Goal: Task Accomplishment & Management: Use online tool/utility

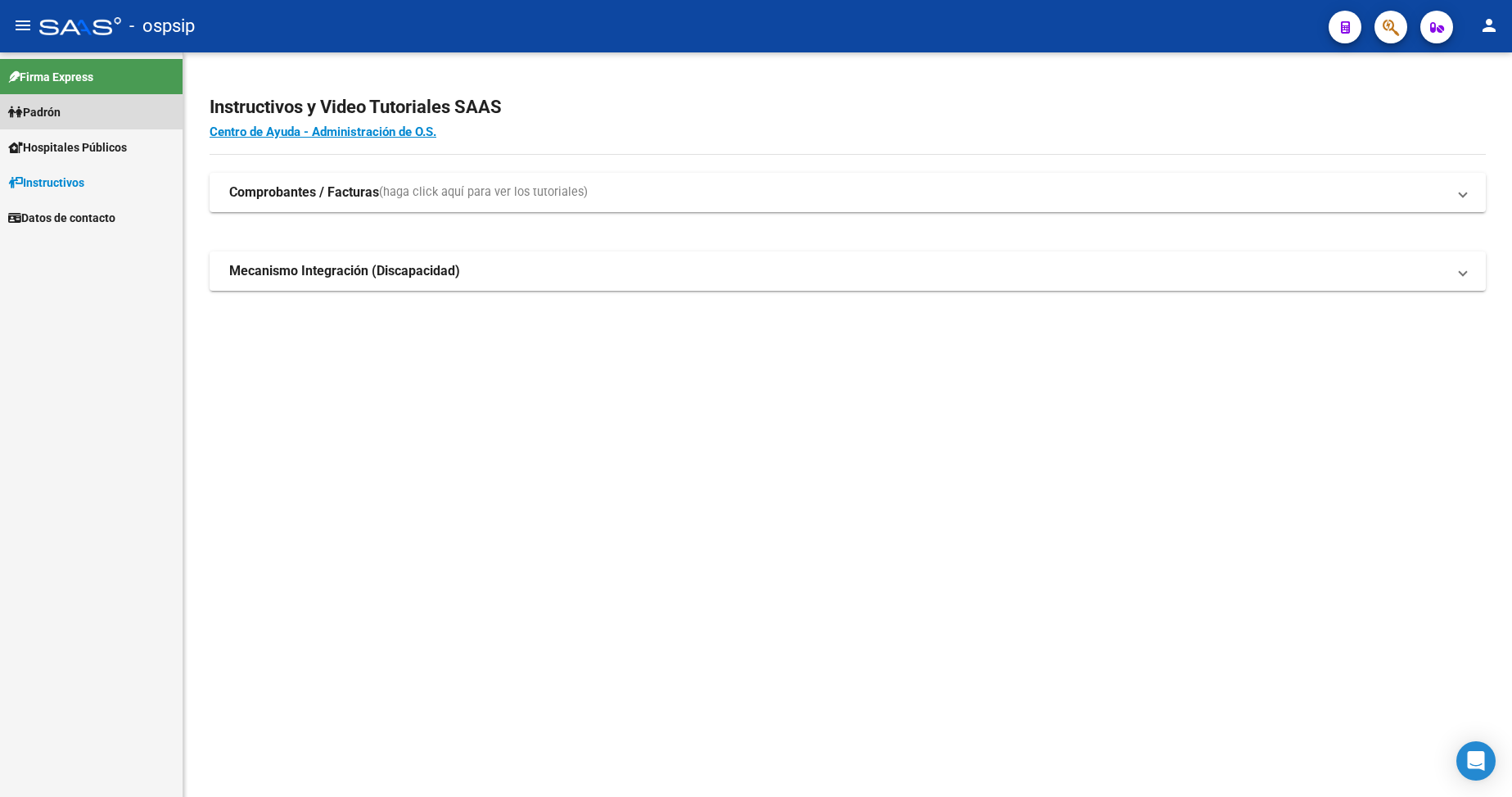
click at [60, 115] on span "Padrón" at bounding box center [34, 113] width 52 height 18
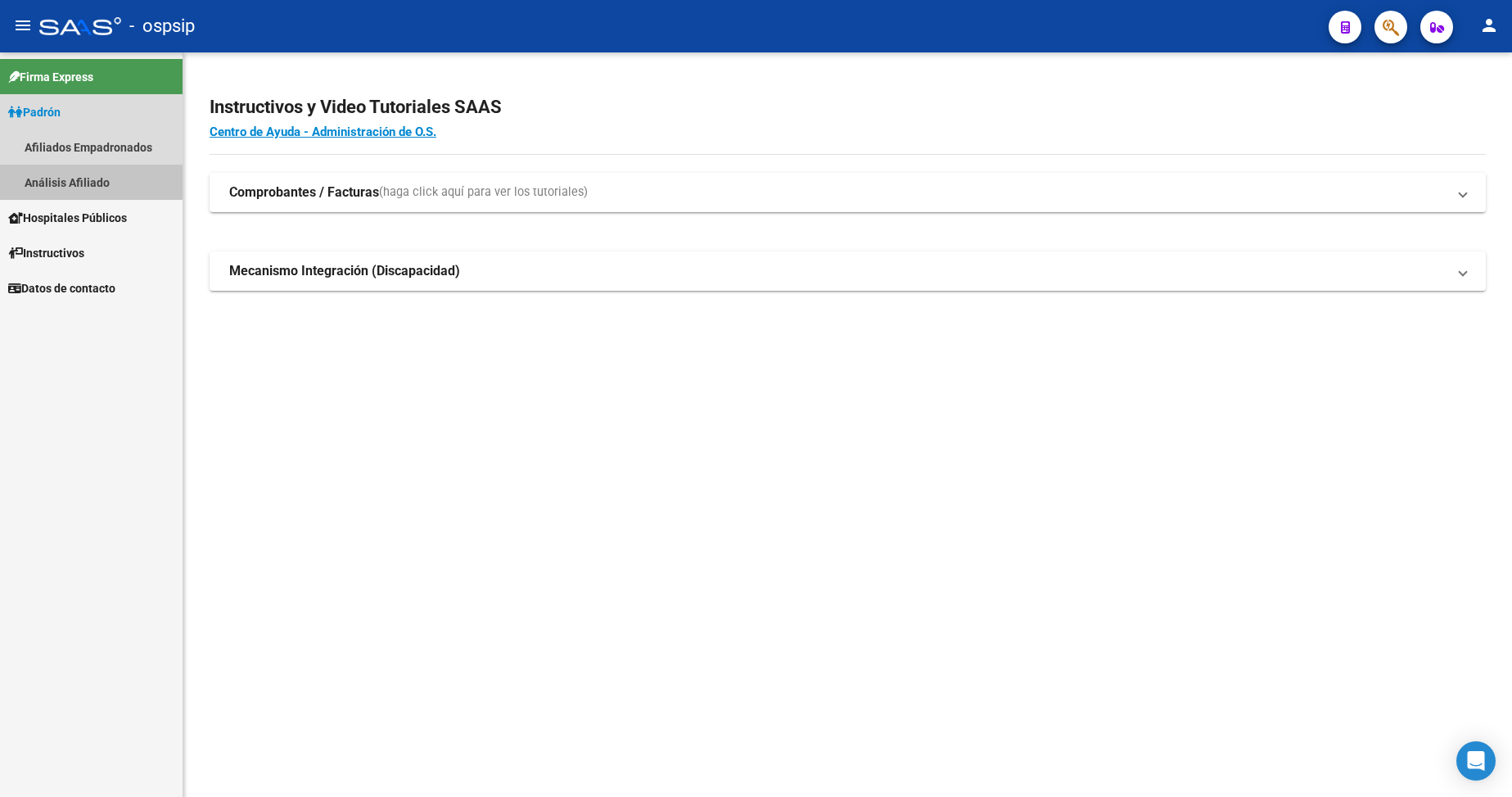
drag, startPoint x: 85, startPoint y: 182, endPoint x: 425, endPoint y: 130, distance: 344.0
click at [85, 183] on link "Análisis Afiliado" at bounding box center [91, 182] width 183 height 36
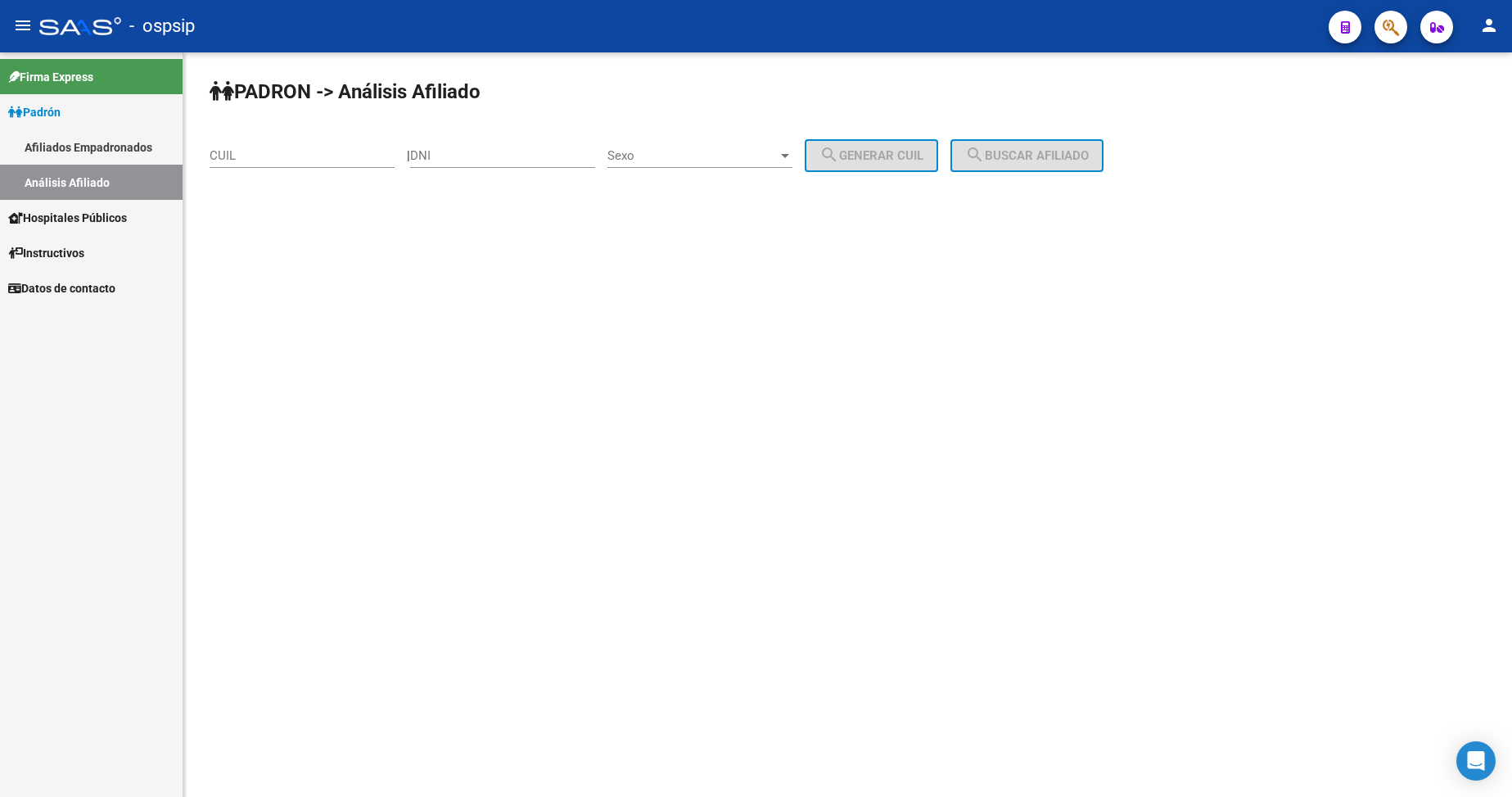
click at [476, 164] on div "DNI" at bounding box center [503, 150] width 185 height 36
type input "44128868"
click at [720, 161] on span "Sexo" at bounding box center [692, 156] width 170 height 15
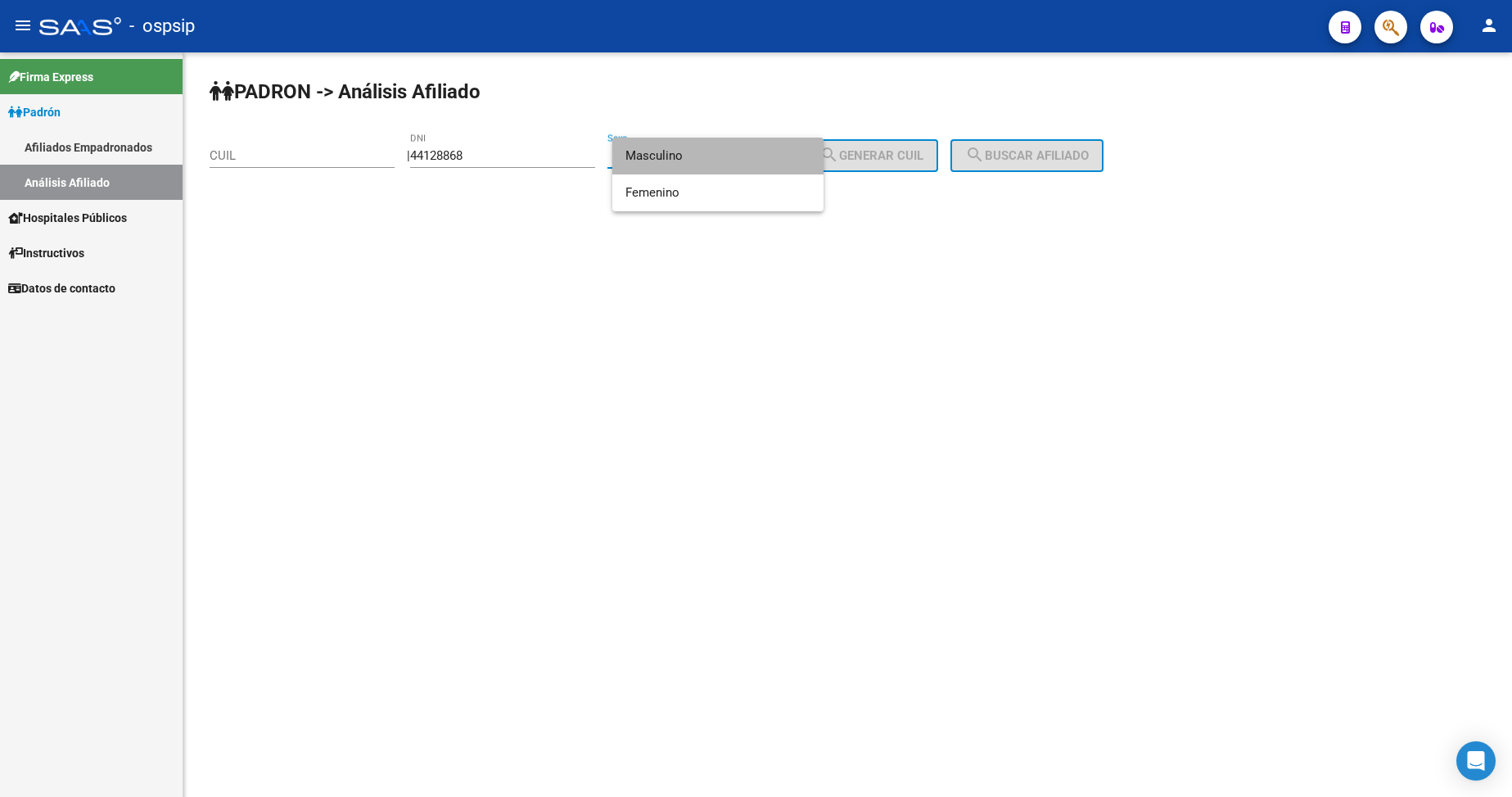
click at [749, 160] on span "Masculino" at bounding box center [718, 156] width 185 height 37
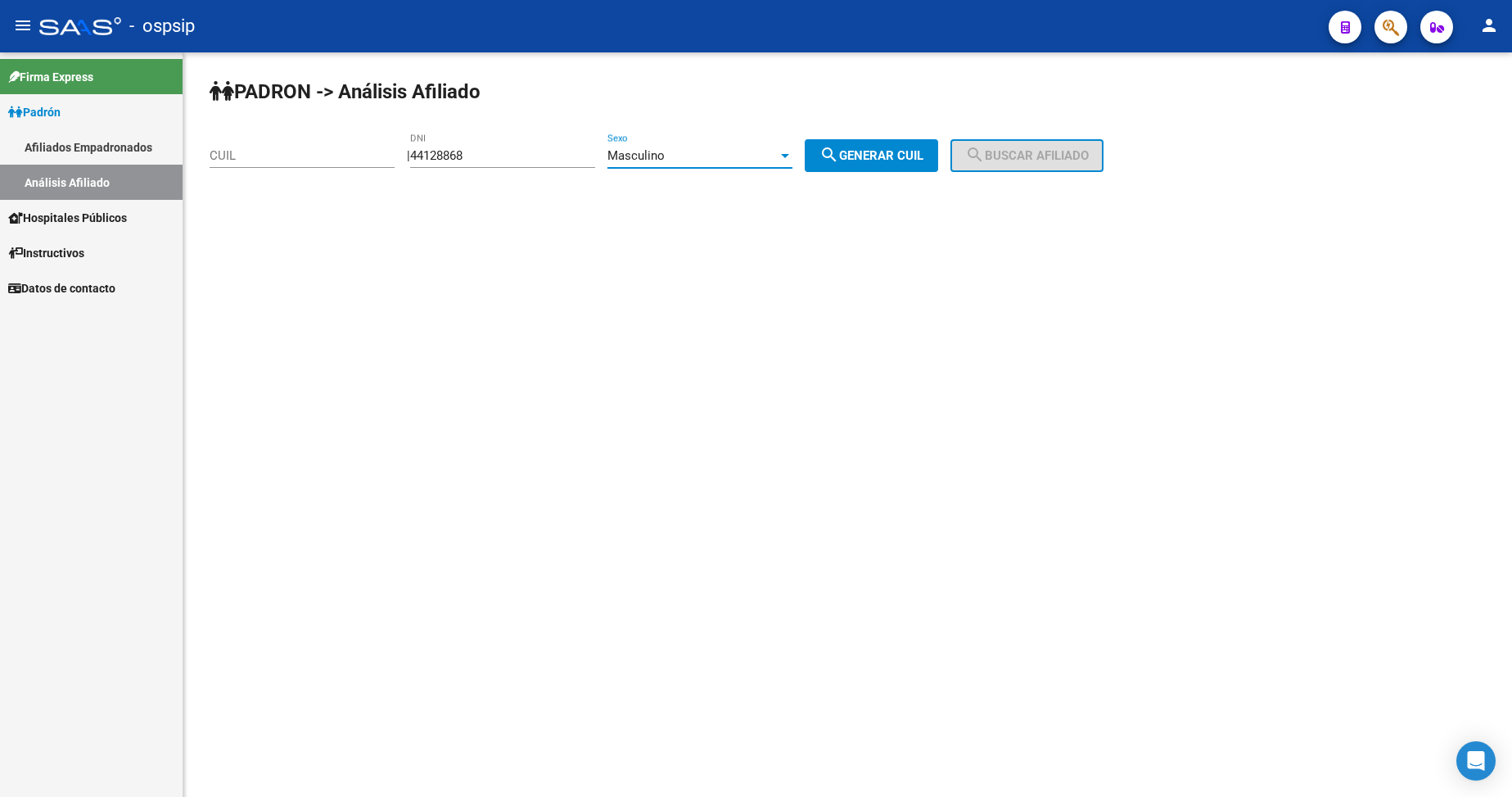
click at [875, 151] on span "search Generar CUIL" at bounding box center [872, 156] width 104 height 15
type input "23-44128868-9"
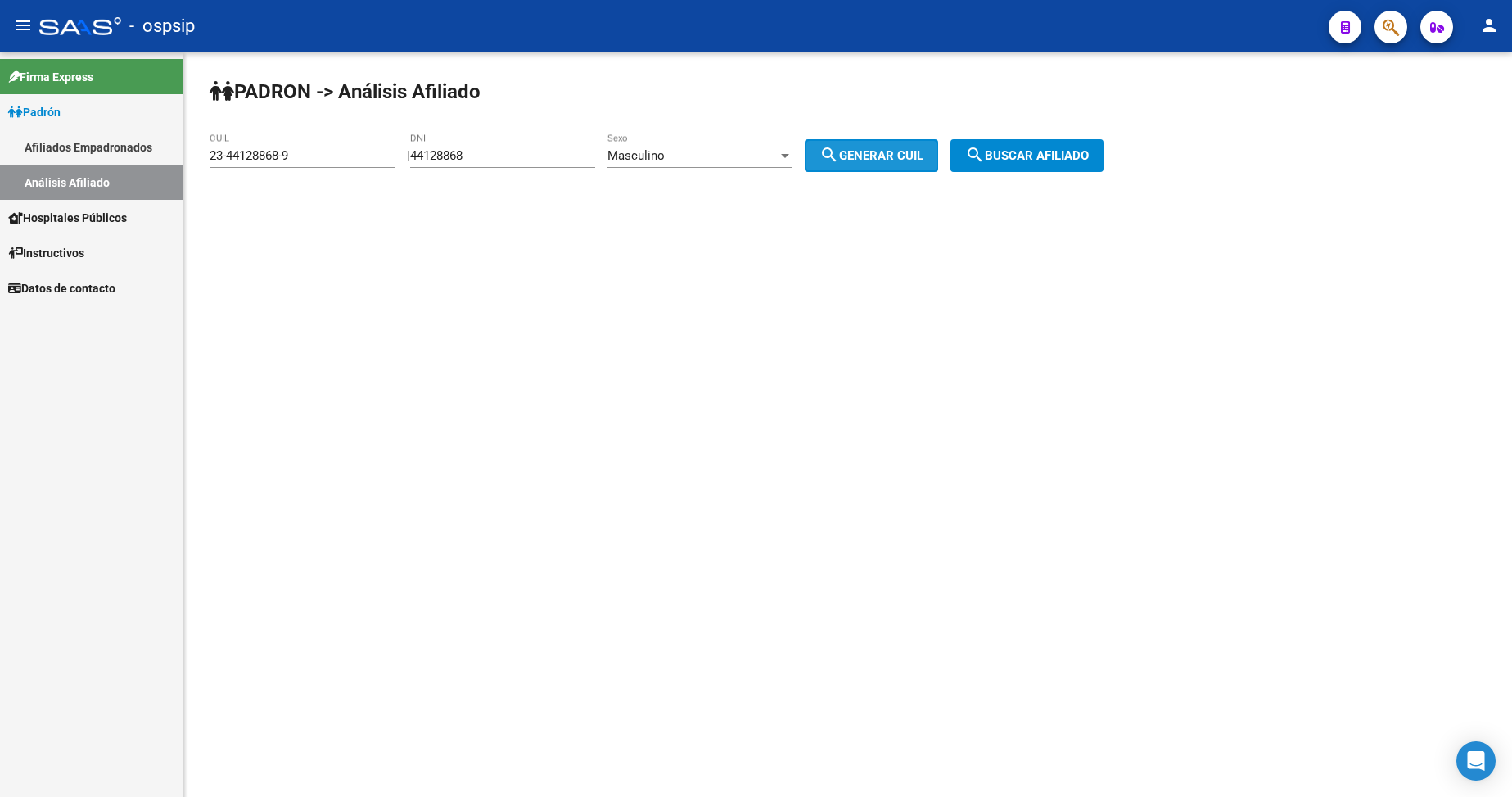
click at [985, 153] on mat-icon "search" at bounding box center [975, 155] width 20 height 20
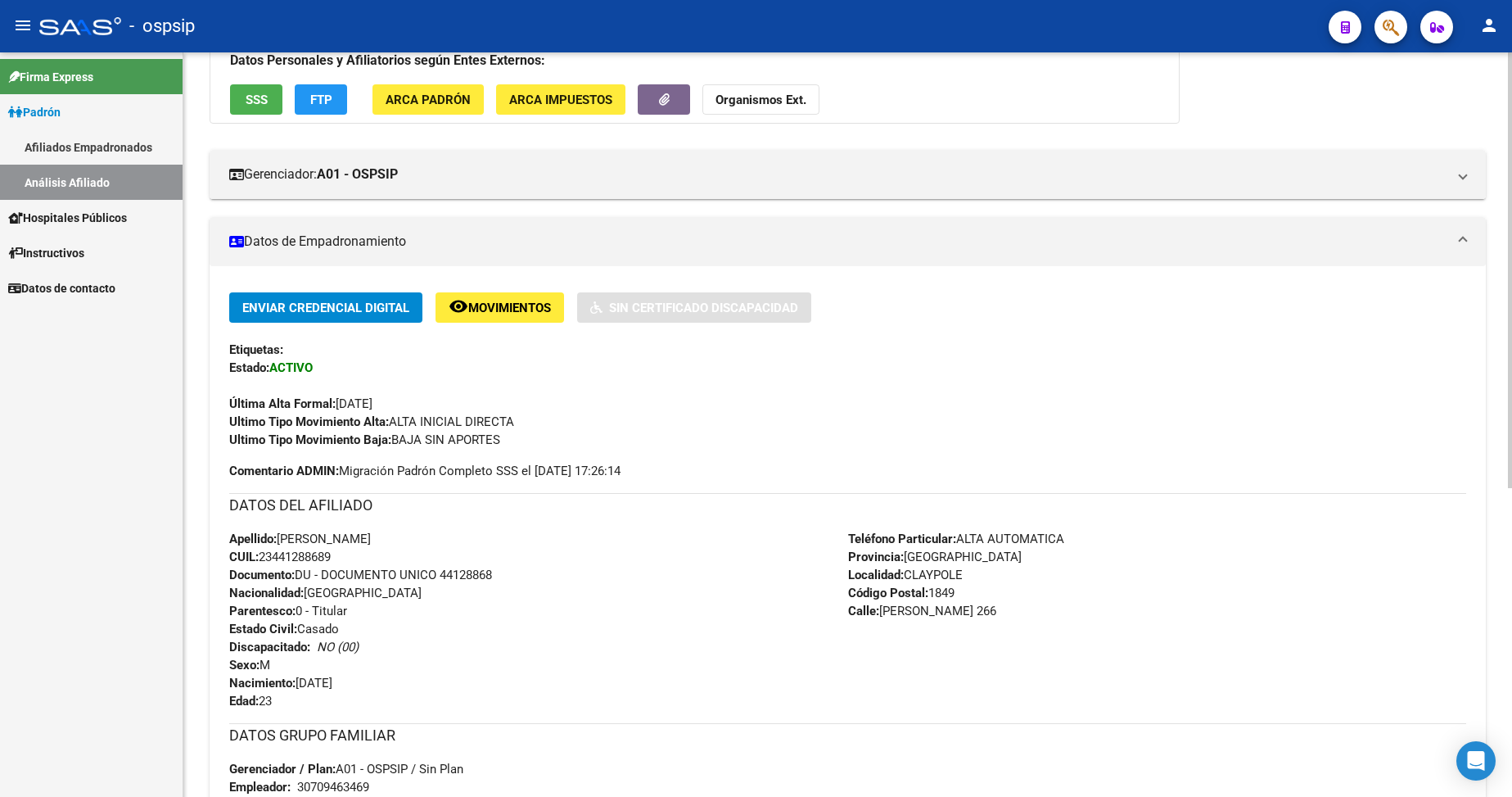
scroll to position [410, 0]
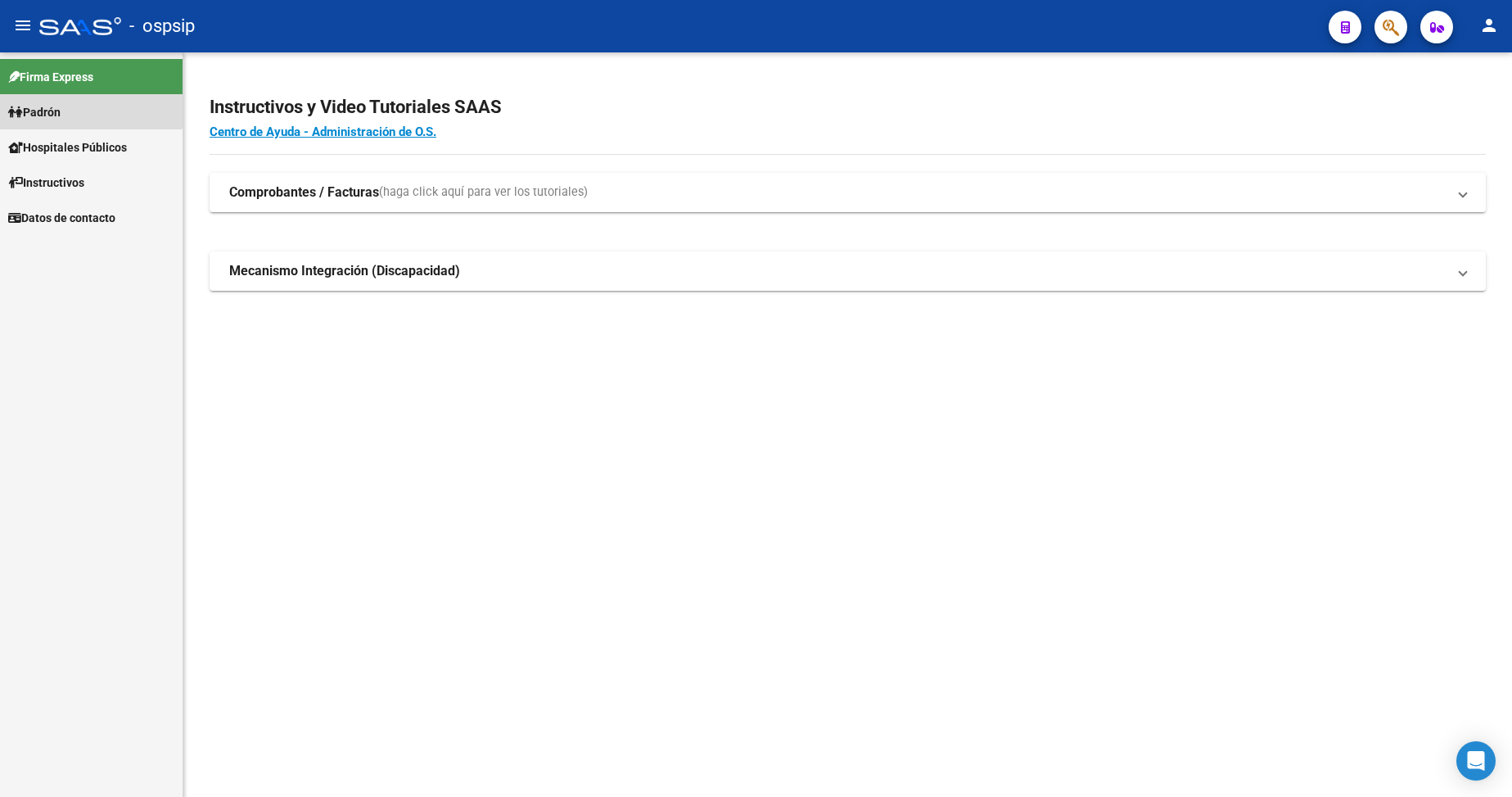
click at [78, 105] on link "Padrón" at bounding box center [91, 112] width 183 height 36
click at [60, 112] on span "Padrón" at bounding box center [34, 113] width 52 height 18
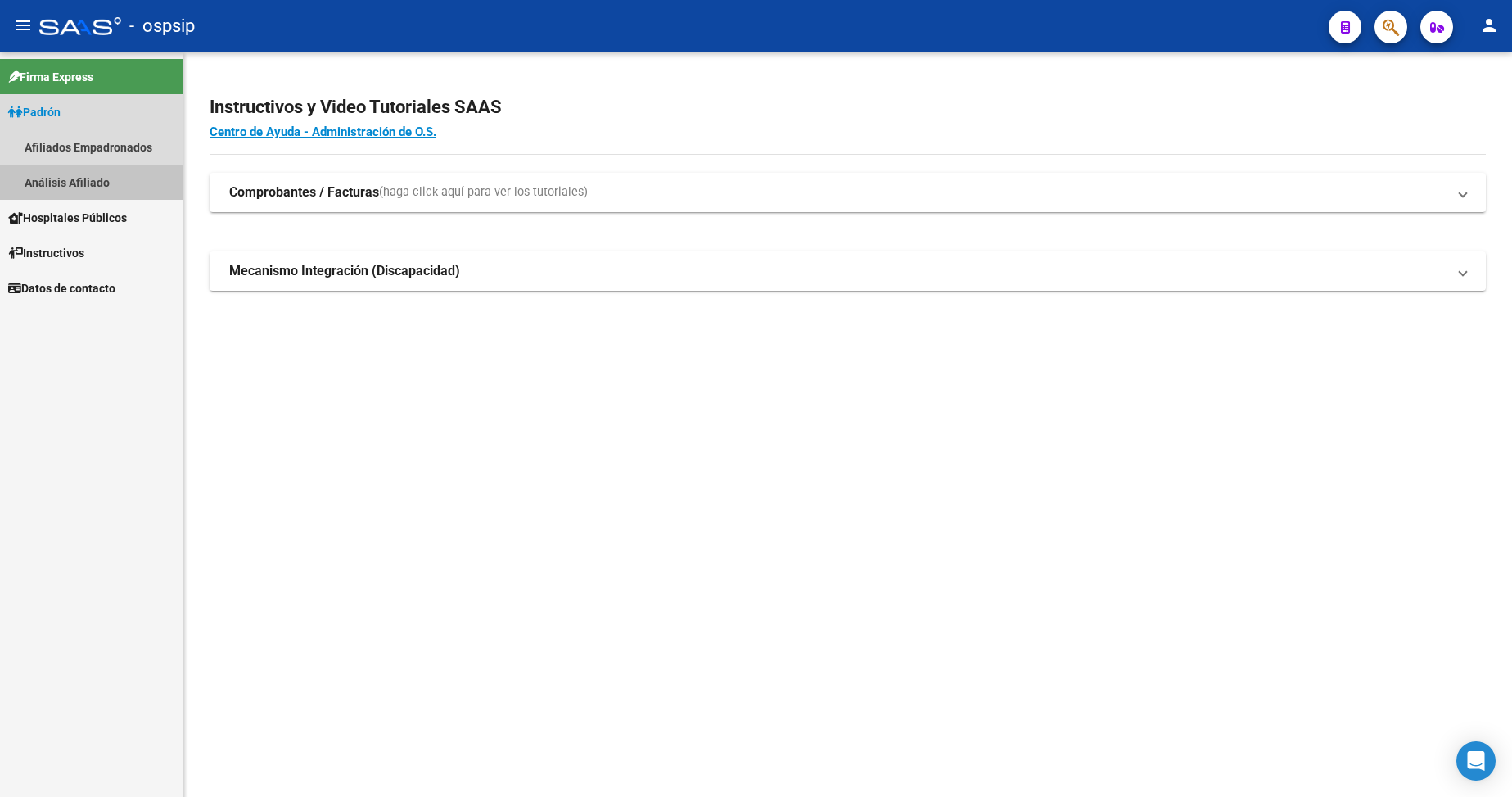
click at [78, 189] on link "Análisis Afiliado" at bounding box center [91, 182] width 183 height 36
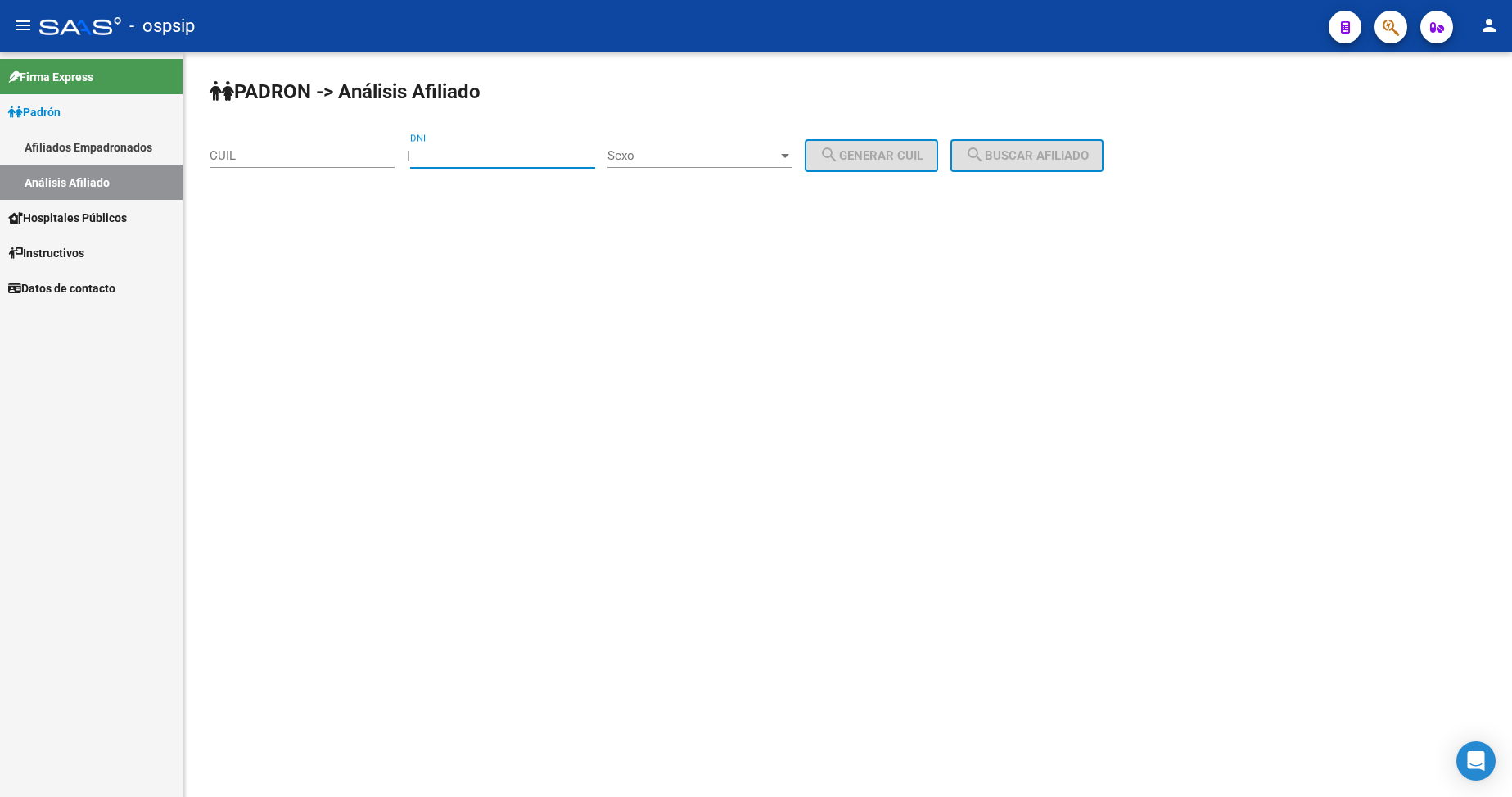
click at [519, 151] on input "DNI" at bounding box center [503, 156] width 185 height 15
type input "20402781"
click at [659, 156] on span "Sexo" at bounding box center [692, 156] width 170 height 15
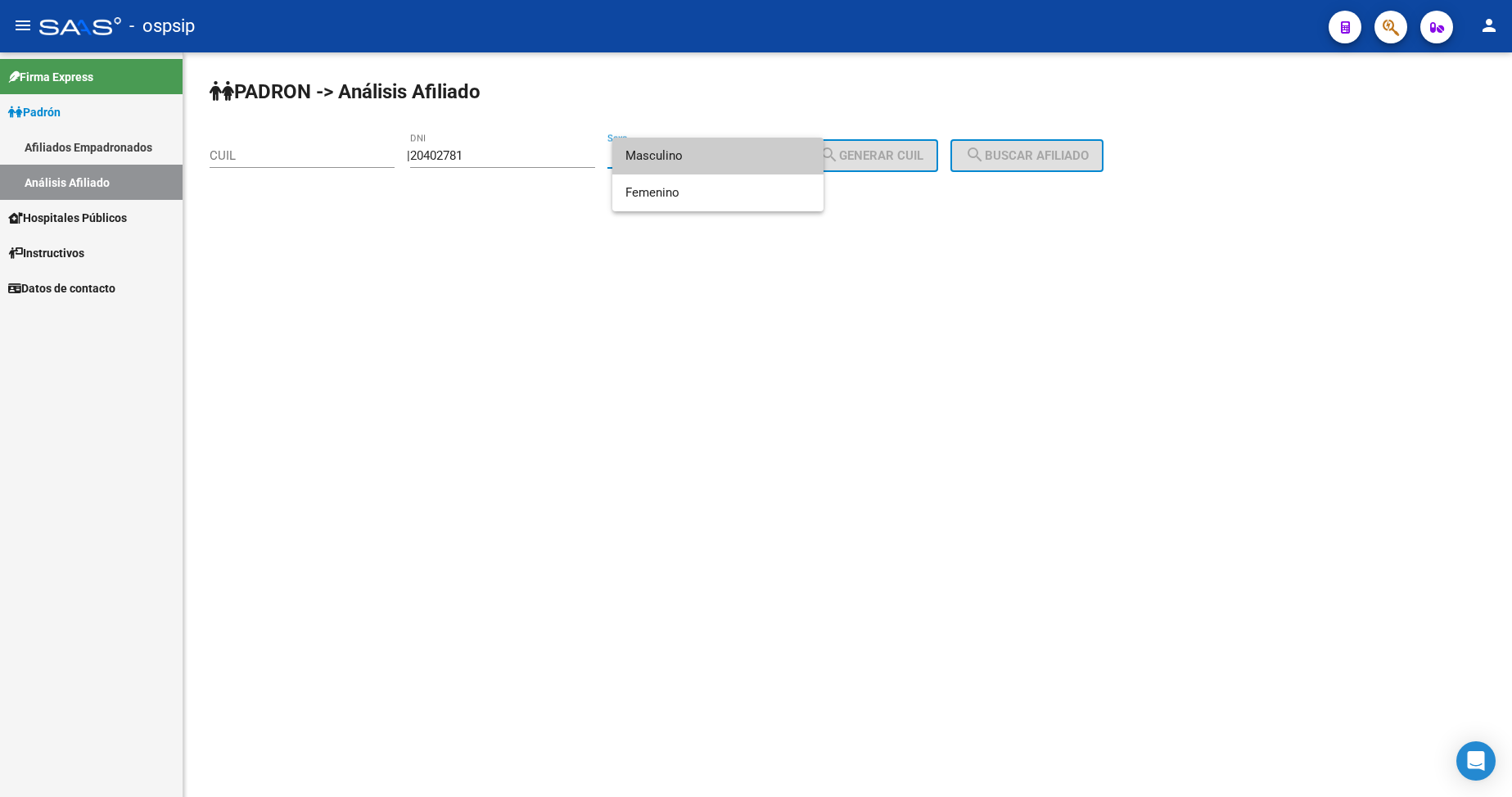
click at [706, 161] on span "Masculino" at bounding box center [718, 156] width 185 height 37
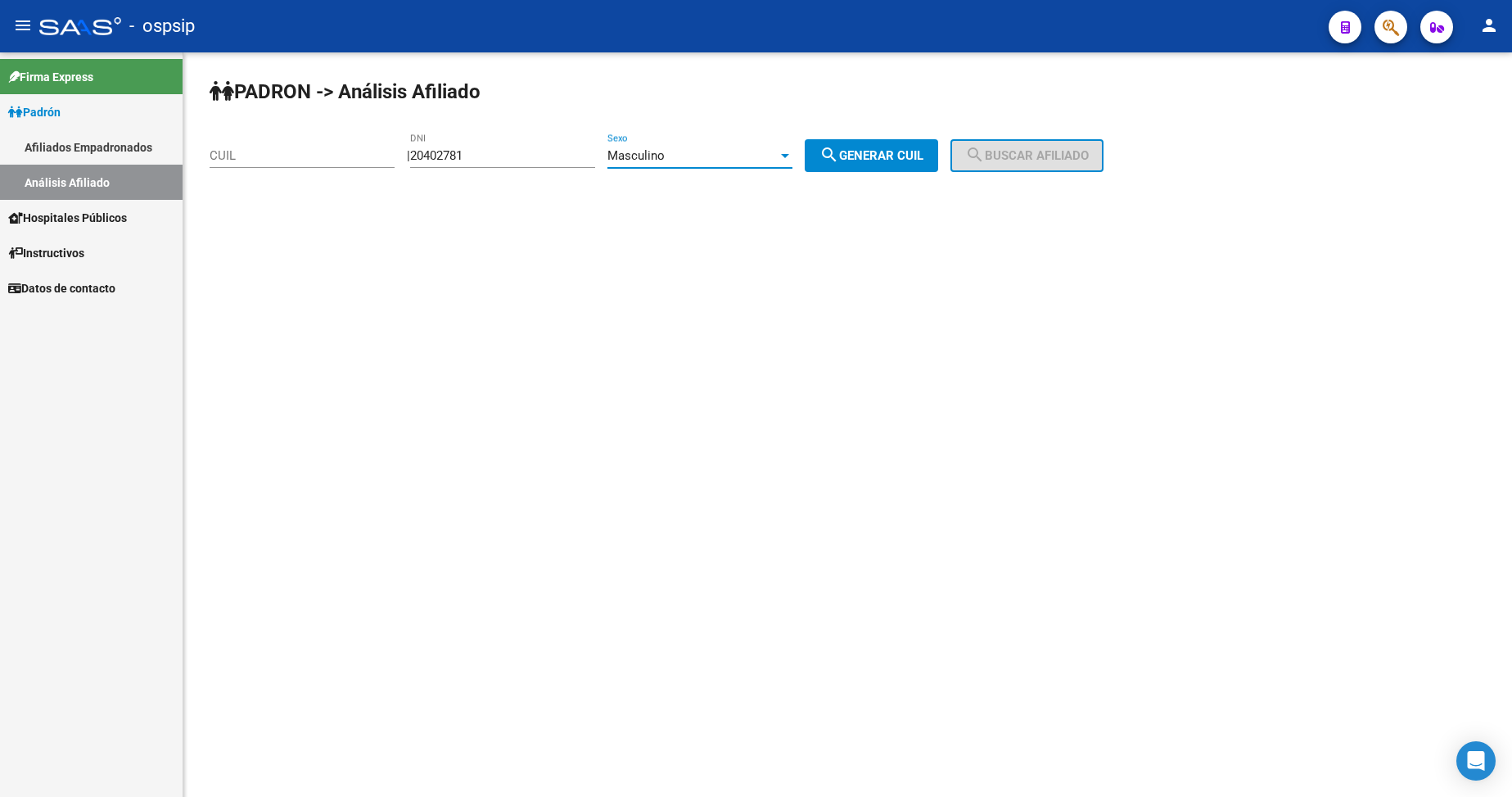
click at [865, 162] on span "search Generar CUIL" at bounding box center [872, 156] width 104 height 15
type input "20-20402781-2"
click at [1015, 156] on span "search Buscar afiliado" at bounding box center [1026, 156] width 123 height 15
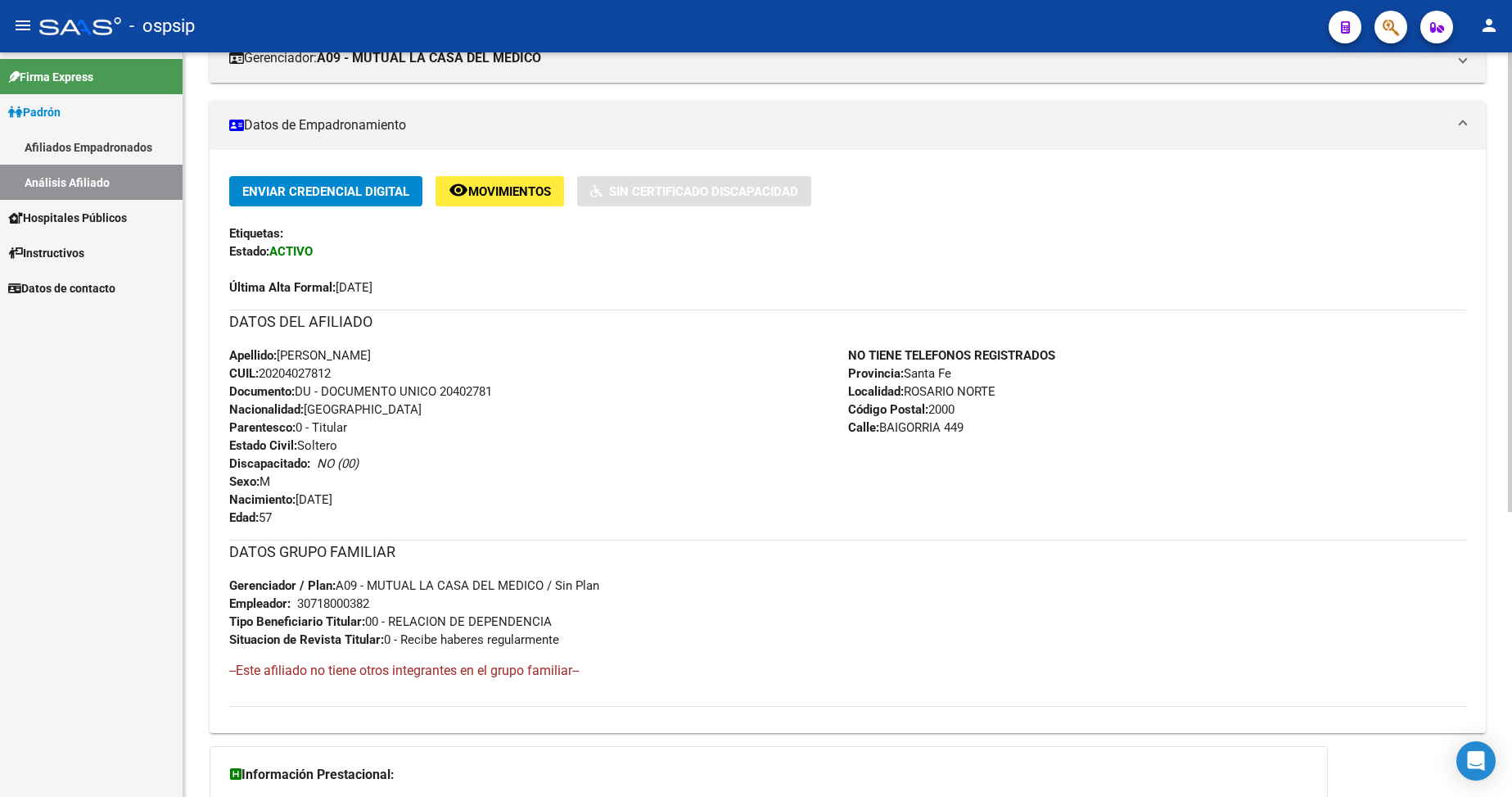
scroll to position [297, 0]
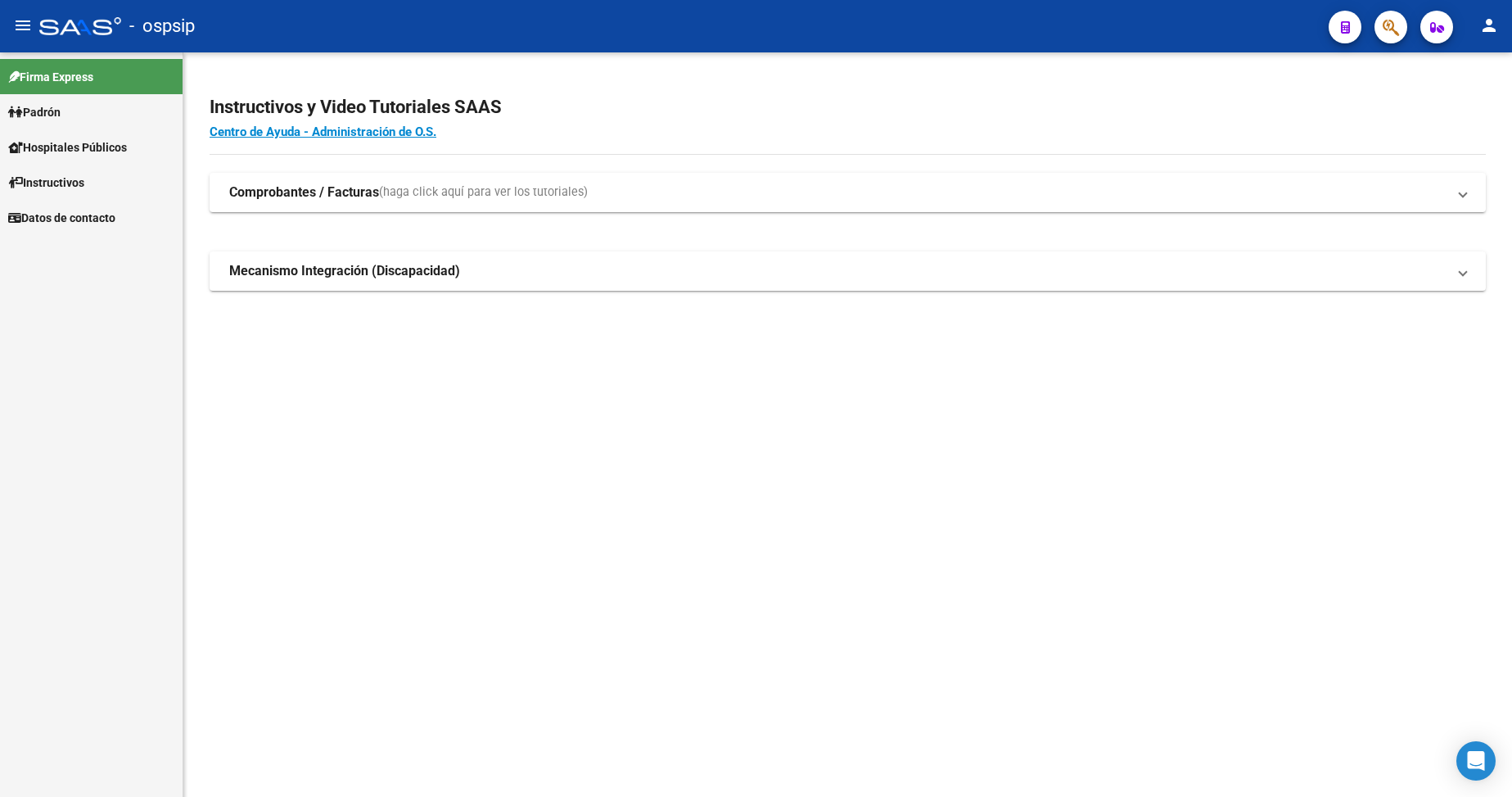
click at [60, 113] on span "Padrón" at bounding box center [34, 113] width 52 height 18
click at [60, 113] on span "Padrón" at bounding box center [34, 113] width 52 height 18
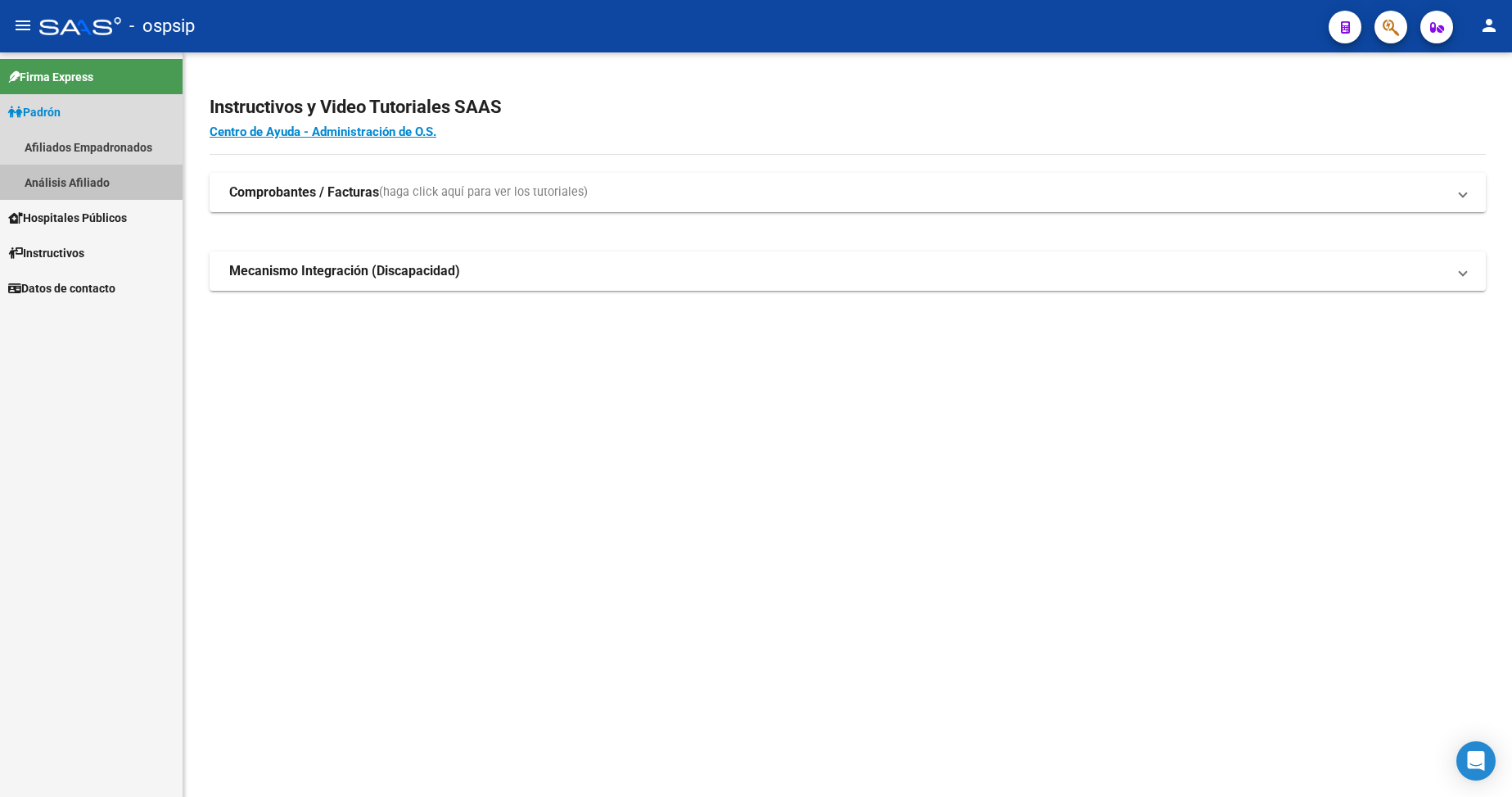
click at [80, 178] on link "Análisis Afiliado" at bounding box center [91, 182] width 183 height 36
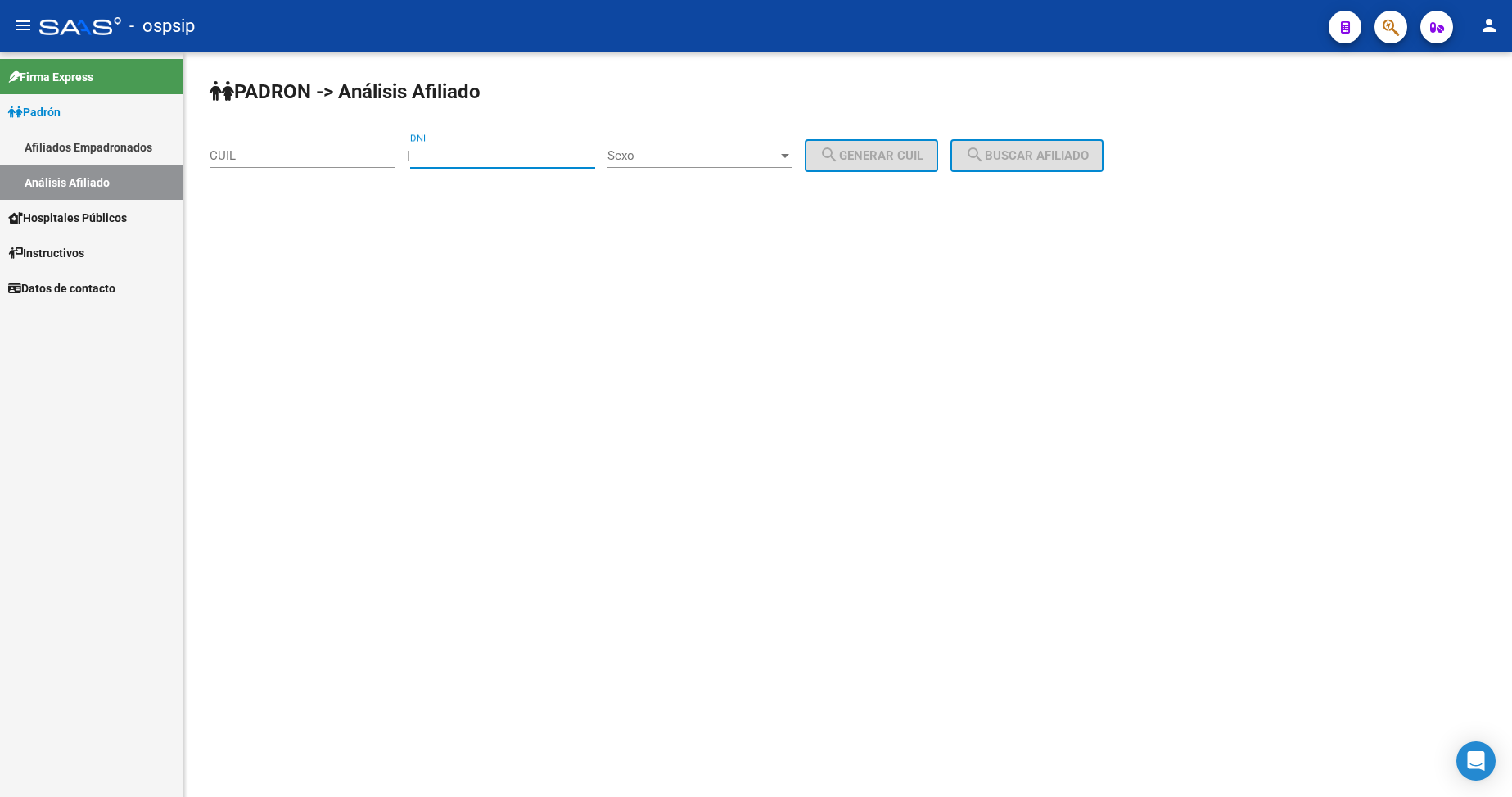
click at [471, 161] on input "DNI" at bounding box center [503, 156] width 185 height 15
type input "24134146"
click at [691, 151] on span "Sexo" at bounding box center [692, 156] width 170 height 15
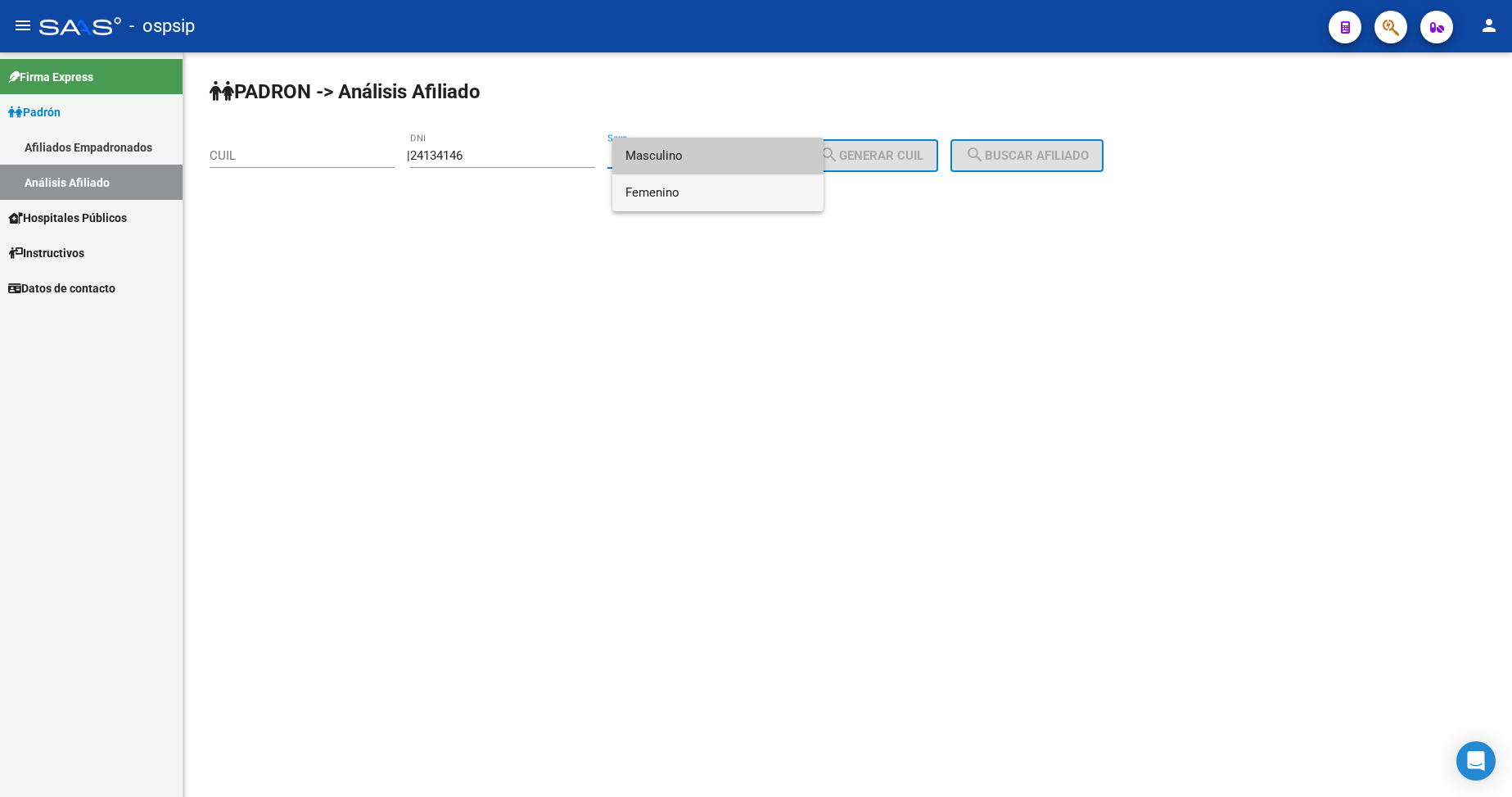
click at [708, 190] on span "Femenino" at bounding box center [718, 193] width 185 height 37
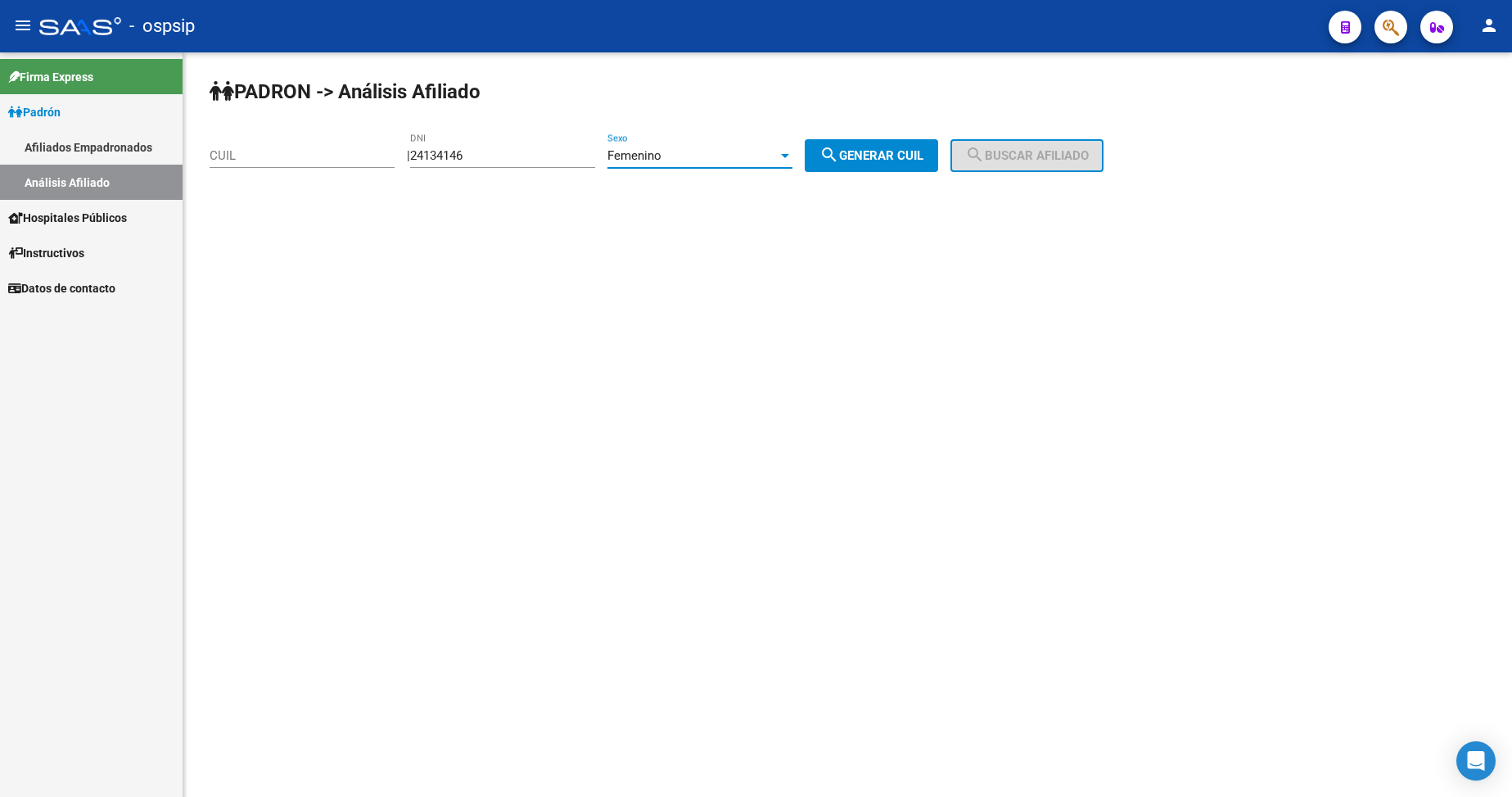
click at [892, 154] on span "search Generar CUIL" at bounding box center [872, 156] width 104 height 15
type input "27-24134146-7"
click at [1043, 139] on button "search Buscar afiliado" at bounding box center [1026, 156] width 153 height 33
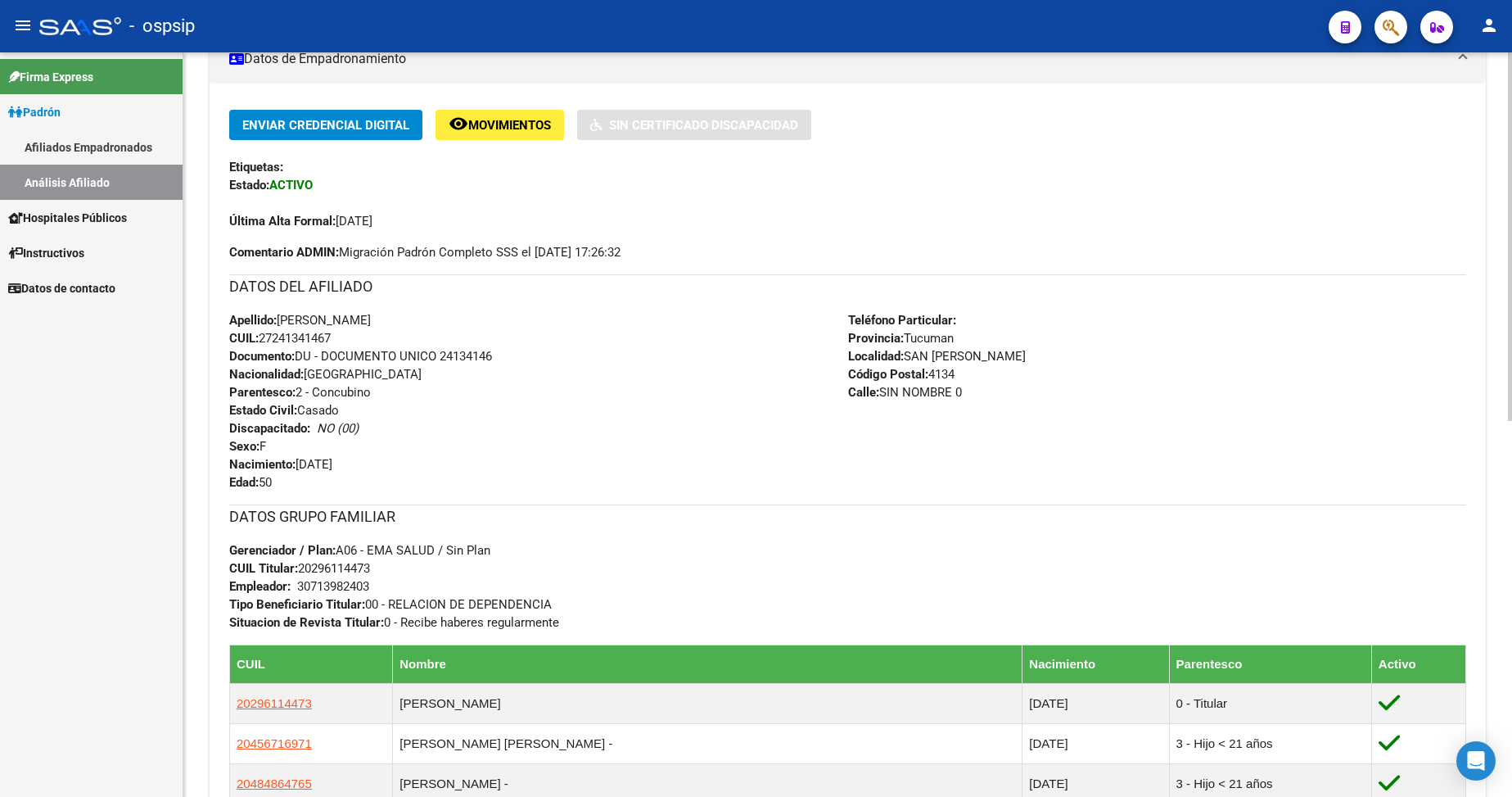
scroll to position [328, 0]
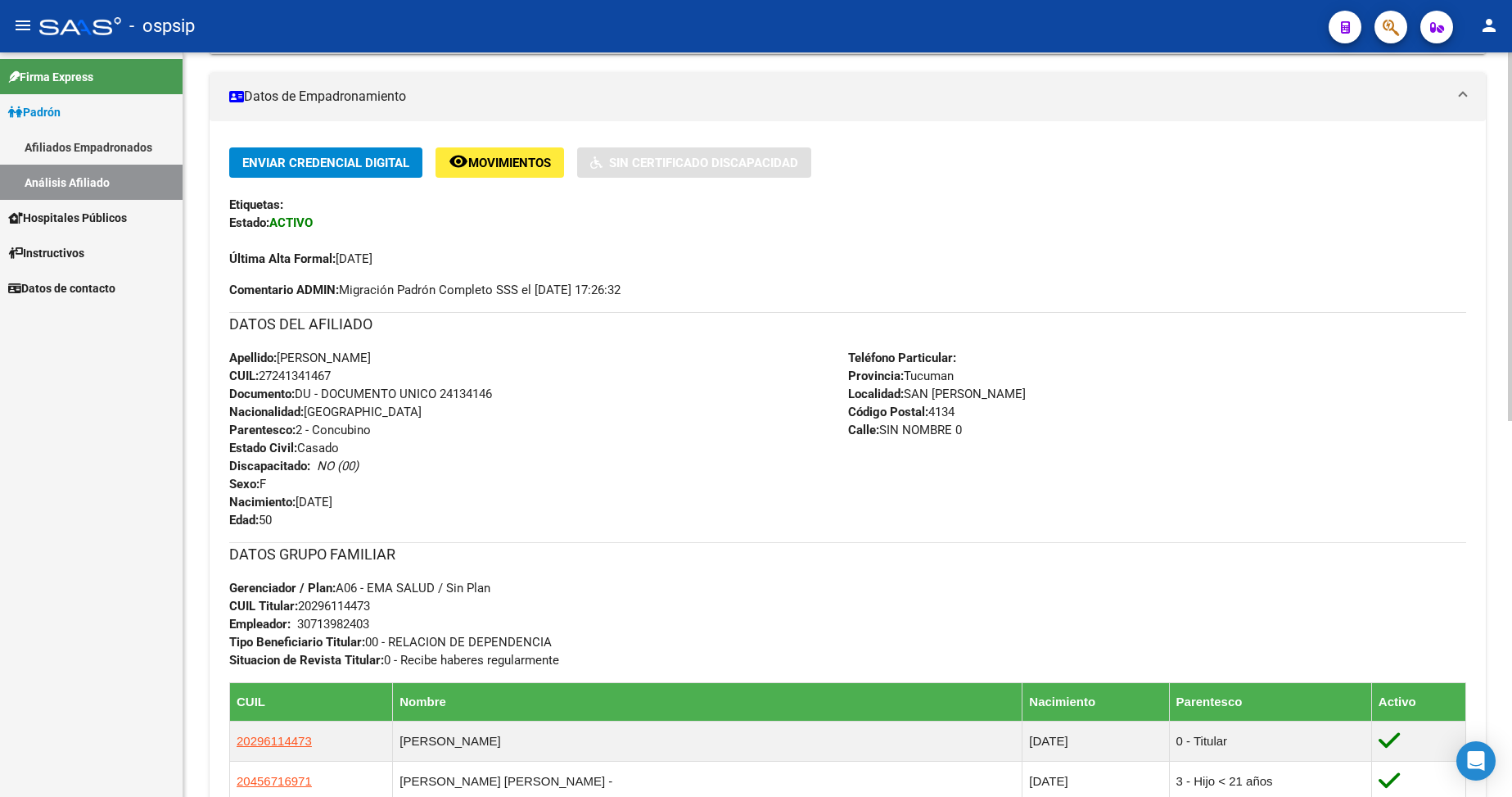
click at [1079, 574] on div "DATOS GRUPO FAMILIAR Gerenciador / Plan: A06 - EMA SALUD / Sin Plan CUIL Titula…" at bounding box center [848, 605] width 1237 height 127
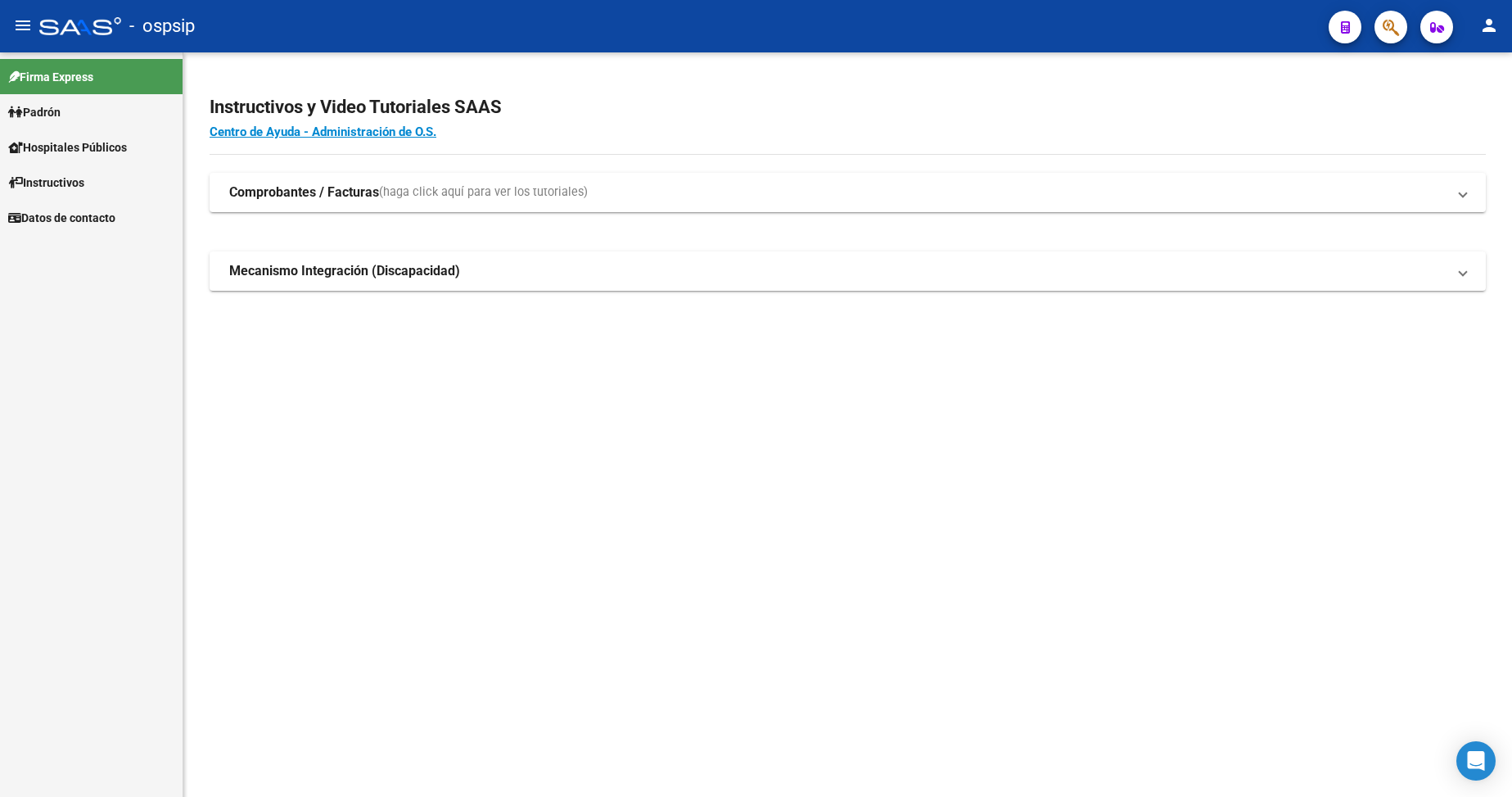
click at [60, 114] on span "Padrón" at bounding box center [34, 113] width 52 height 18
drag, startPoint x: 106, startPoint y: 179, endPoint x: 190, endPoint y: 166, distance: 85.0
click at [104, 178] on link "Análisis Afiliado" at bounding box center [91, 182] width 183 height 36
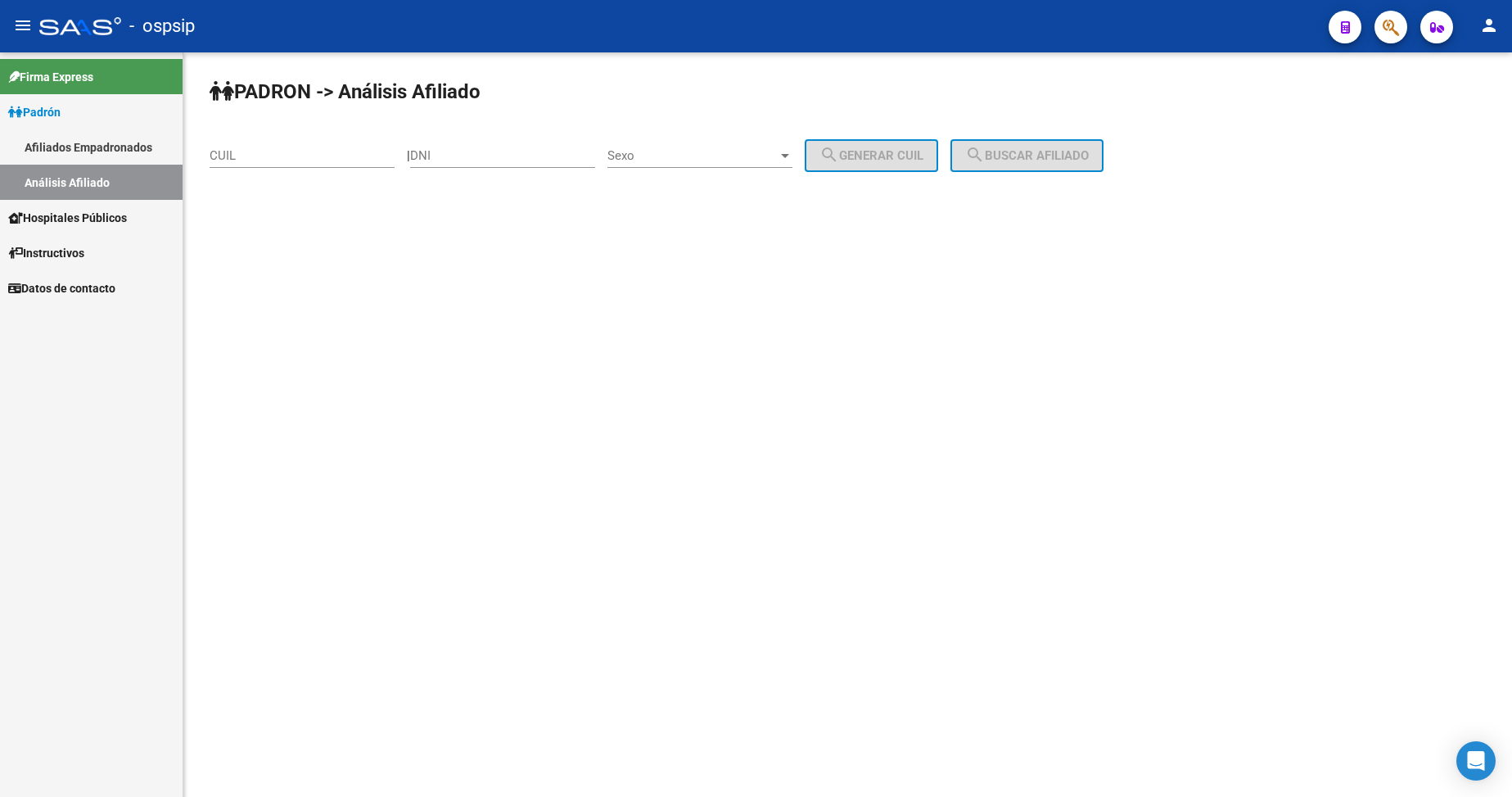
drag, startPoint x: 471, startPoint y: 156, endPoint x: 486, endPoint y: 158, distance: 15.1
click at [471, 156] on input "DNI" at bounding box center [503, 156] width 185 height 15
type input "34375511"
click at [707, 147] on div "Sexo Sexo" at bounding box center [700, 150] width 185 height 36
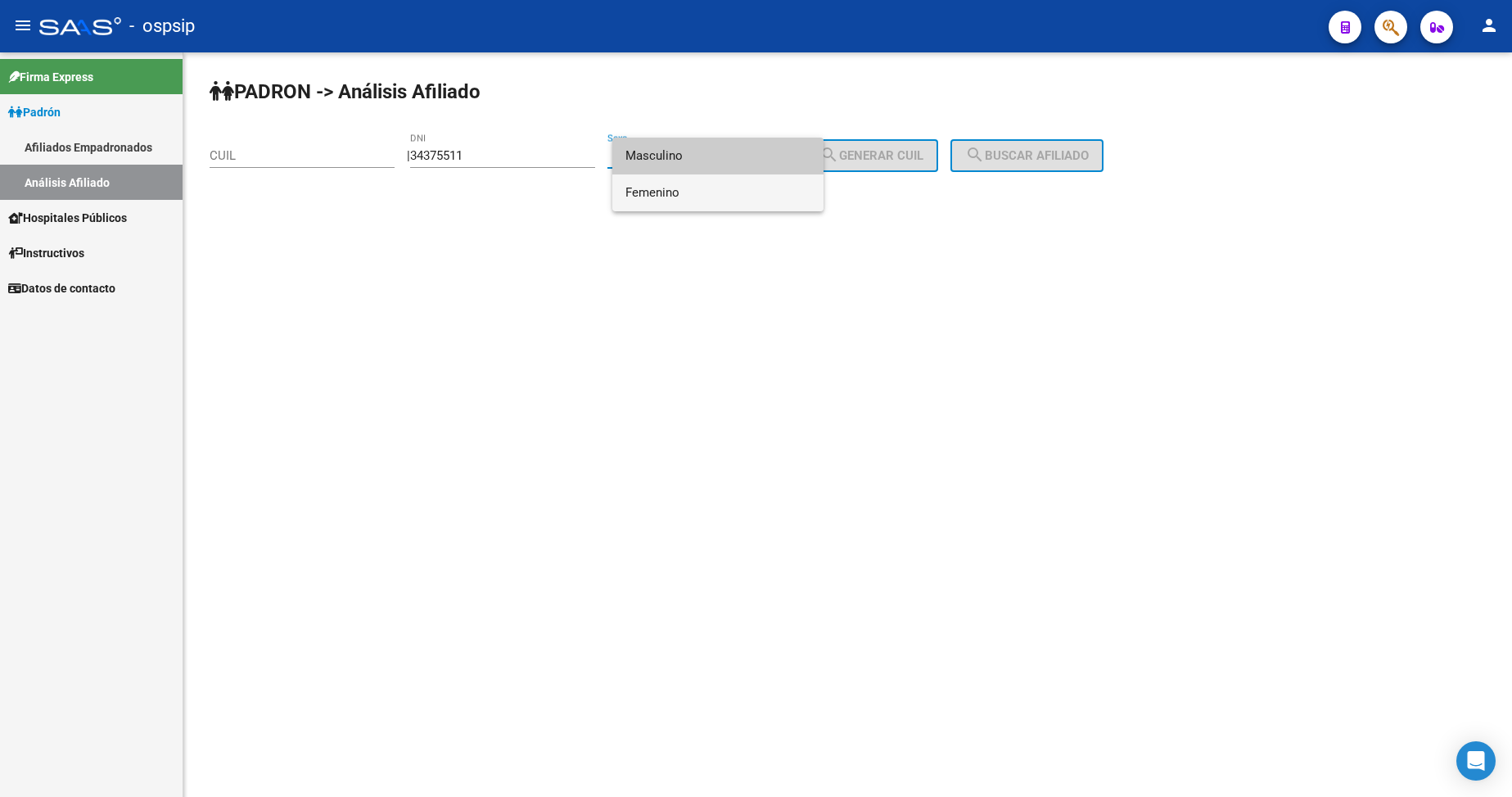
click at [704, 196] on span "Femenino" at bounding box center [718, 193] width 185 height 37
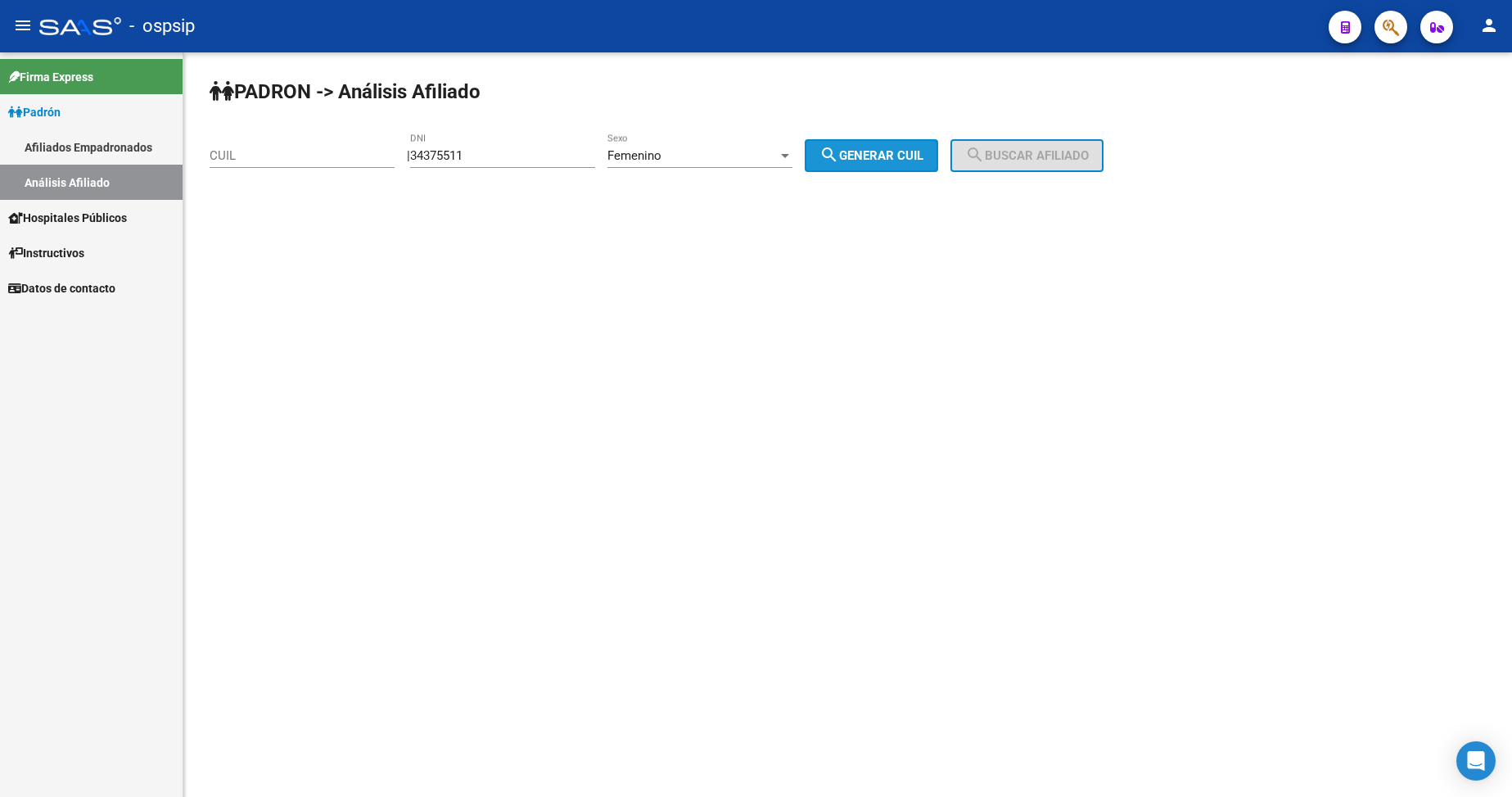
click at [873, 160] on span "search Generar CUIL" at bounding box center [872, 156] width 104 height 15
type input "27-34375511-8"
click at [985, 154] on mat-icon "search" at bounding box center [975, 155] width 20 height 20
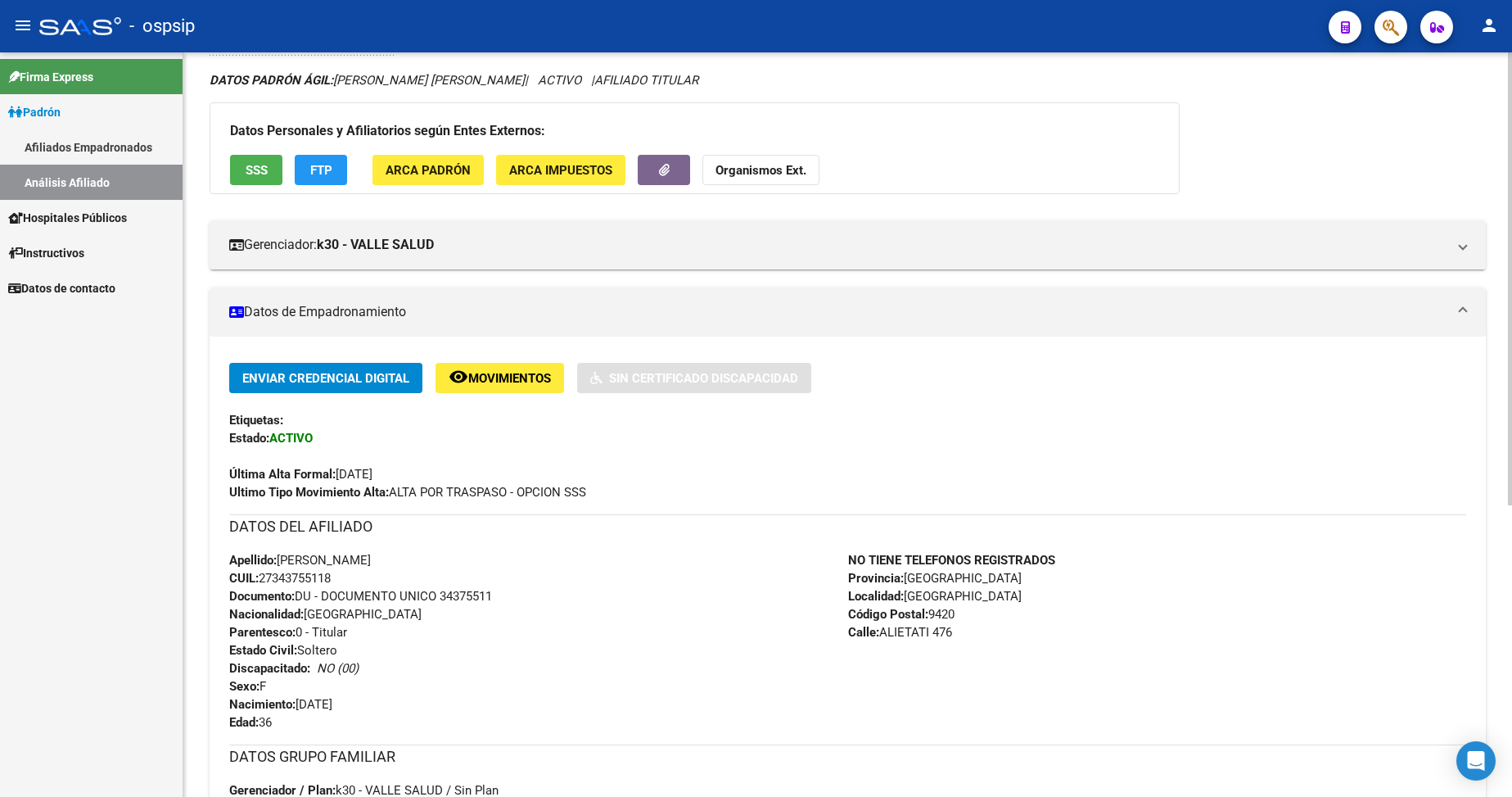
scroll to position [246, 0]
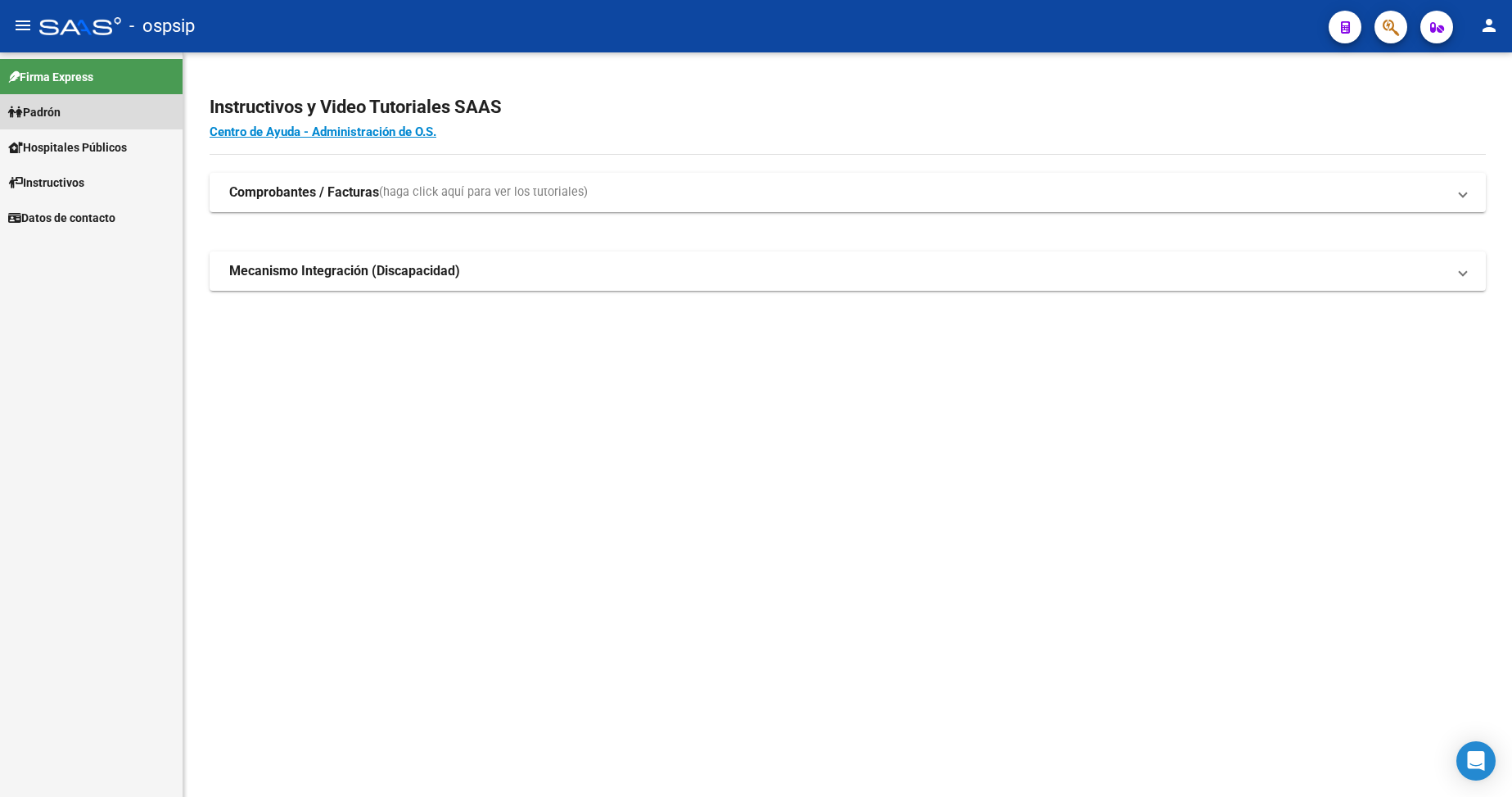
click at [50, 113] on span "Padrón" at bounding box center [34, 113] width 52 height 18
click at [55, 108] on span "Padrón" at bounding box center [34, 113] width 52 height 18
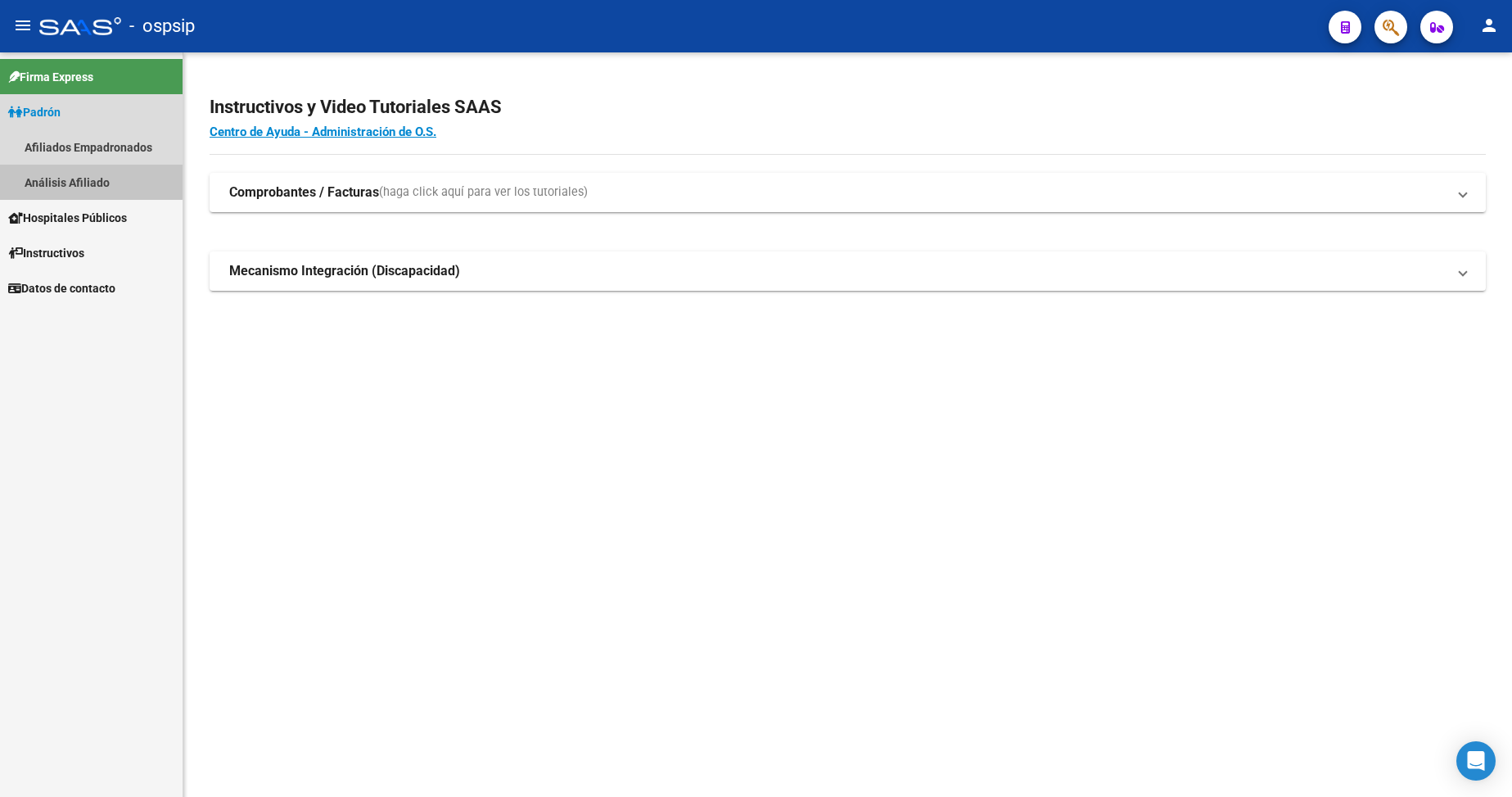
click at [80, 181] on link "Análisis Afiliado" at bounding box center [91, 182] width 183 height 36
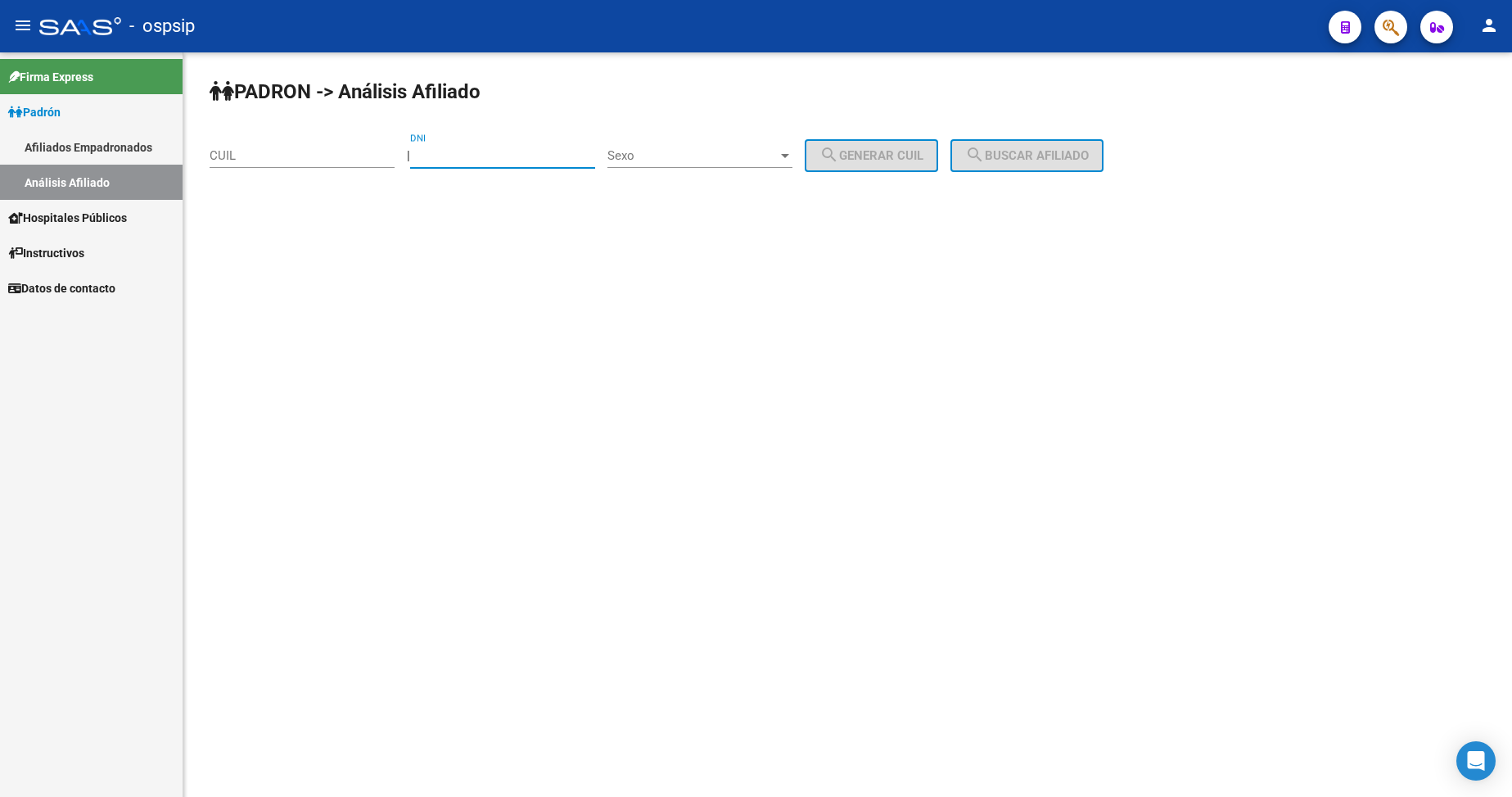
click at [476, 161] on input "DNI" at bounding box center [503, 156] width 185 height 15
type input "55695335"
click at [700, 156] on span "Sexo" at bounding box center [692, 156] width 170 height 15
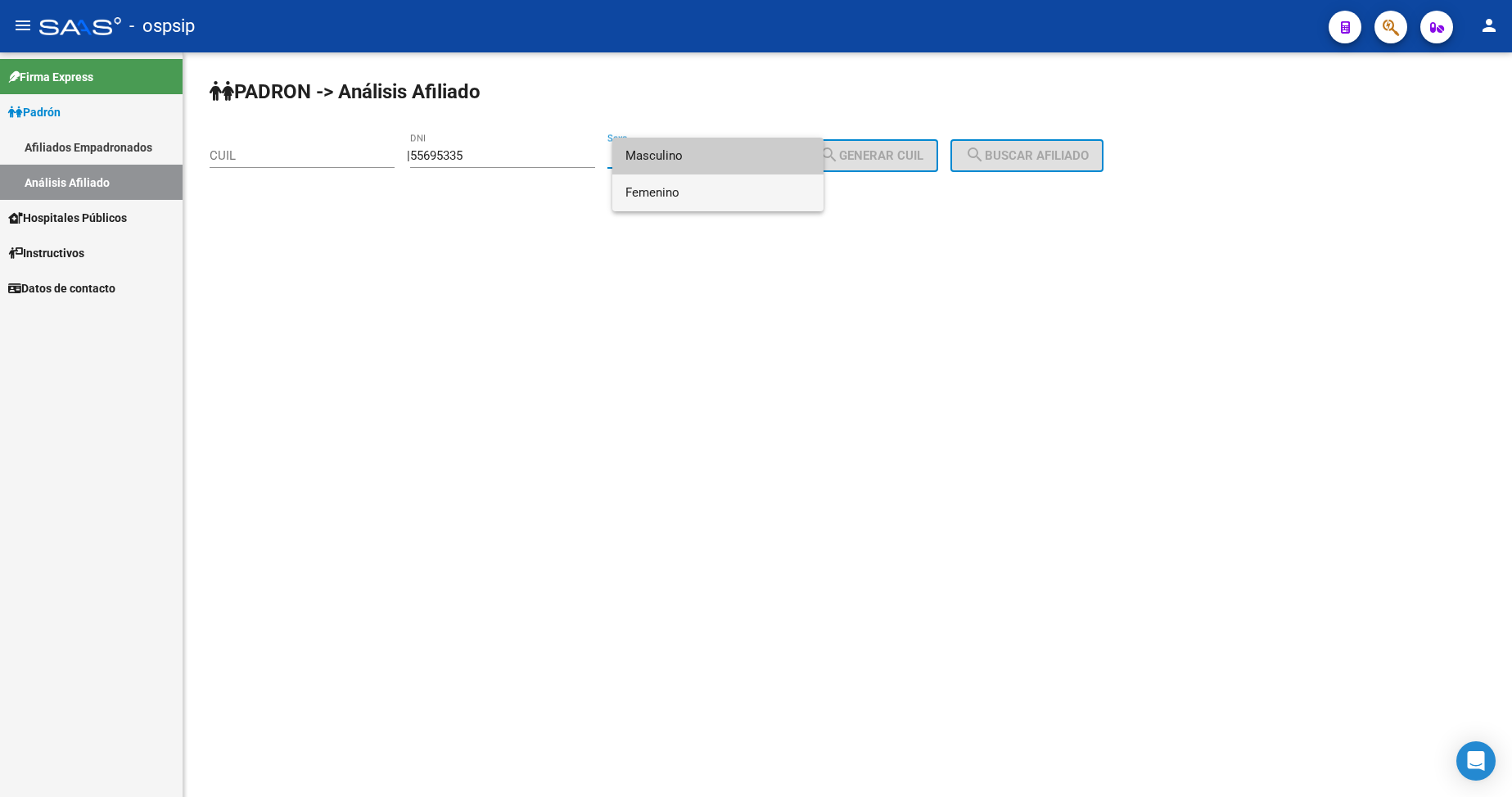
click at [711, 196] on span "Femenino" at bounding box center [718, 193] width 185 height 37
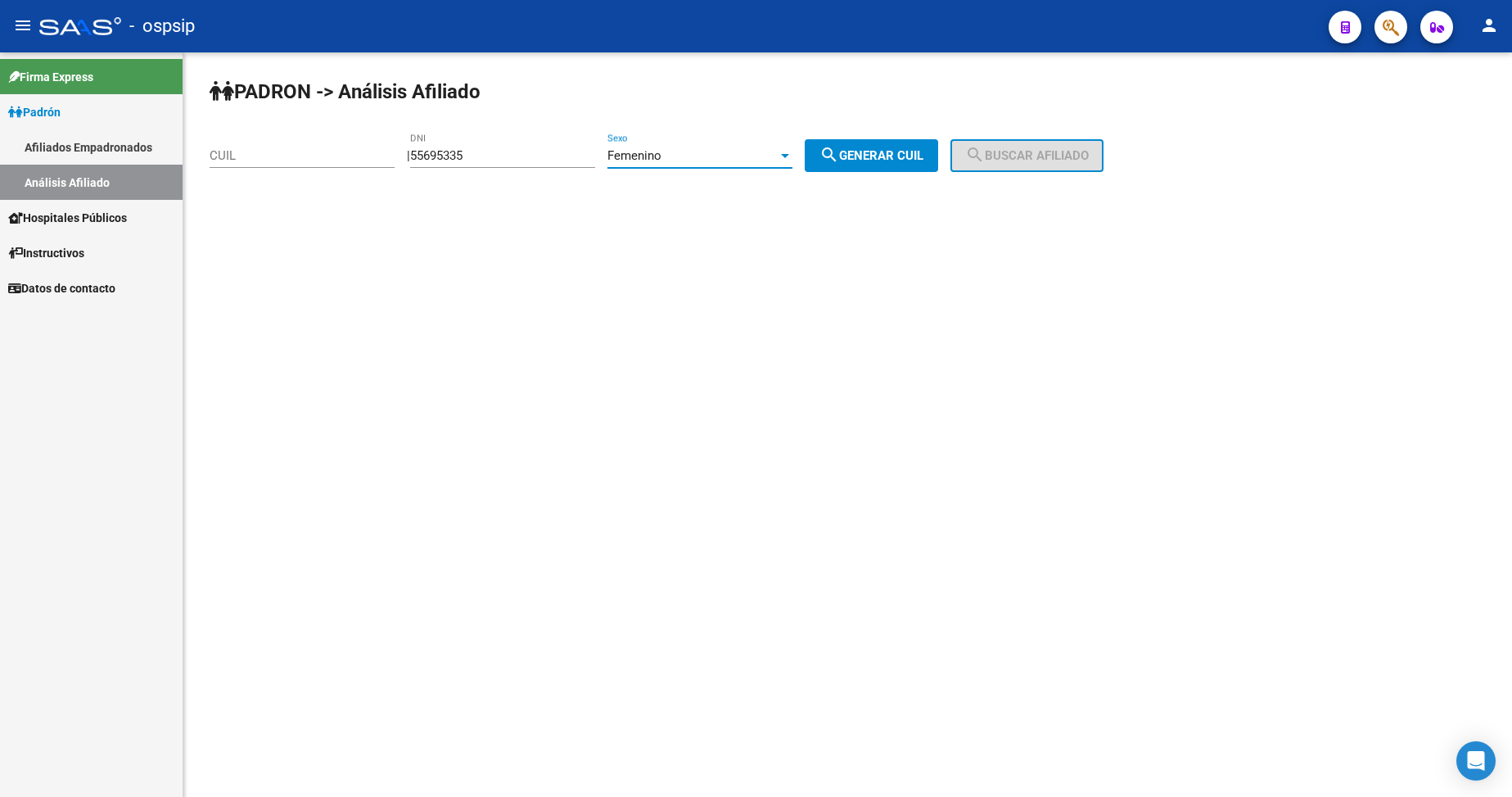
click at [840, 160] on mat-icon "search" at bounding box center [830, 155] width 20 height 20
type input "27-55695335-5"
click at [1018, 145] on button "search Buscar afiliado" at bounding box center [1026, 156] width 153 height 33
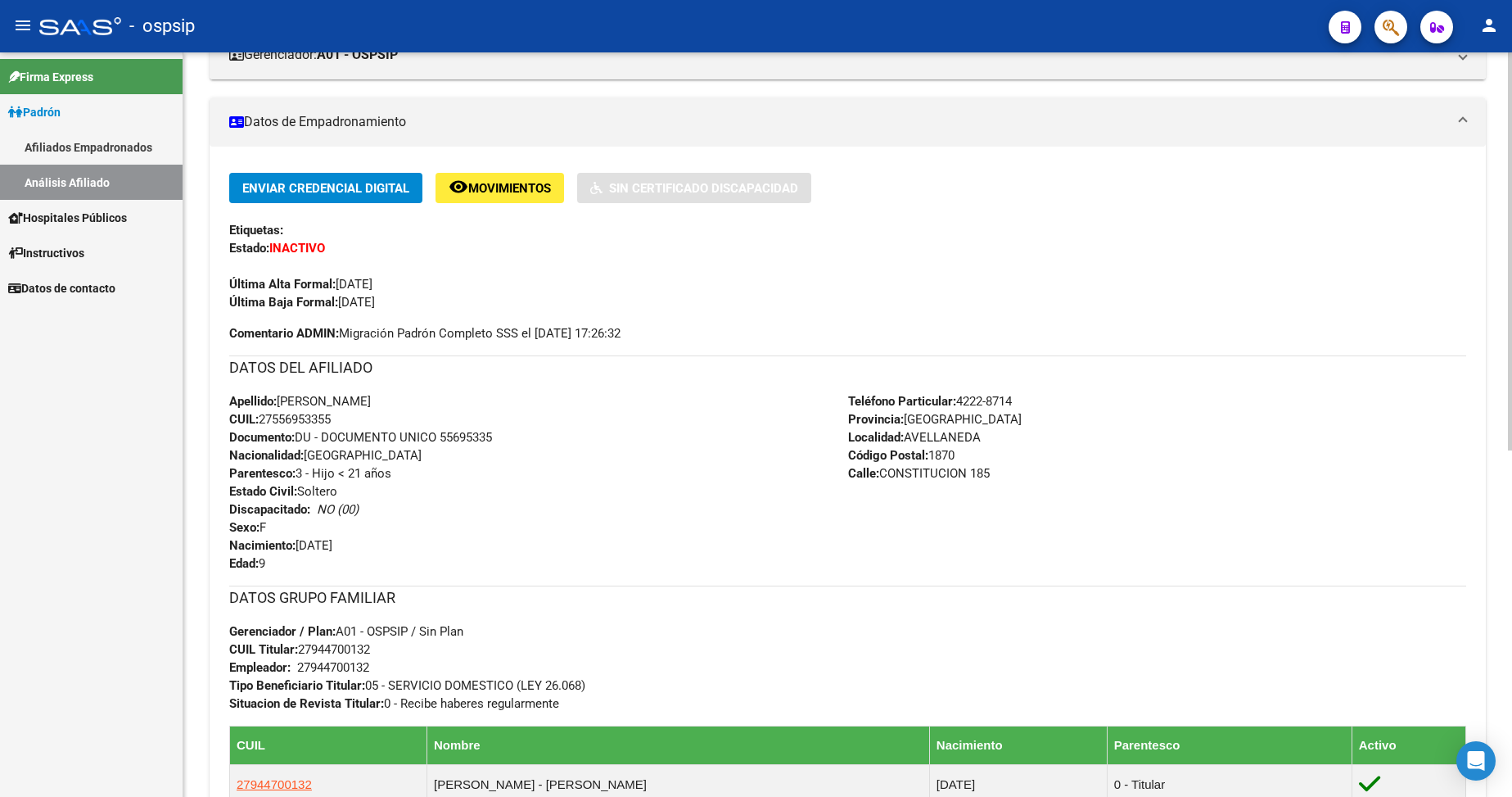
scroll to position [410, 0]
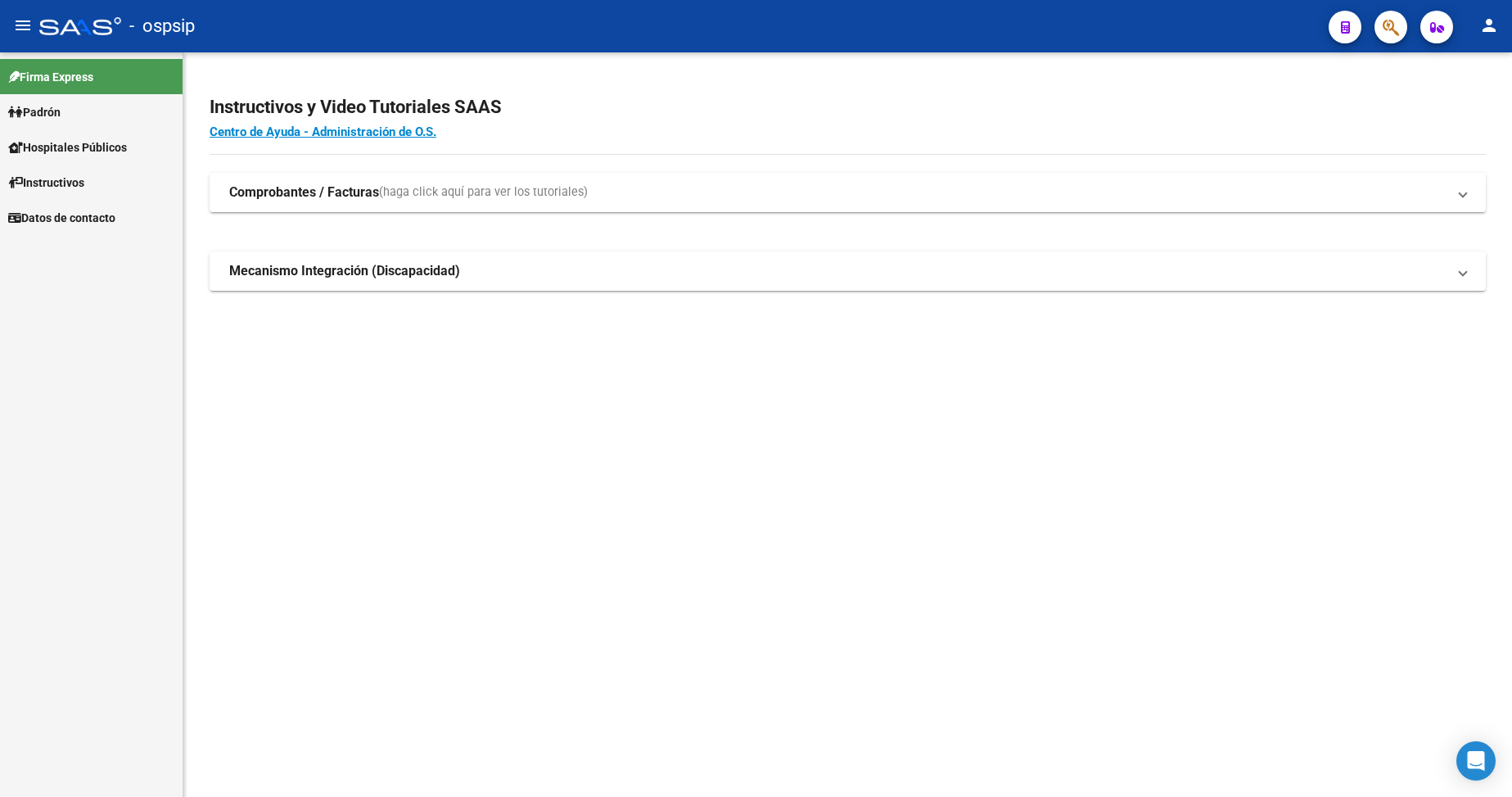
click at [70, 126] on link "Padrón" at bounding box center [91, 112] width 183 height 36
click at [60, 117] on span "Padrón" at bounding box center [34, 113] width 52 height 18
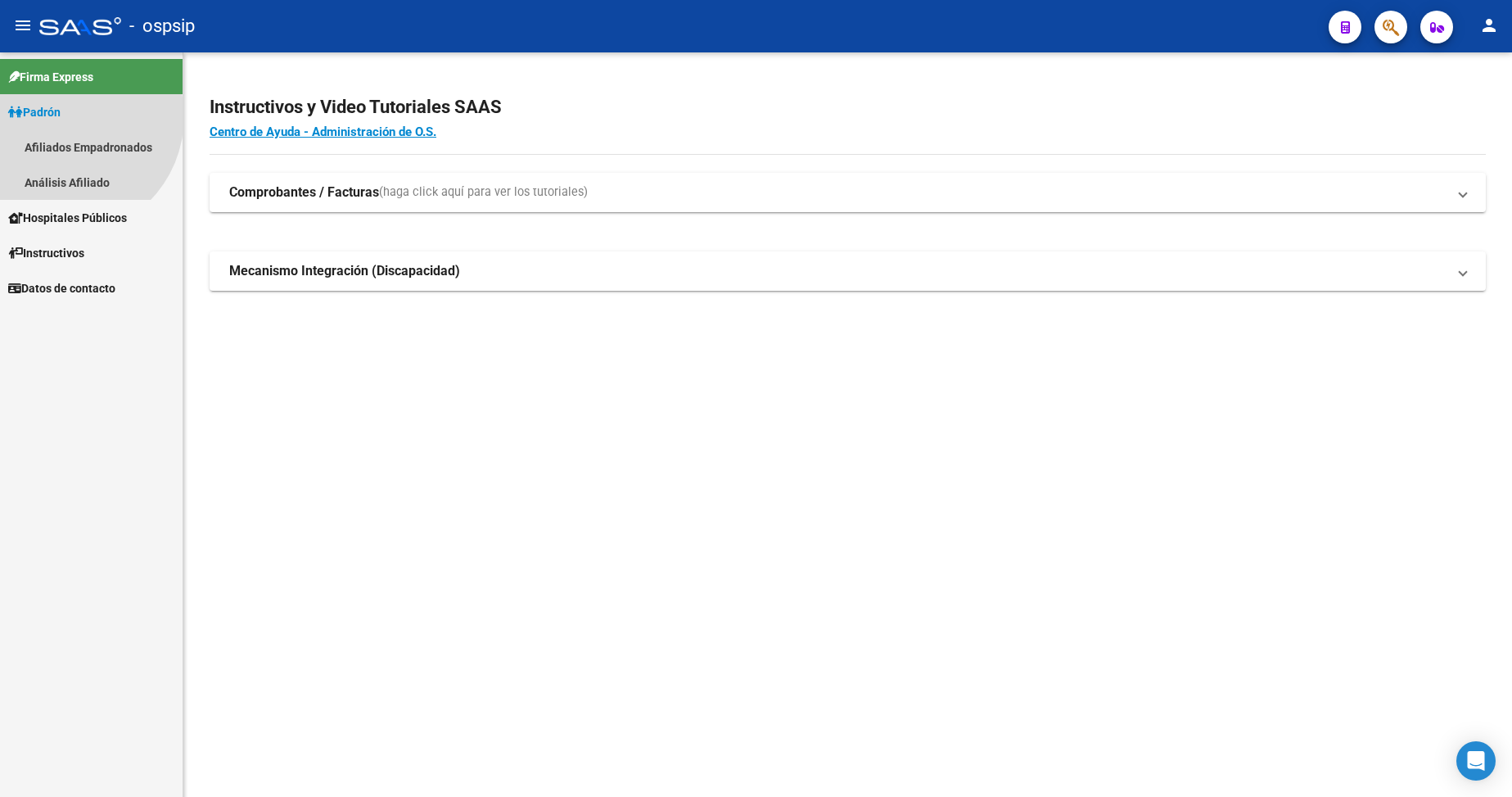
click at [60, 117] on span "Padrón" at bounding box center [34, 113] width 52 height 18
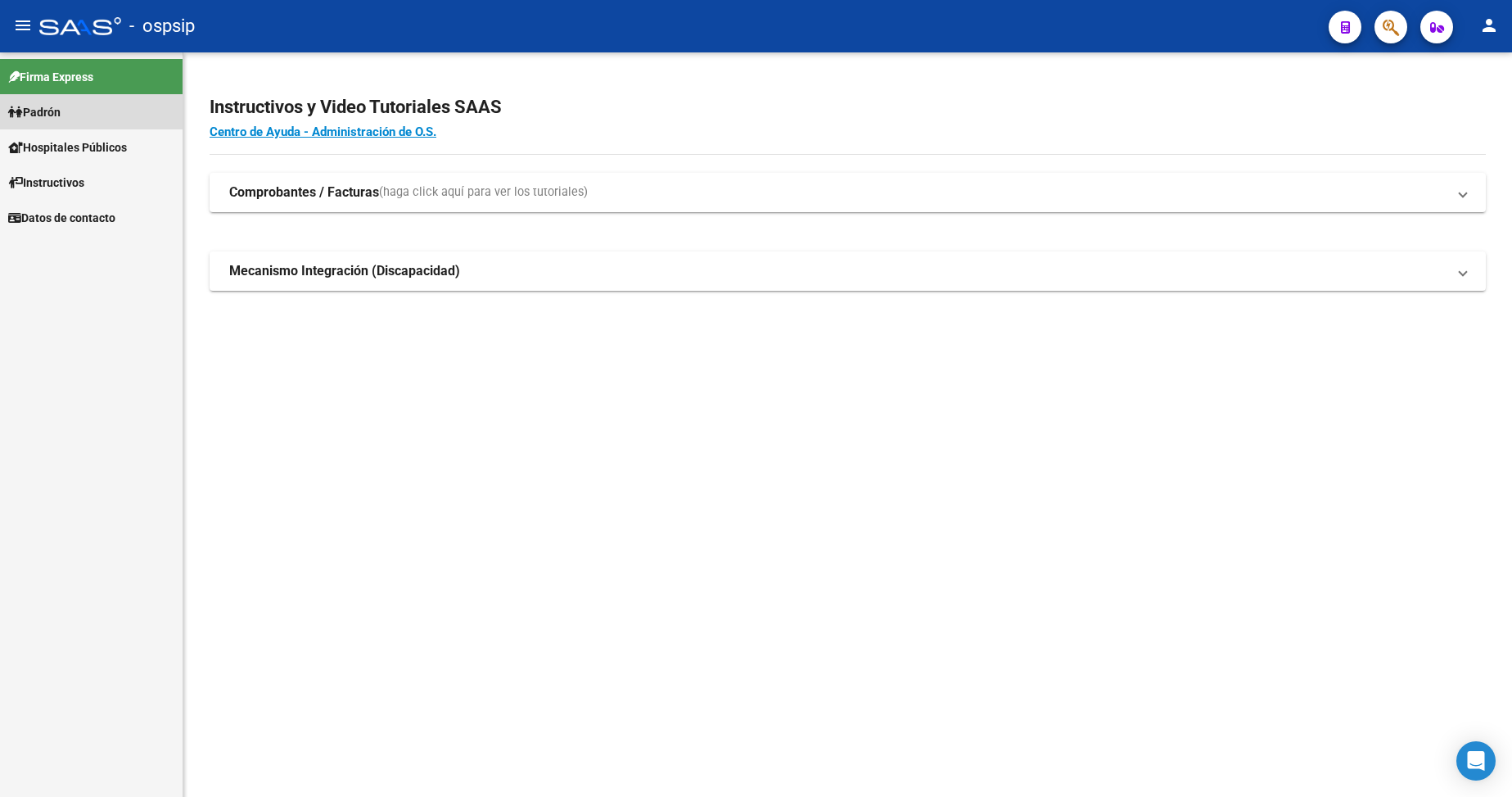
click at [55, 118] on span "Padrón" at bounding box center [34, 113] width 52 height 18
click at [79, 177] on link "Análisis Afiliado" at bounding box center [91, 182] width 183 height 36
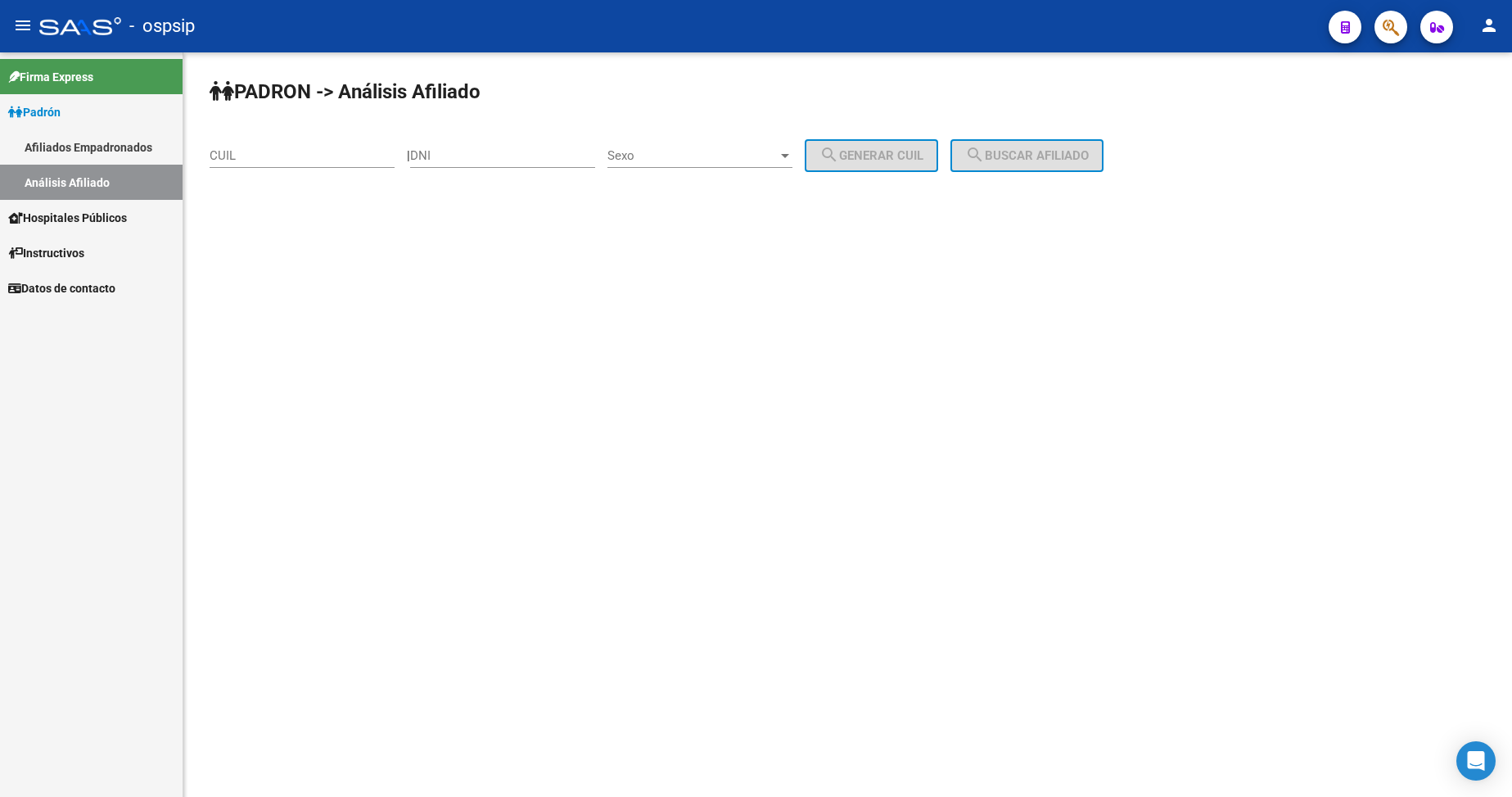
click at [471, 161] on input "DNI" at bounding box center [503, 156] width 185 height 15
type input "22629363"
click at [686, 156] on span "Sexo" at bounding box center [692, 156] width 170 height 15
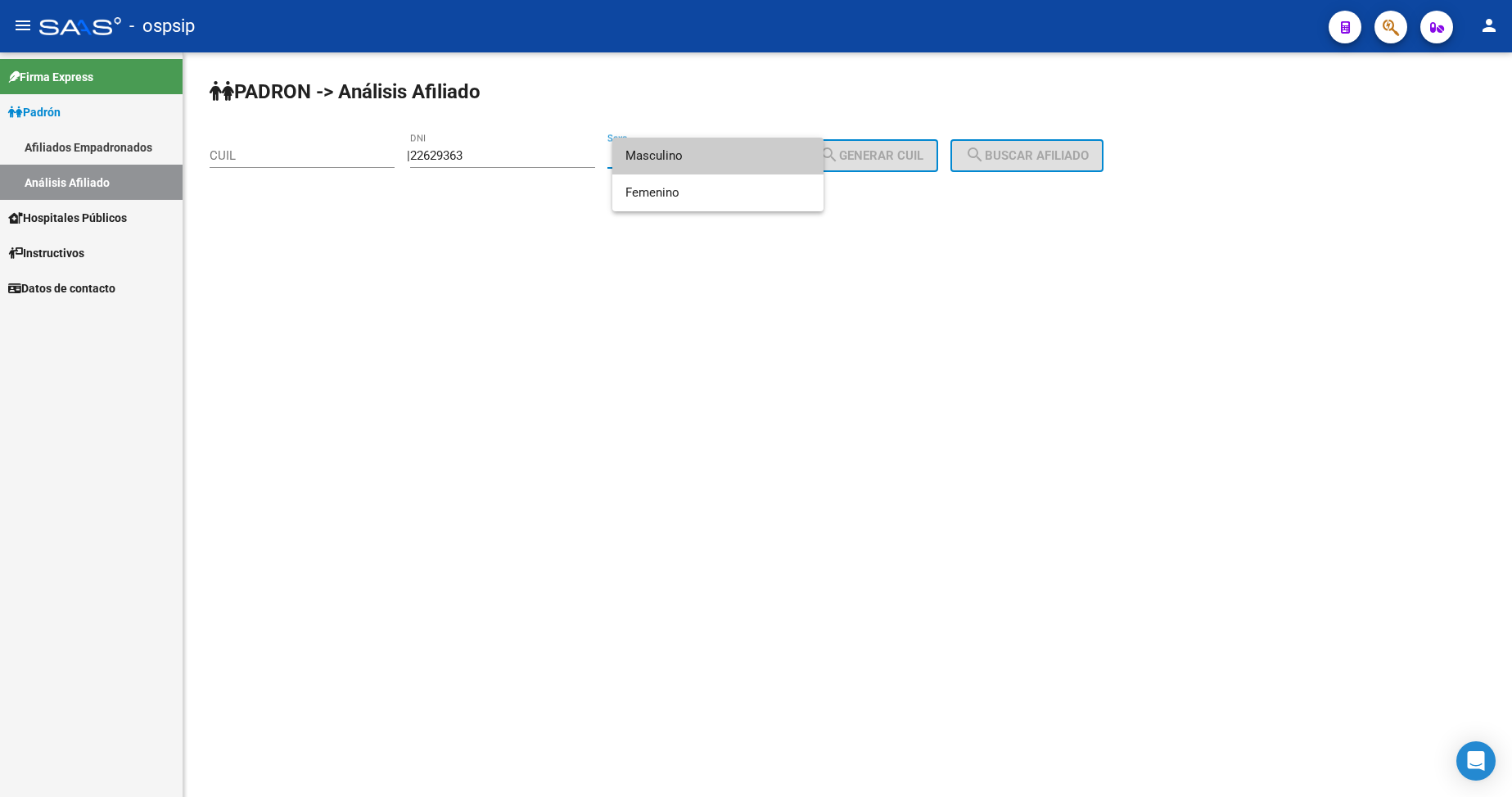
click at [693, 150] on span "Masculino" at bounding box center [718, 156] width 185 height 37
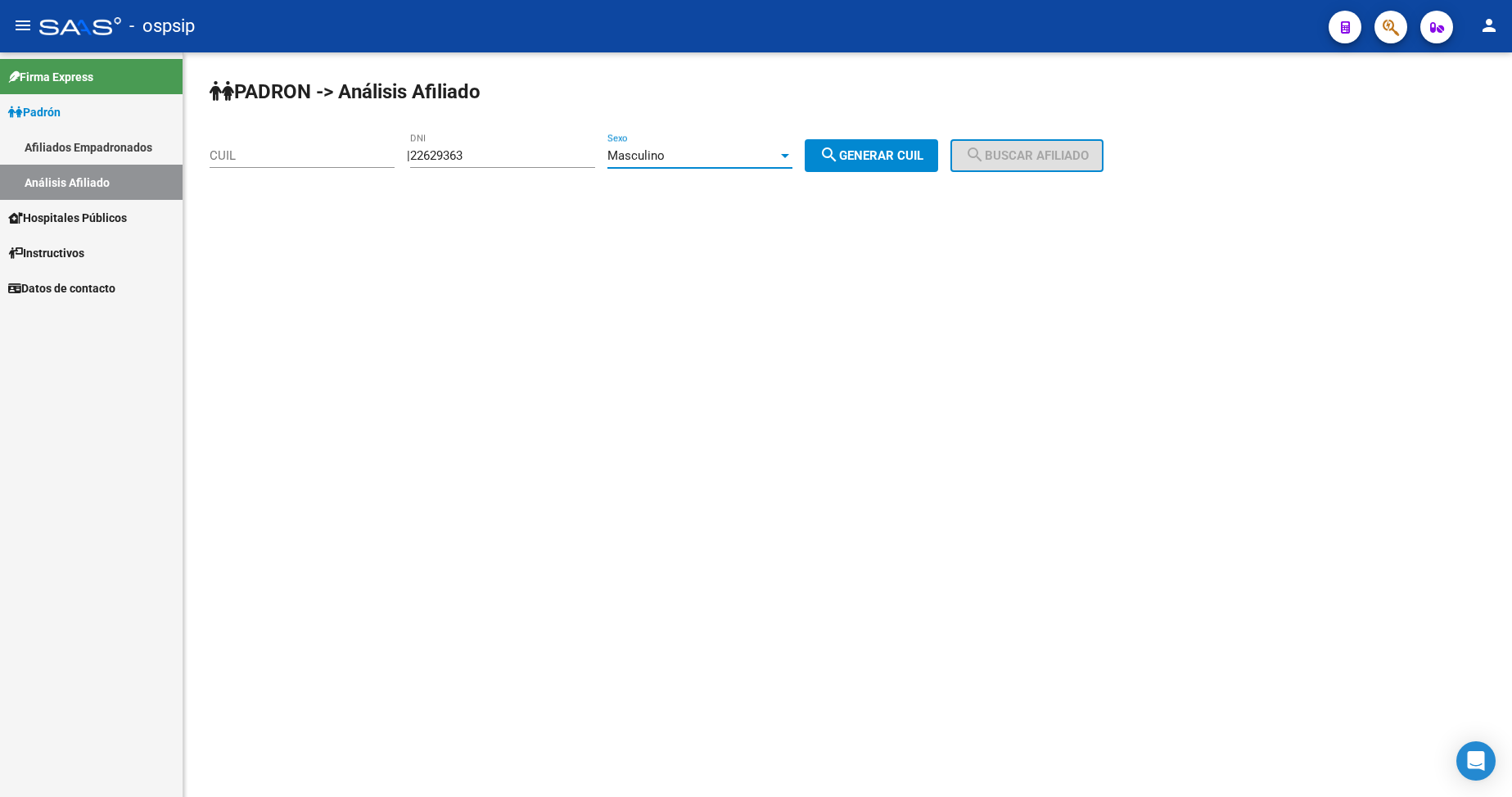
click at [924, 159] on span "search Generar CUIL" at bounding box center [872, 156] width 104 height 15
type input "23-22629363-9"
drag, startPoint x: 1045, startPoint y: 141, endPoint x: 1043, endPoint y: 150, distance: 9.2
click at [1045, 142] on button "search Buscar afiliado" at bounding box center [1026, 156] width 153 height 33
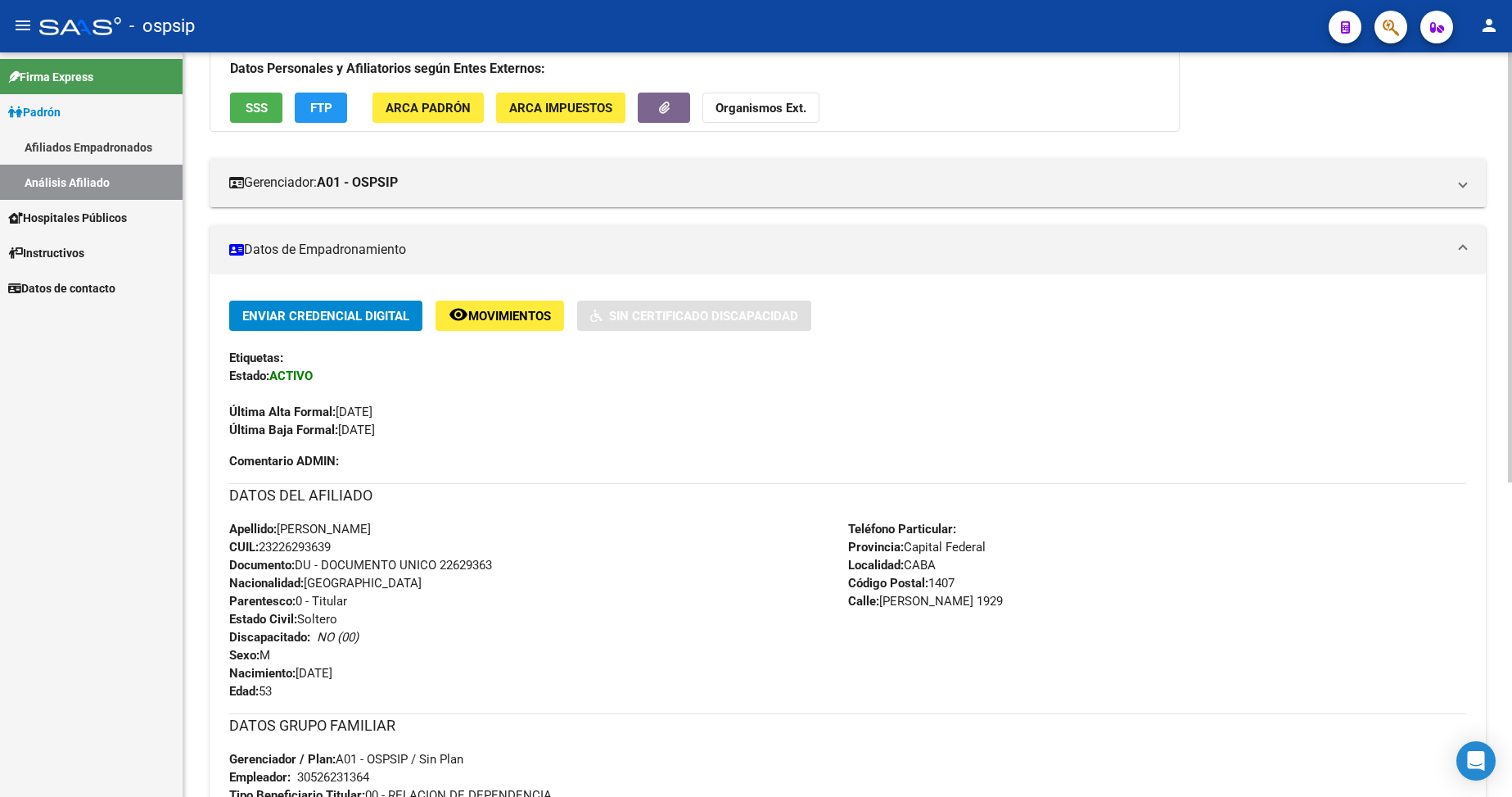
scroll to position [328, 0]
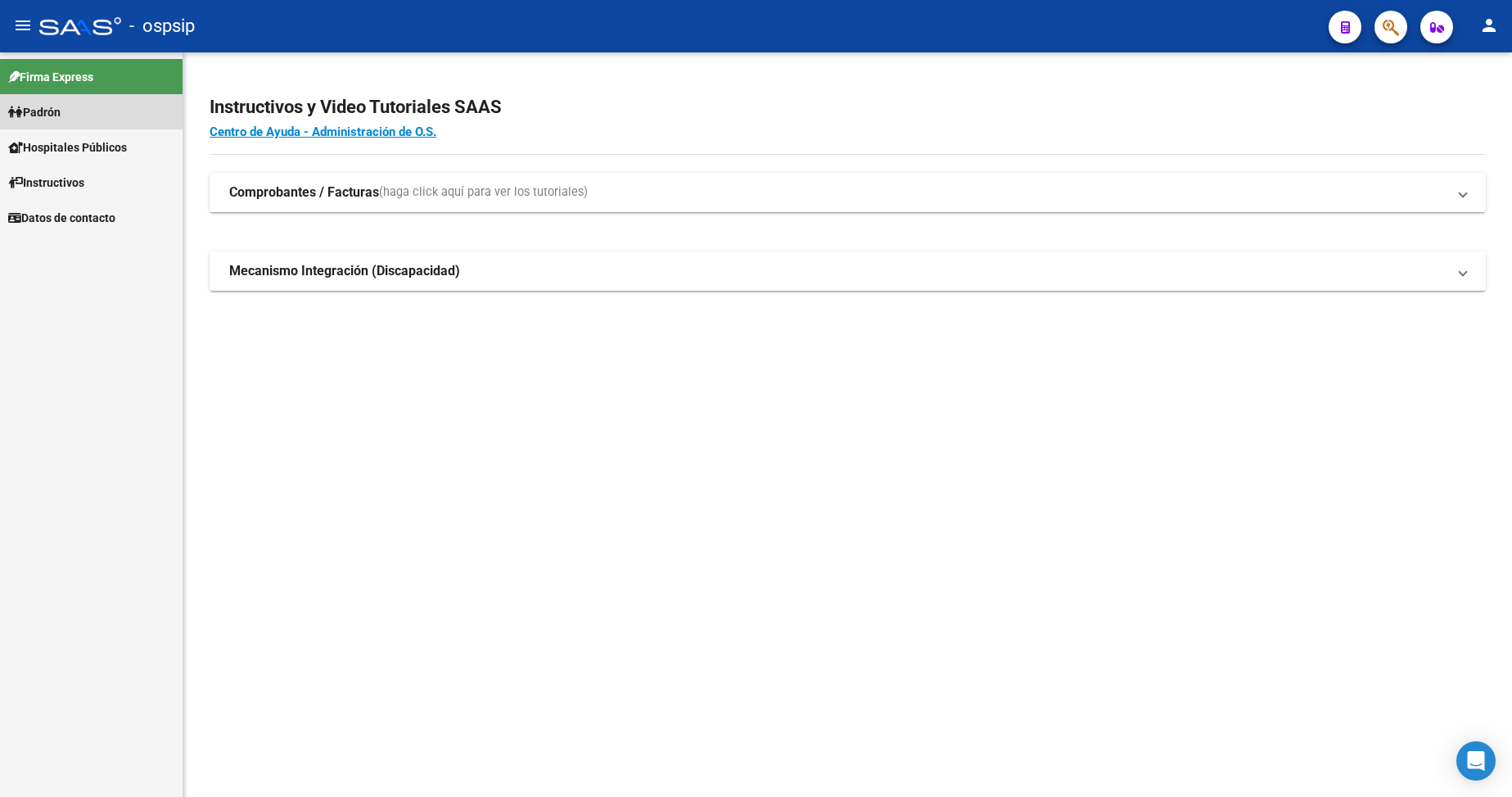
click at [59, 114] on span "Padrón" at bounding box center [34, 113] width 52 height 18
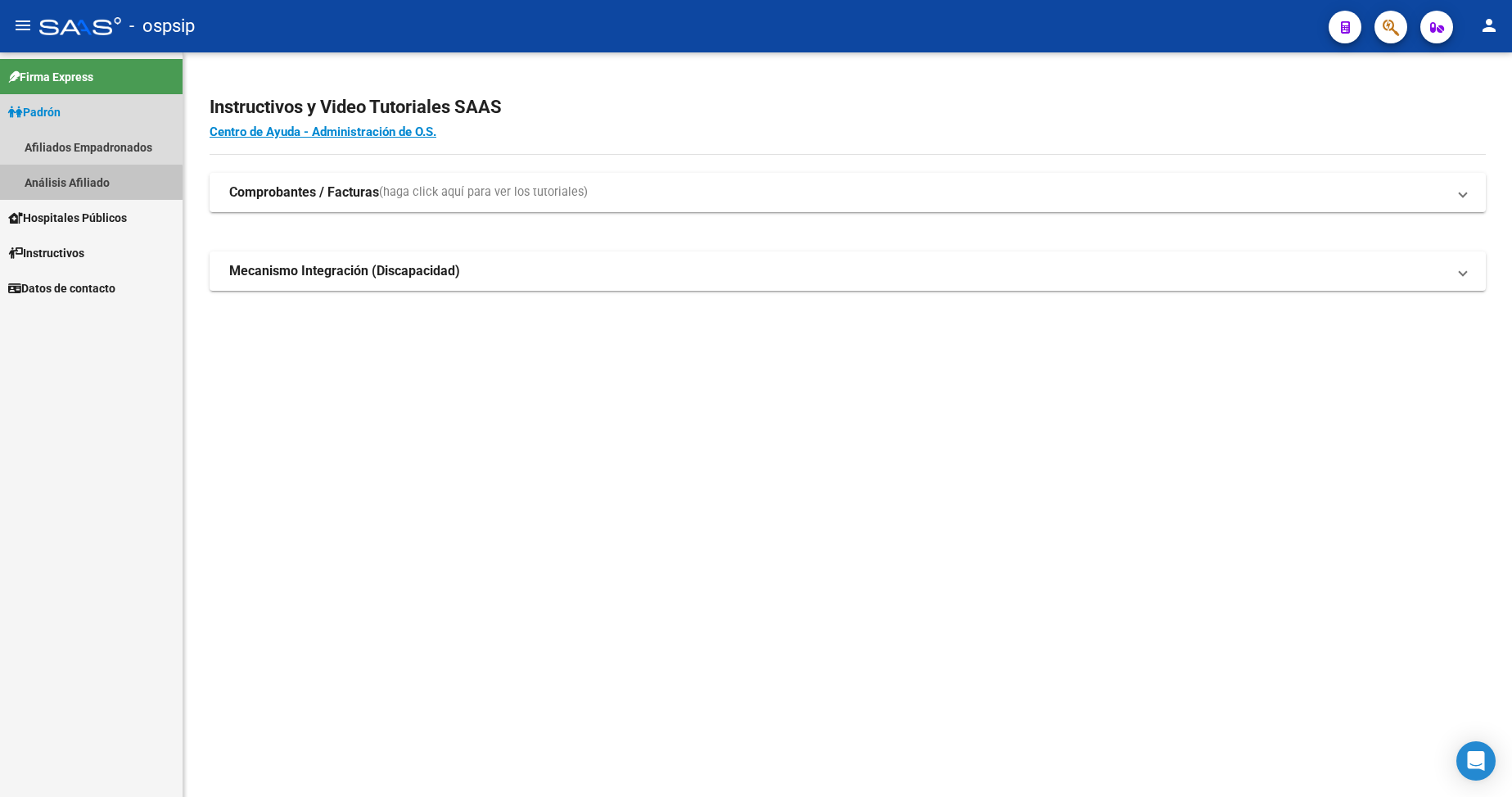
click at [90, 184] on link "Análisis Afiliado" at bounding box center [91, 182] width 183 height 36
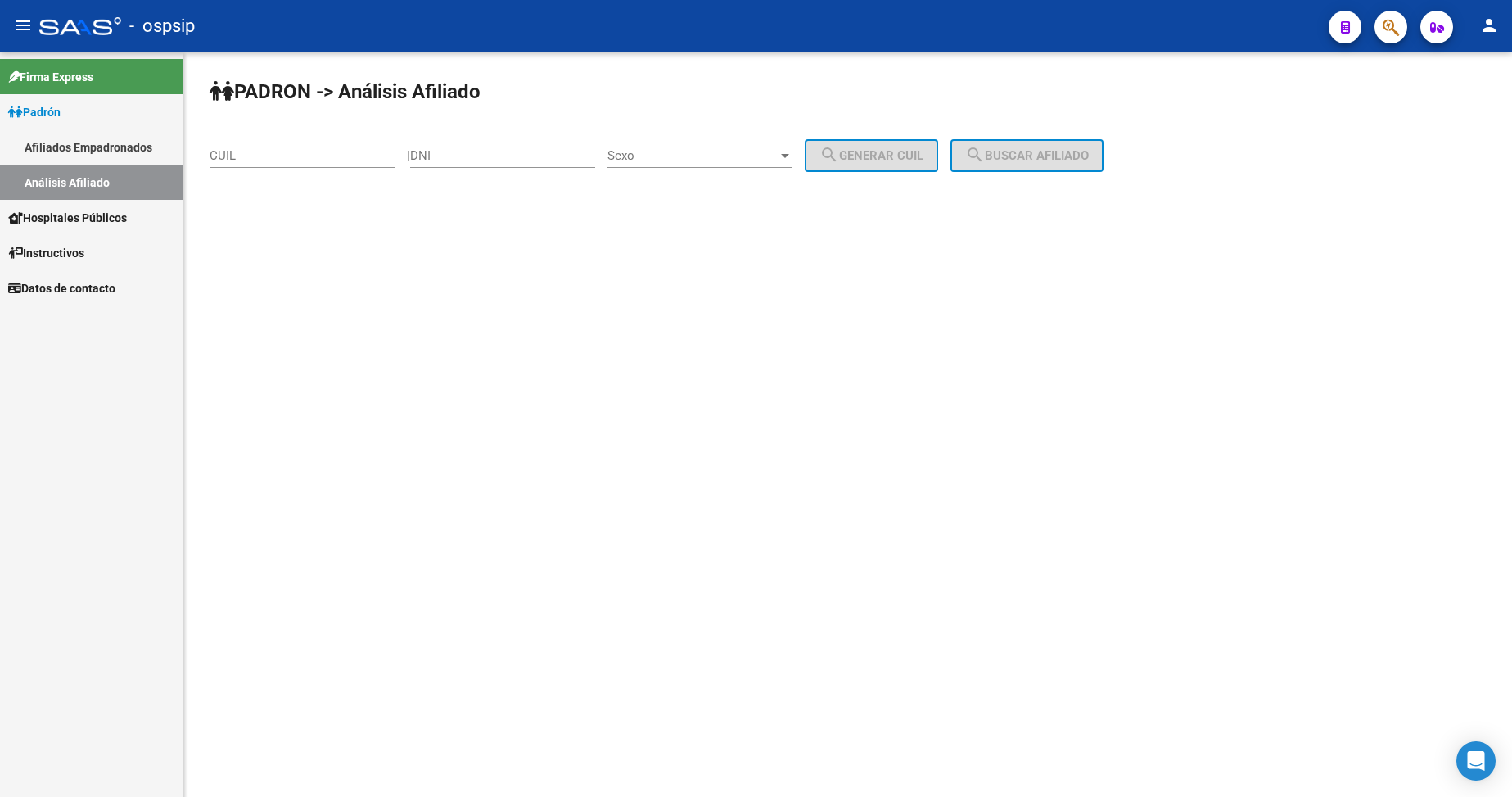
click at [508, 151] on input "DNI" at bounding box center [503, 156] width 185 height 15
type input "42971954"
click at [718, 160] on span "Sexo" at bounding box center [692, 156] width 170 height 15
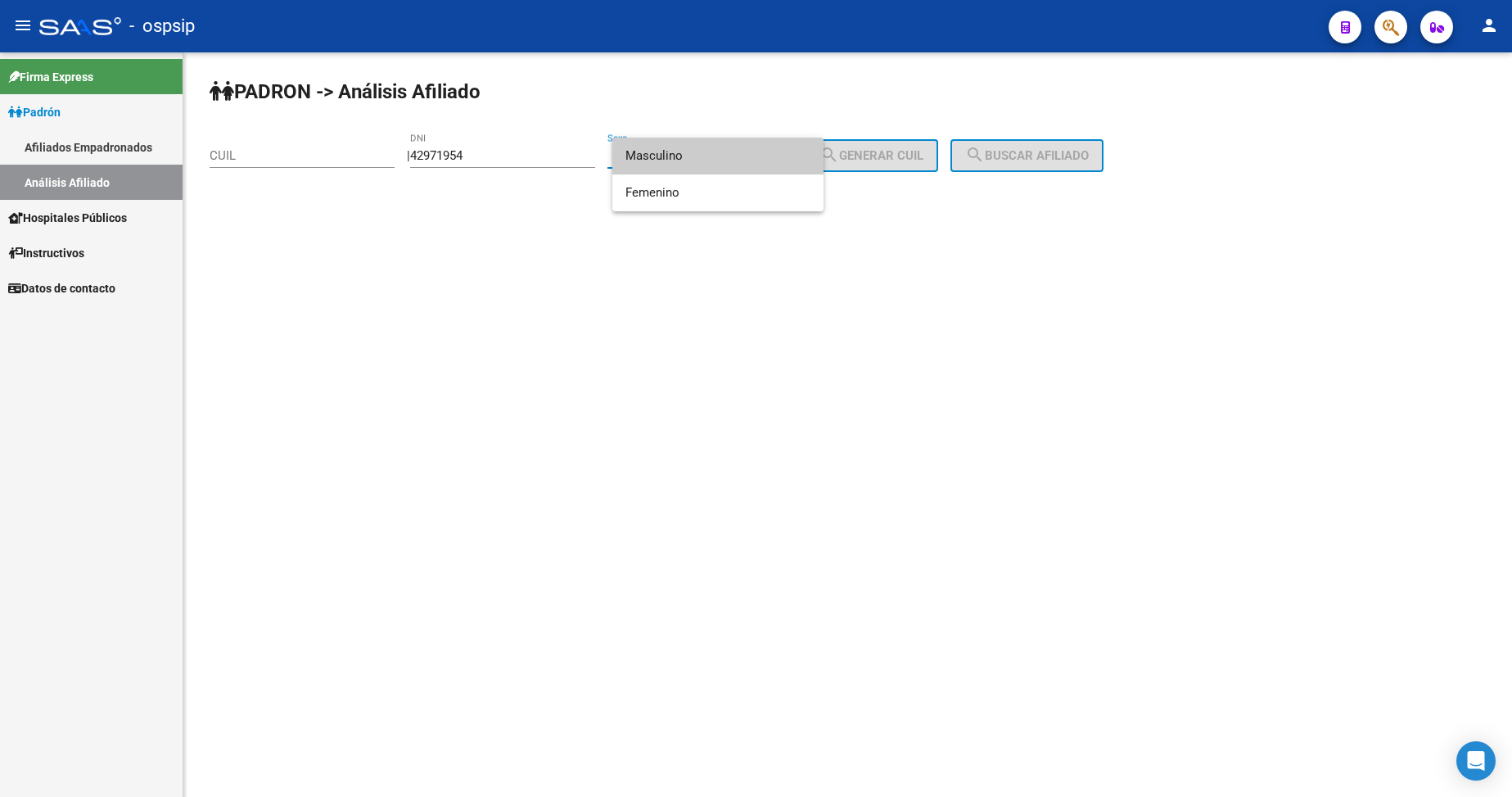
click at [720, 166] on span "Masculino" at bounding box center [718, 156] width 185 height 37
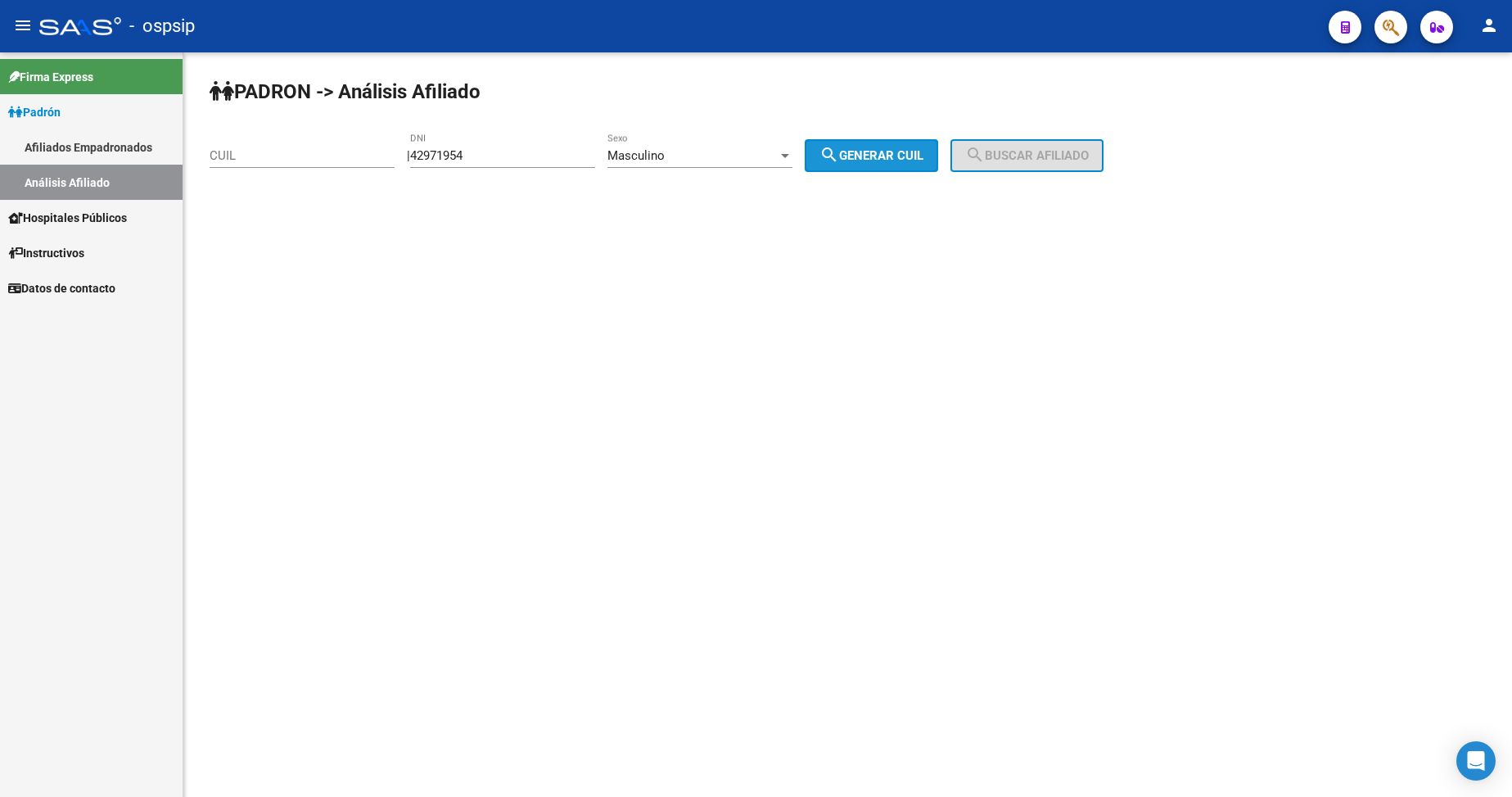
click at [864, 156] on span "search Generar CUIL" at bounding box center [872, 156] width 104 height 15
type input "20-42971954-3"
click at [978, 163] on button "search Buscar afiliado" at bounding box center [1026, 156] width 153 height 33
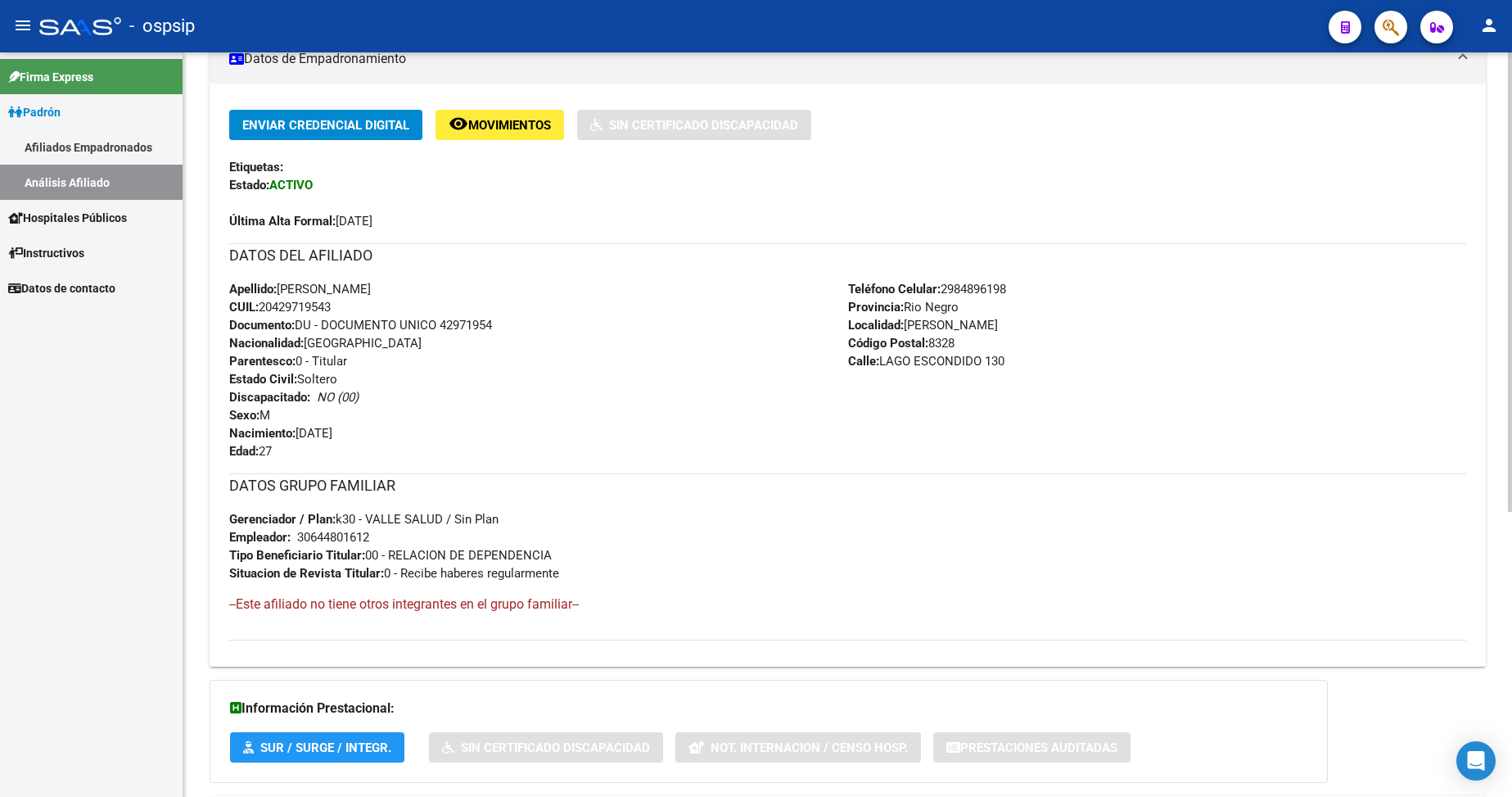
scroll to position [328, 0]
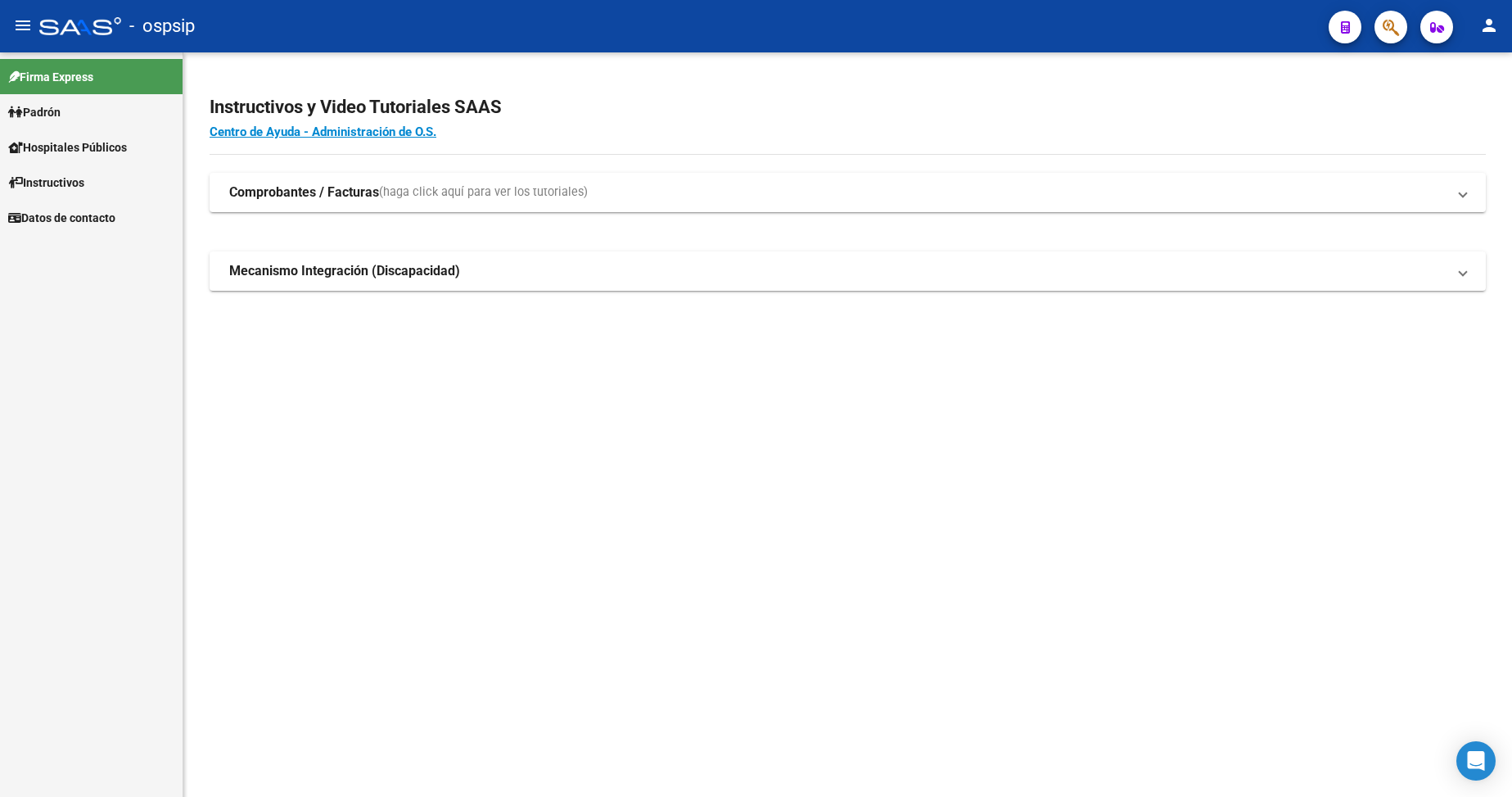
click at [58, 111] on span "Padrón" at bounding box center [34, 113] width 52 height 18
click at [59, 185] on link "Análisis Afiliado" at bounding box center [91, 182] width 183 height 36
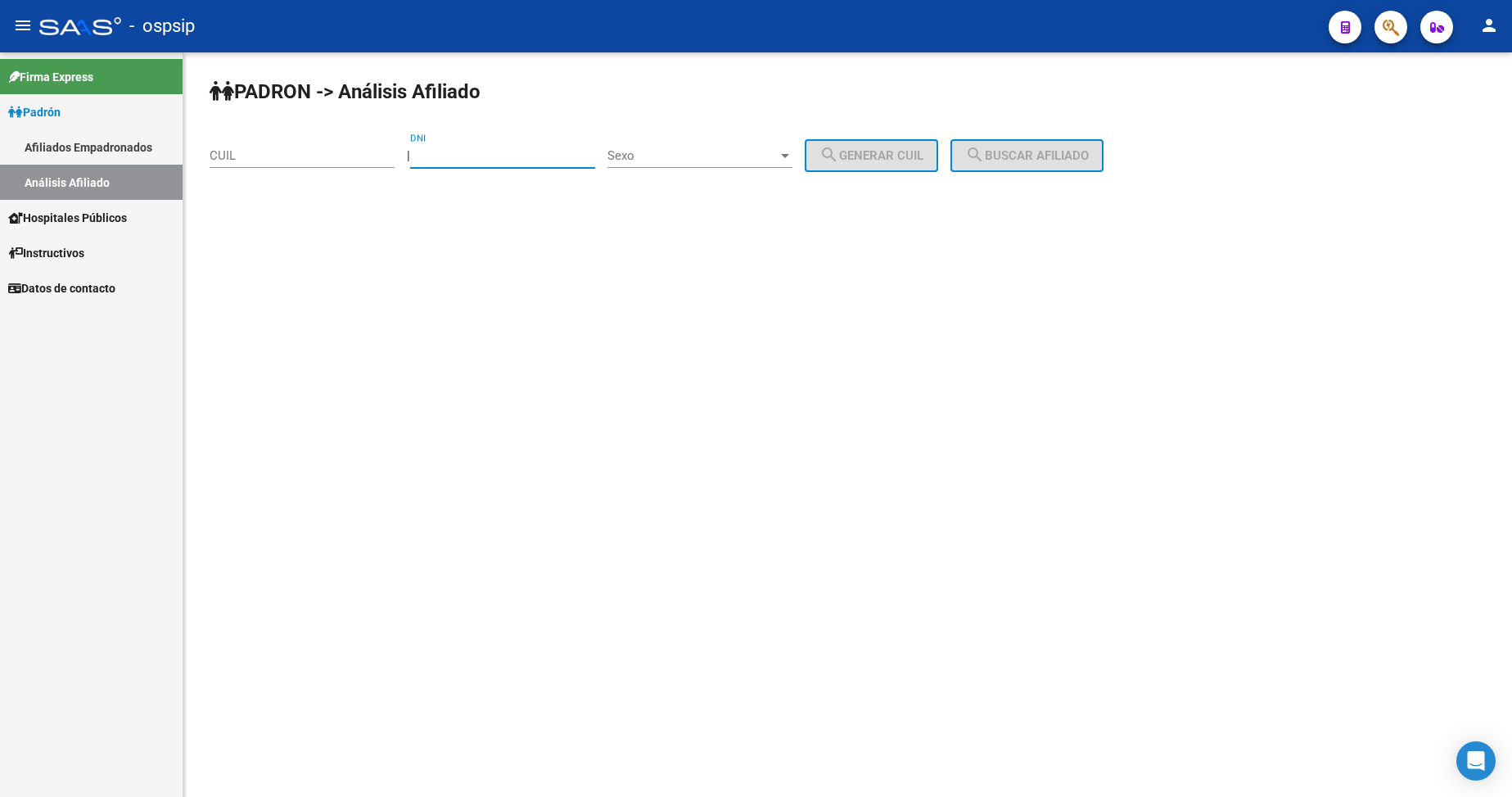
click at [506, 149] on input "DNI" at bounding box center [503, 156] width 185 height 15
type input "14811185"
click at [731, 146] on div "Sexo Sexo" at bounding box center [700, 150] width 185 height 36
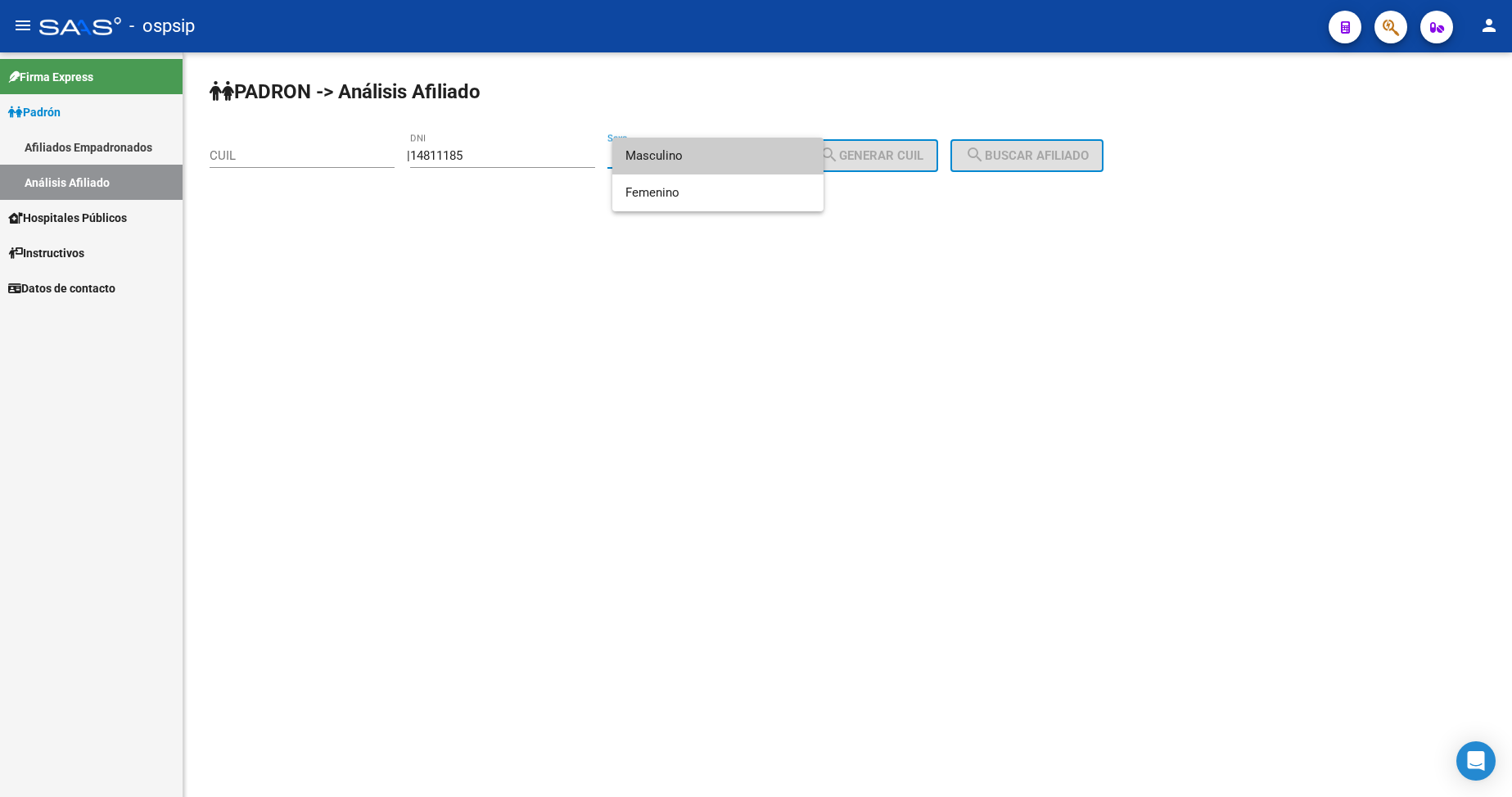
click at [718, 161] on span "Masculino" at bounding box center [718, 156] width 185 height 37
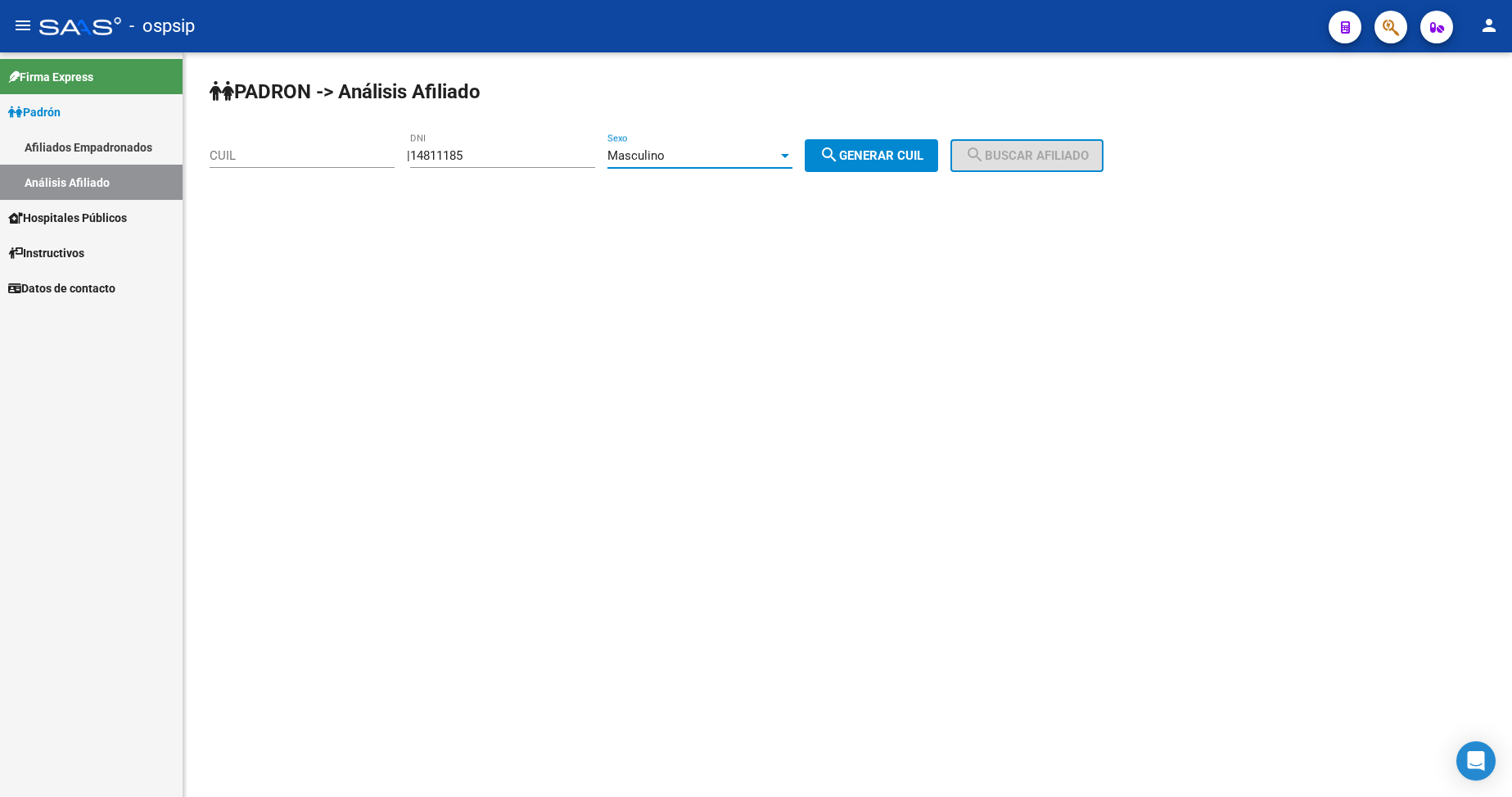
click at [887, 160] on span "search Generar CUIL" at bounding box center [872, 156] width 104 height 15
type input "20-14811185-6"
click at [950, 158] on div "| 14811185 DNI Masculino Sexo search Generar CUIL" at bounding box center [678, 156] width 543 height 15
click at [980, 157] on button "search Buscar afiliado" at bounding box center [1026, 156] width 153 height 33
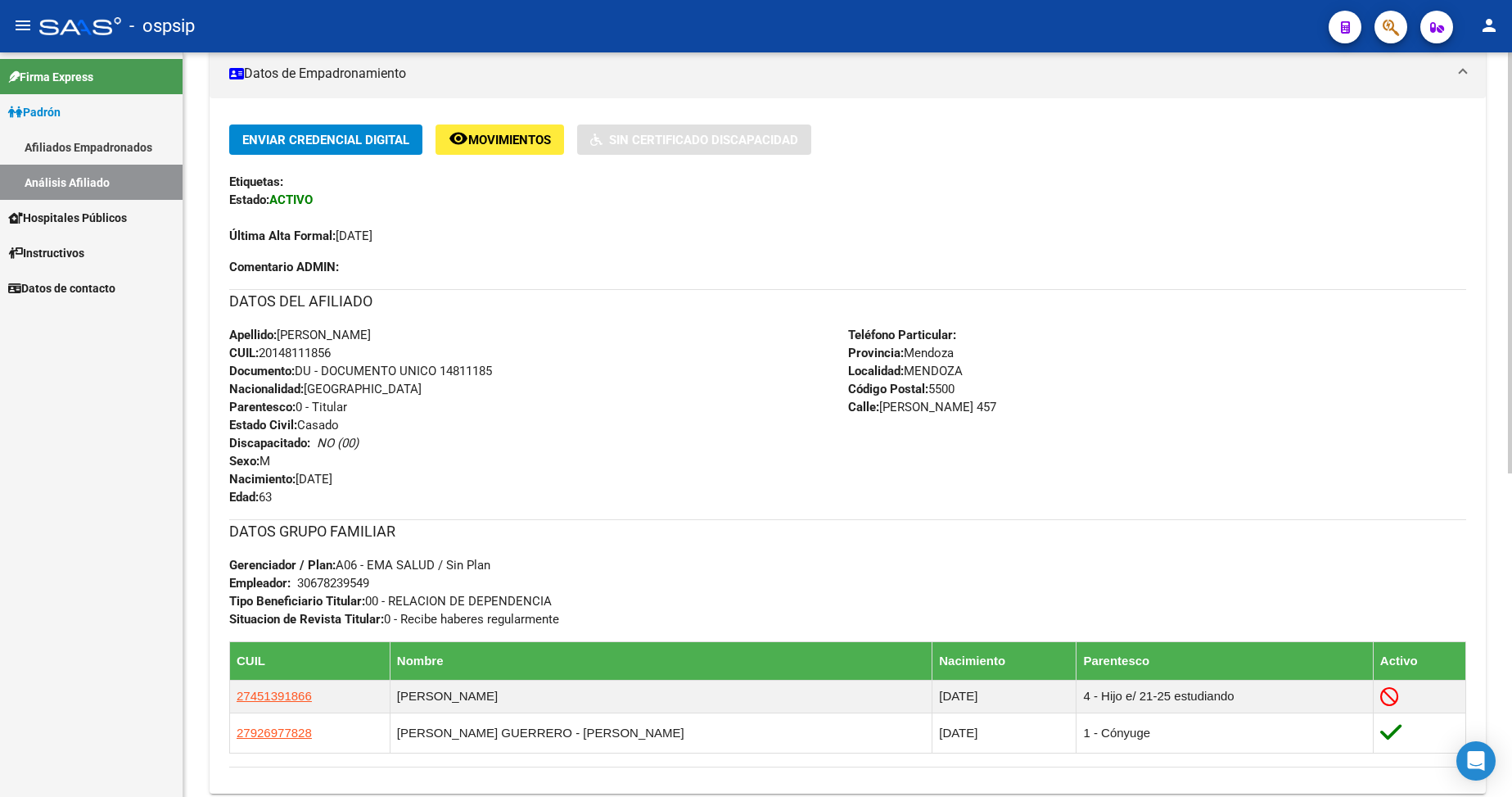
scroll to position [492, 0]
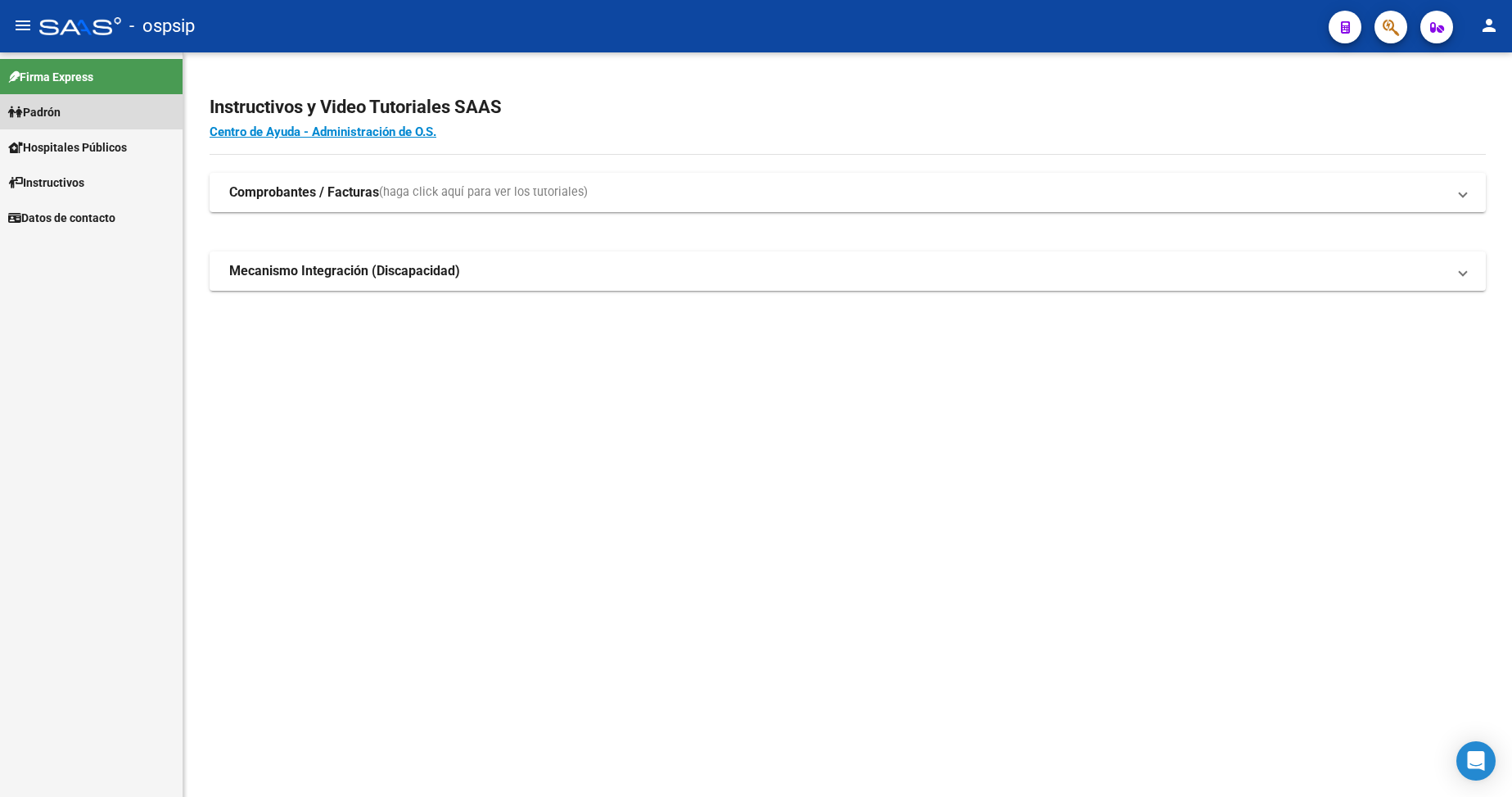
click at [43, 111] on span "Padrón" at bounding box center [34, 113] width 52 height 18
click at [64, 186] on link "Análisis Afiliado" at bounding box center [91, 182] width 183 height 36
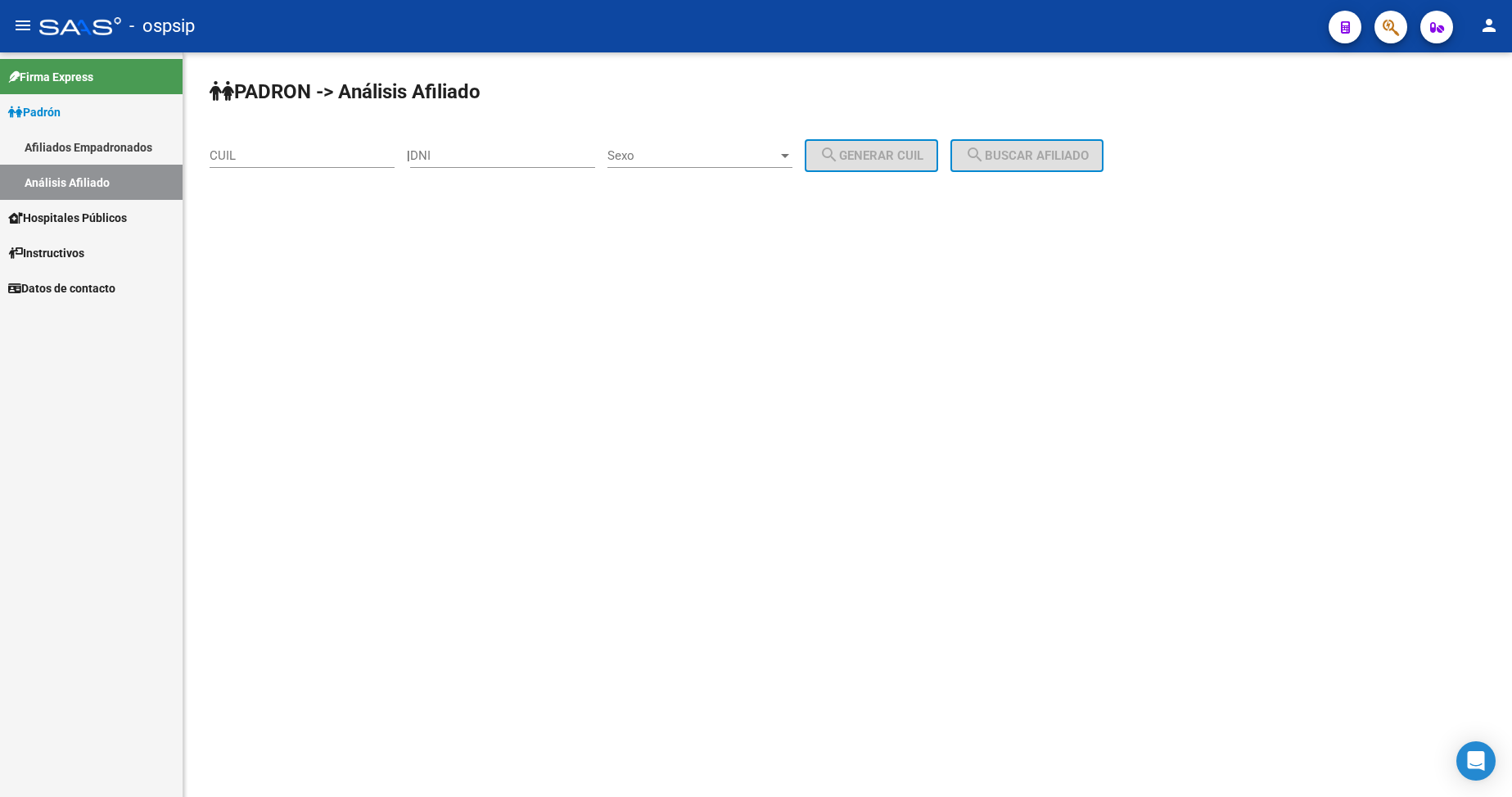
click at [505, 161] on input "DNI" at bounding box center [503, 156] width 185 height 15
type input "28411183"
click at [715, 152] on span "Sexo" at bounding box center [692, 156] width 170 height 15
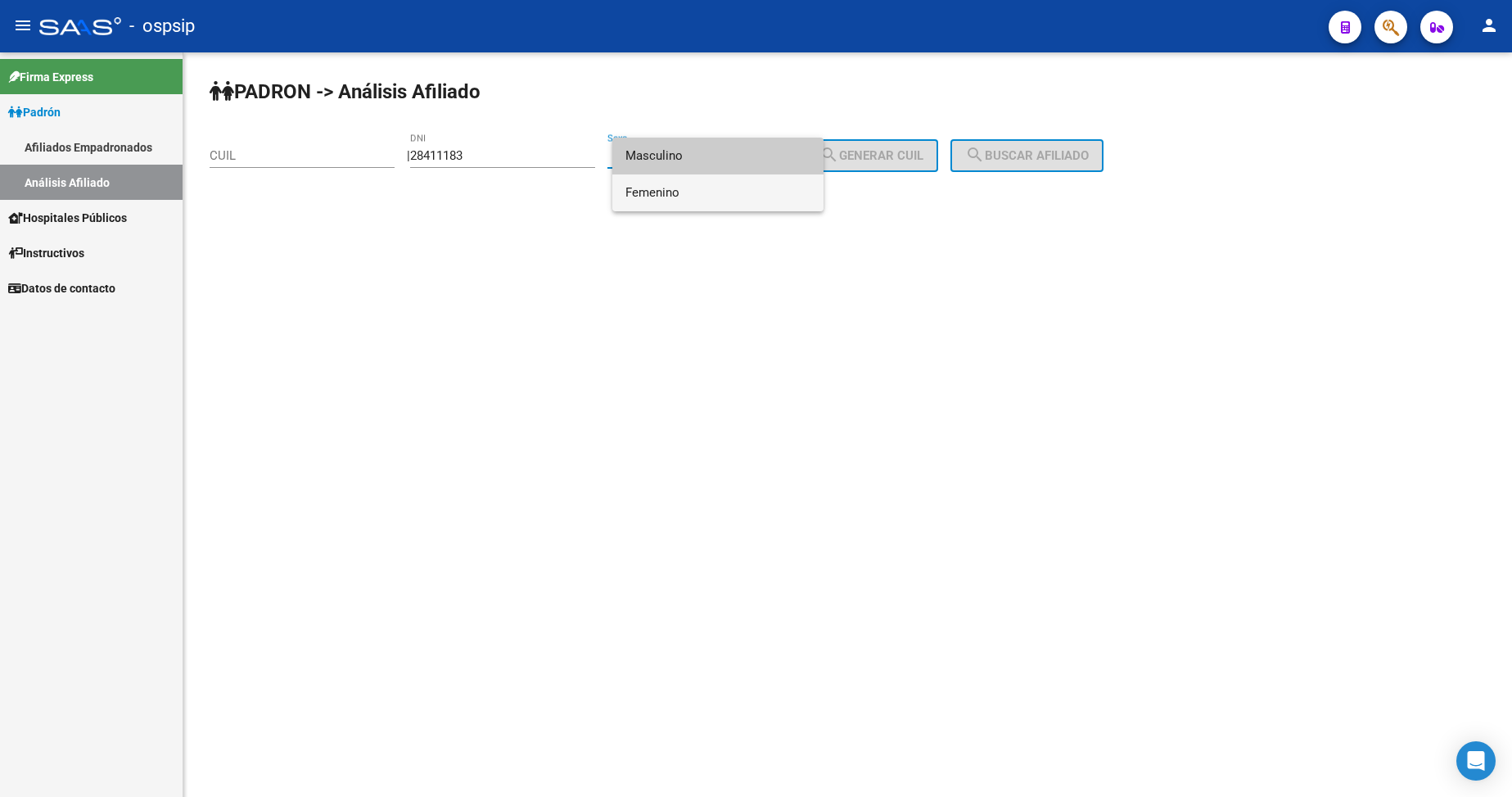
click at [716, 186] on span "Femenino" at bounding box center [718, 193] width 185 height 37
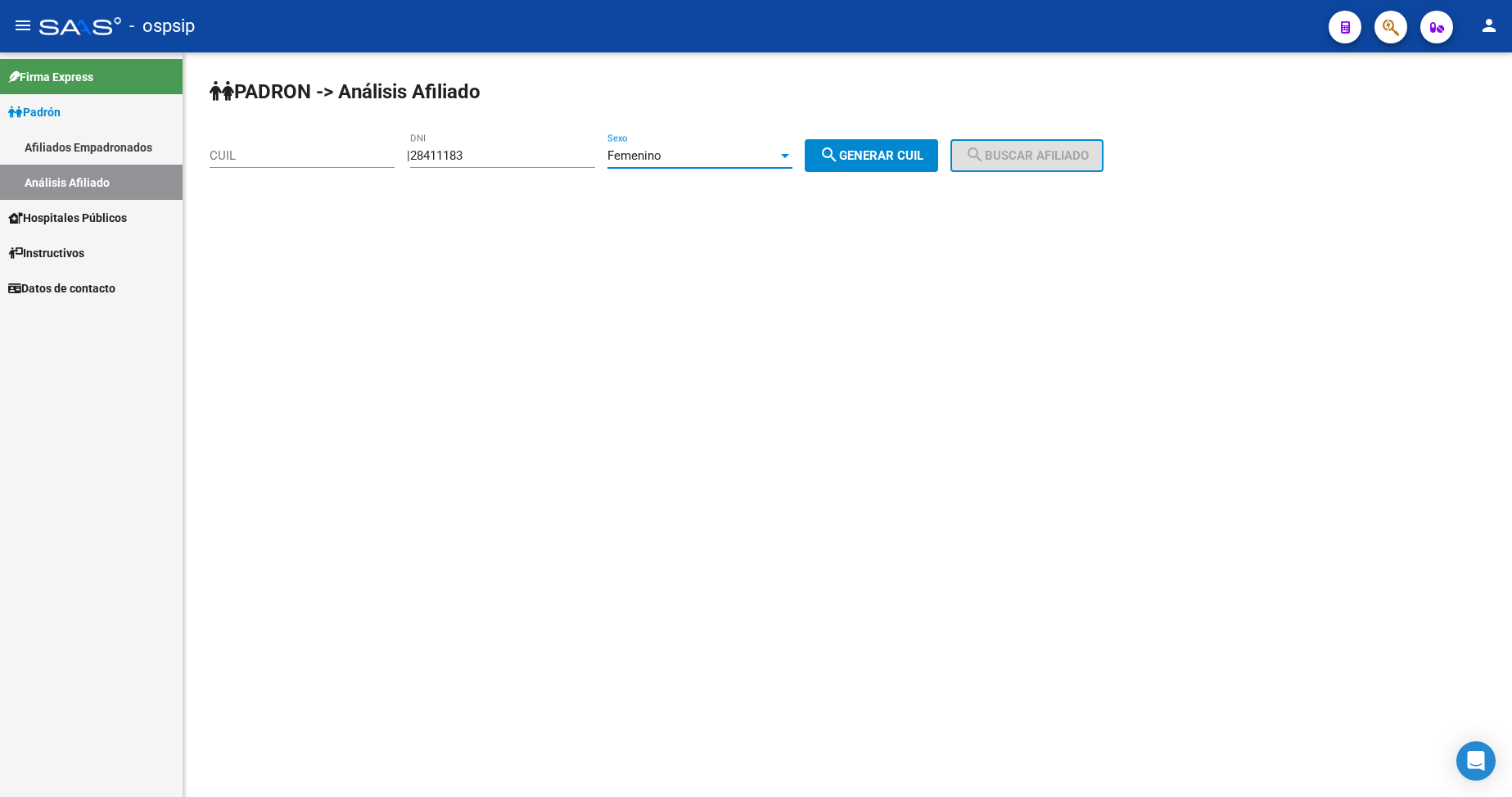
click at [880, 159] on span "search Generar CUIL" at bounding box center [872, 156] width 104 height 15
type input "23-28411183-4"
click at [985, 153] on mat-icon "search" at bounding box center [975, 155] width 20 height 20
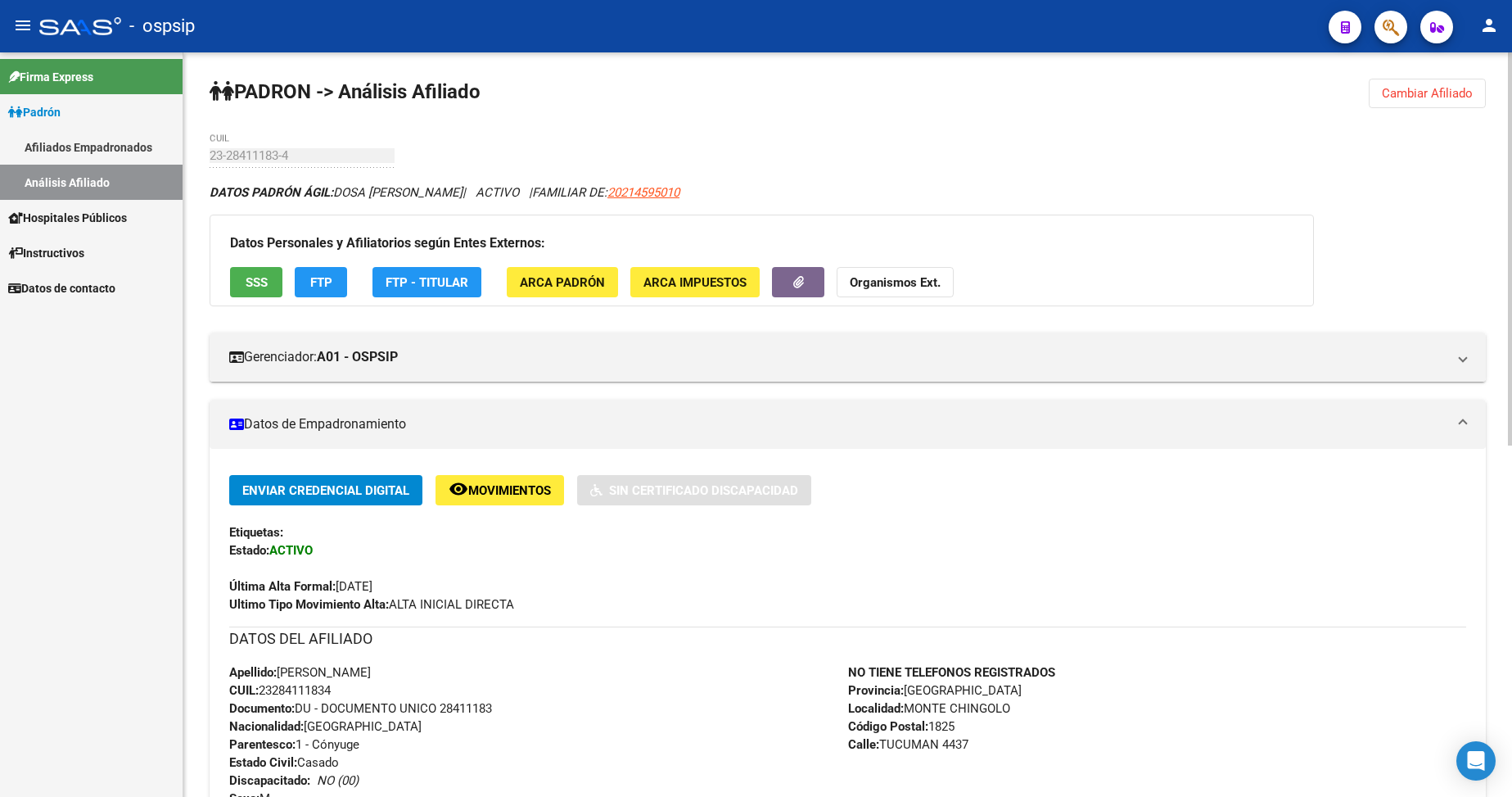
scroll to position [82, 0]
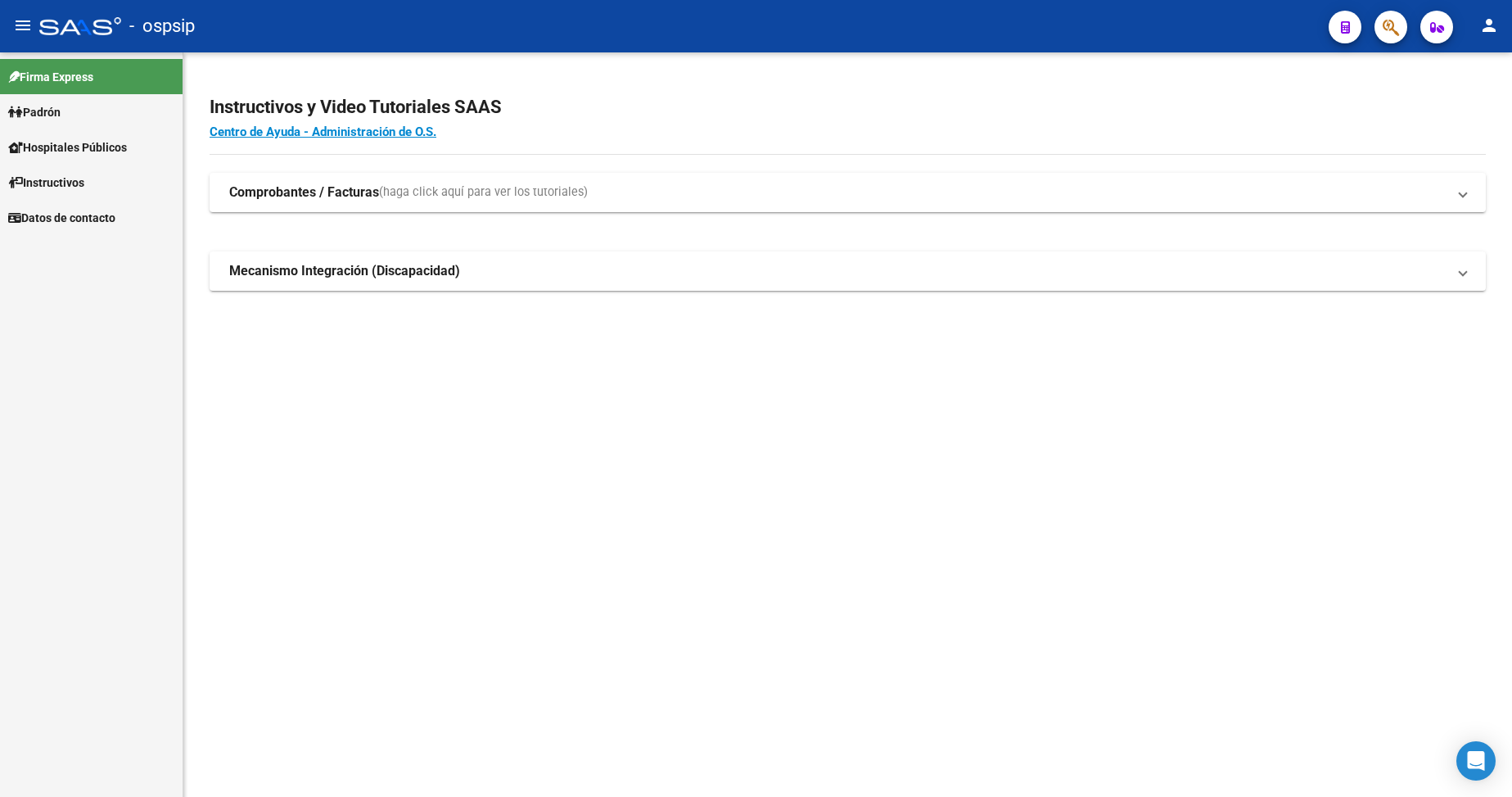
click at [54, 112] on span "Padrón" at bounding box center [34, 113] width 52 height 18
click at [76, 106] on link "Padrón" at bounding box center [91, 112] width 183 height 36
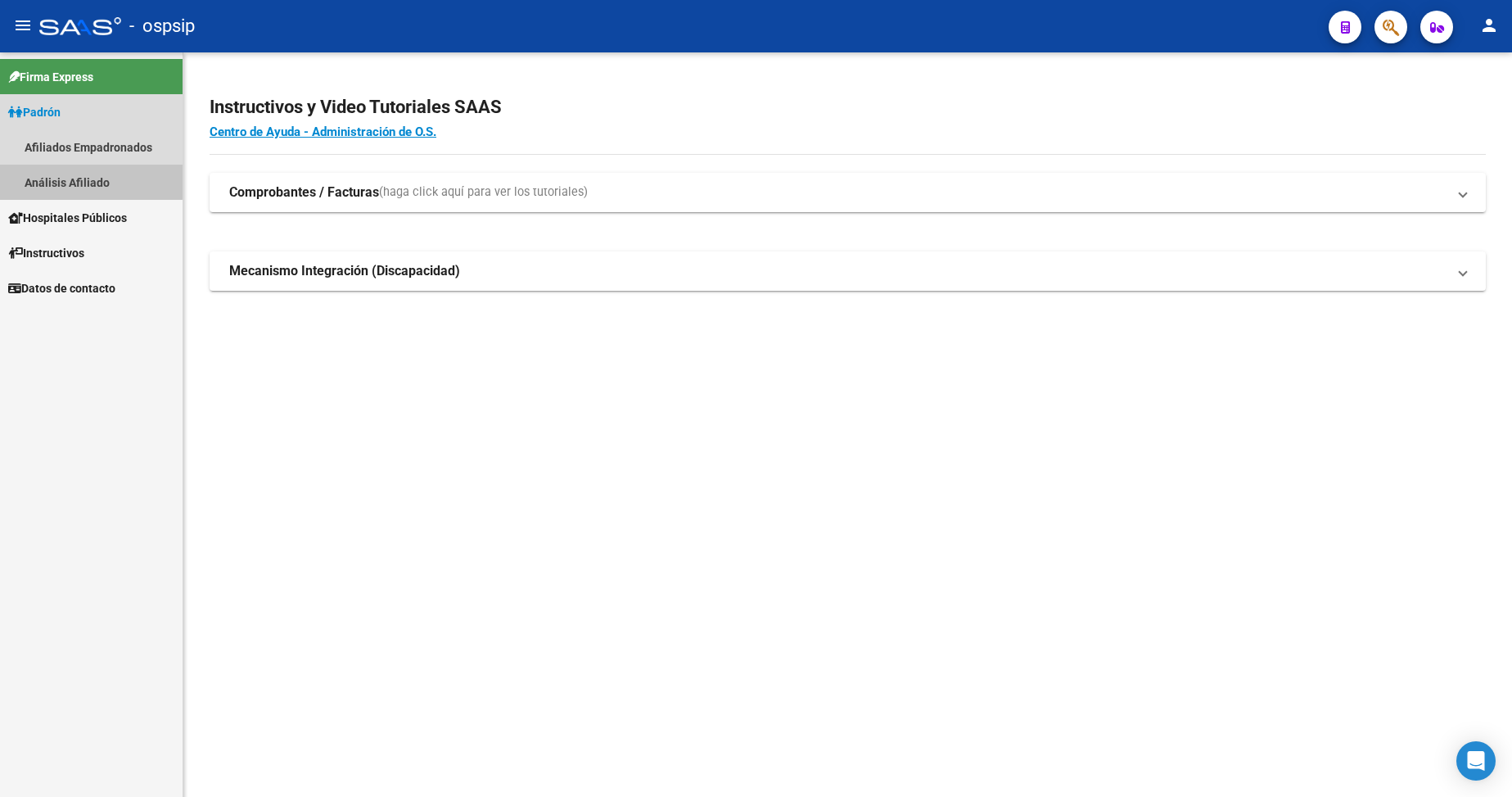
click at [84, 181] on link "Análisis Afiliado" at bounding box center [91, 182] width 183 height 36
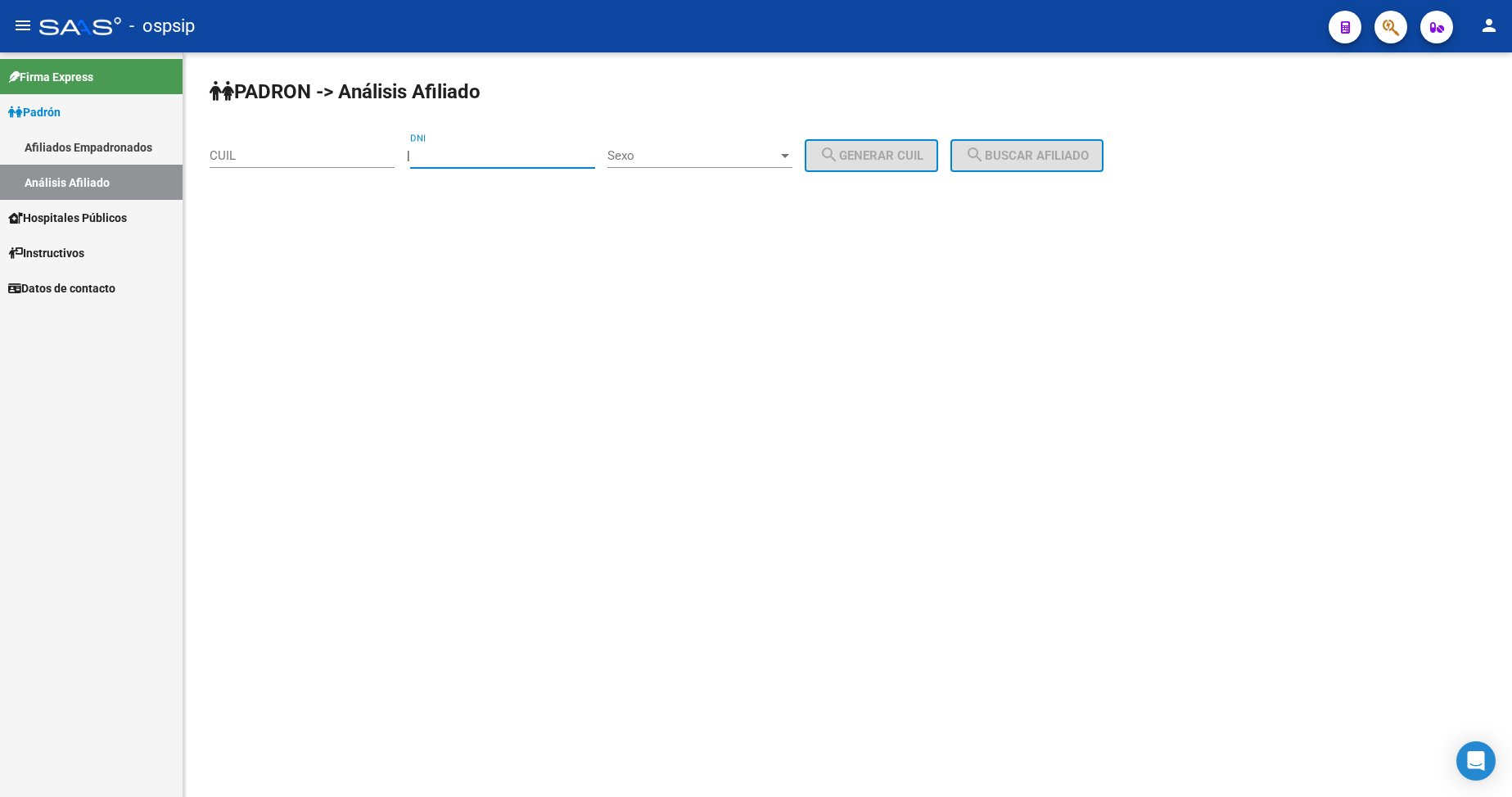
click at [494, 158] on input "DNI" at bounding box center [503, 156] width 185 height 15
type input "18342238"
click at [721, 152] on span "Sexo" at bounding box center [692, 156] width 170 height 15
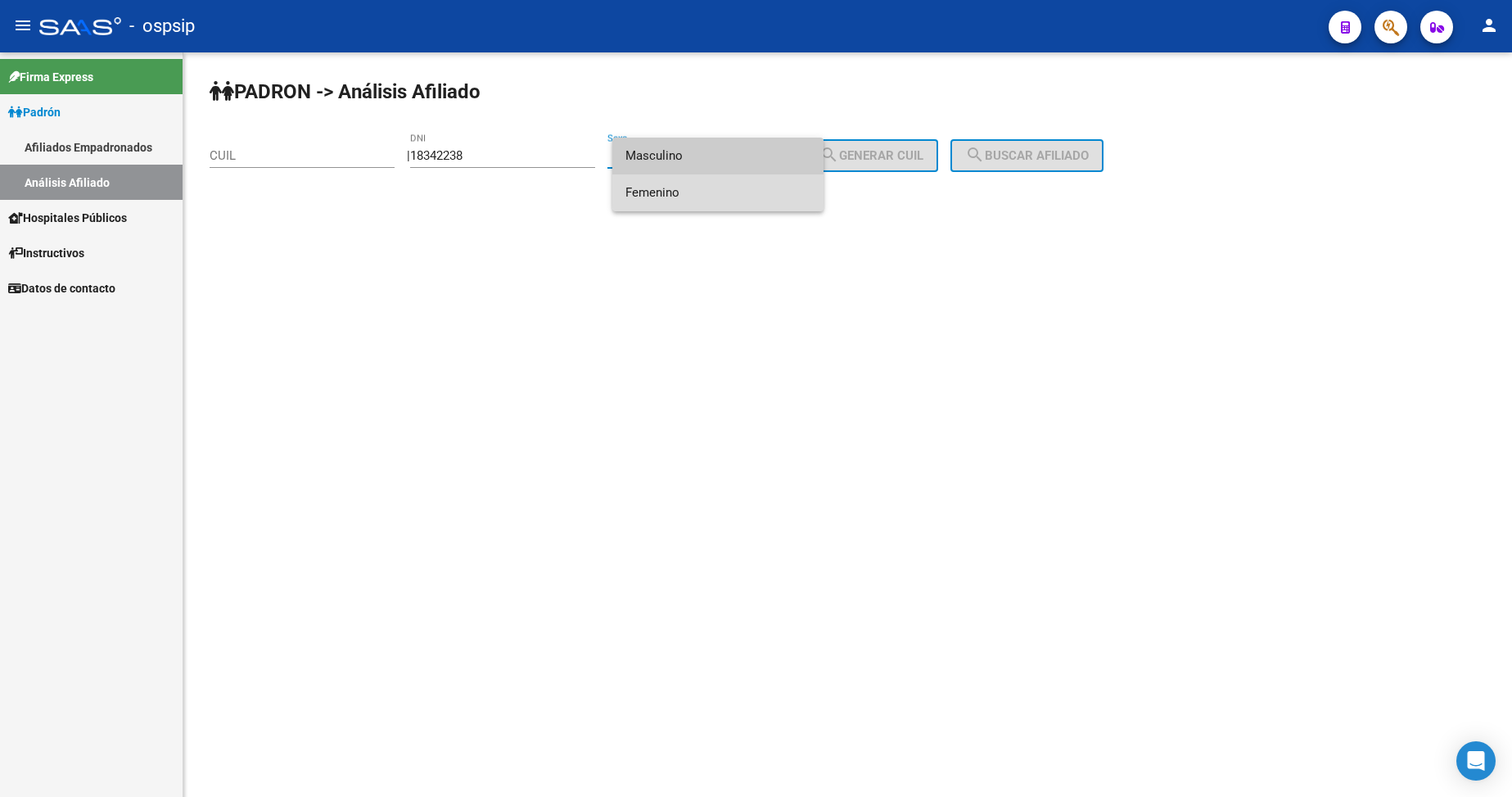
click at [710, 194] on span "Femenino" at bounding box center [718, 193] width 185 height 37
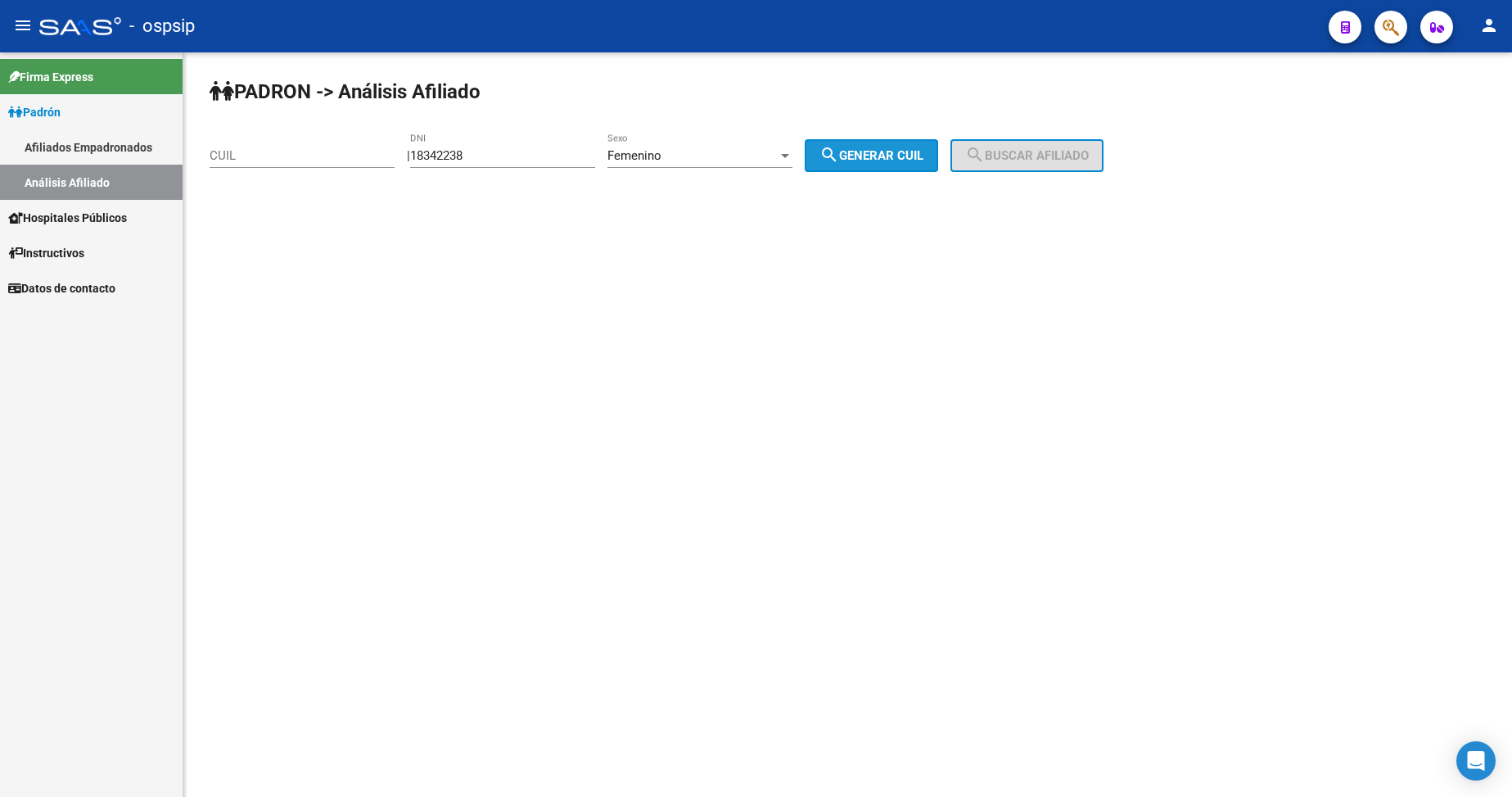
click at [877, 157] on span "search Generar CUIL" at bounding box center [872, 156] width 104 height 15
type input "27-18342238-9"
click at [985, 165] on mat-icon "search" at bounding box center [975, 155] width 20 height 20
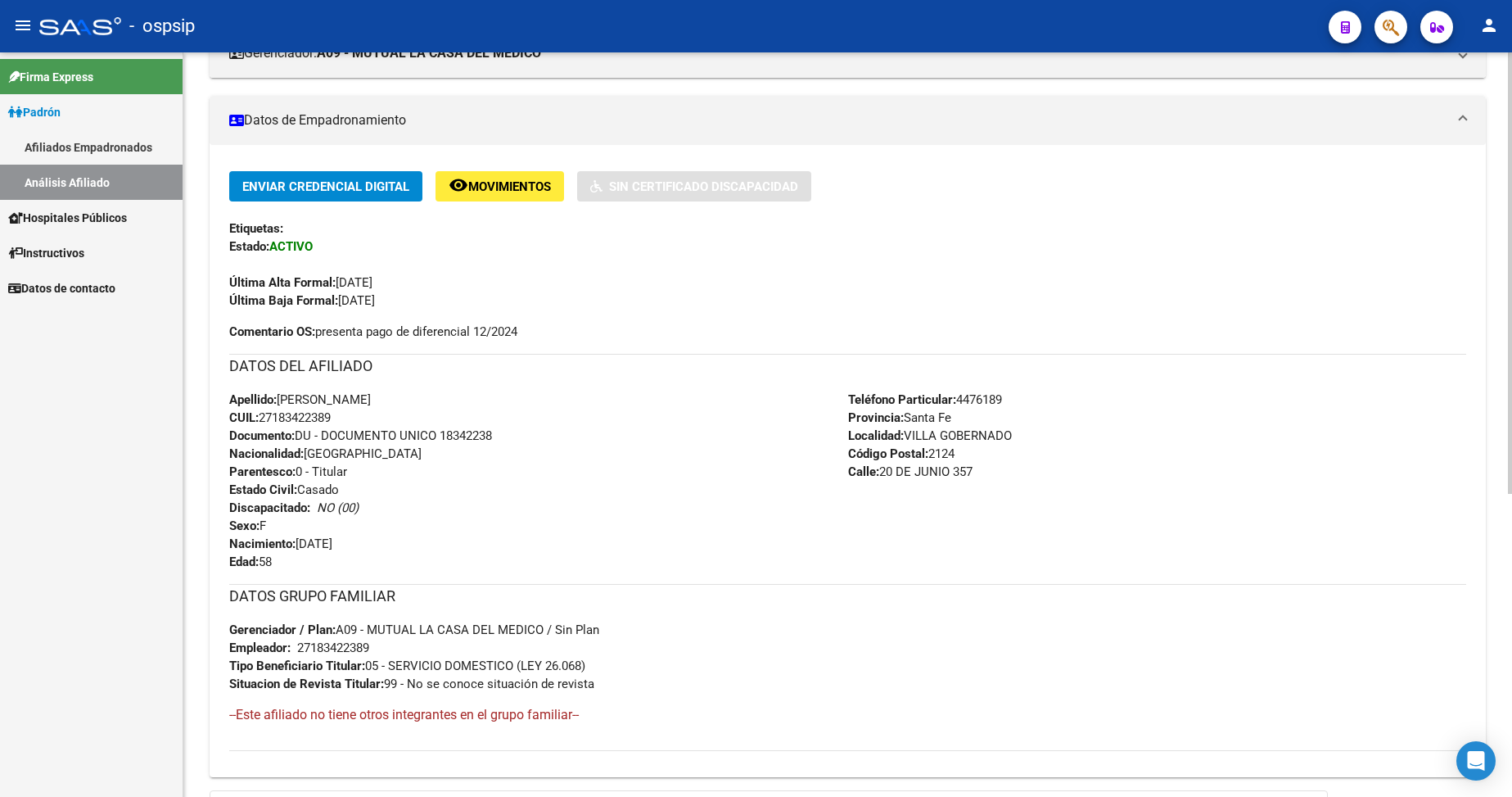
scroll to position [328, 0]
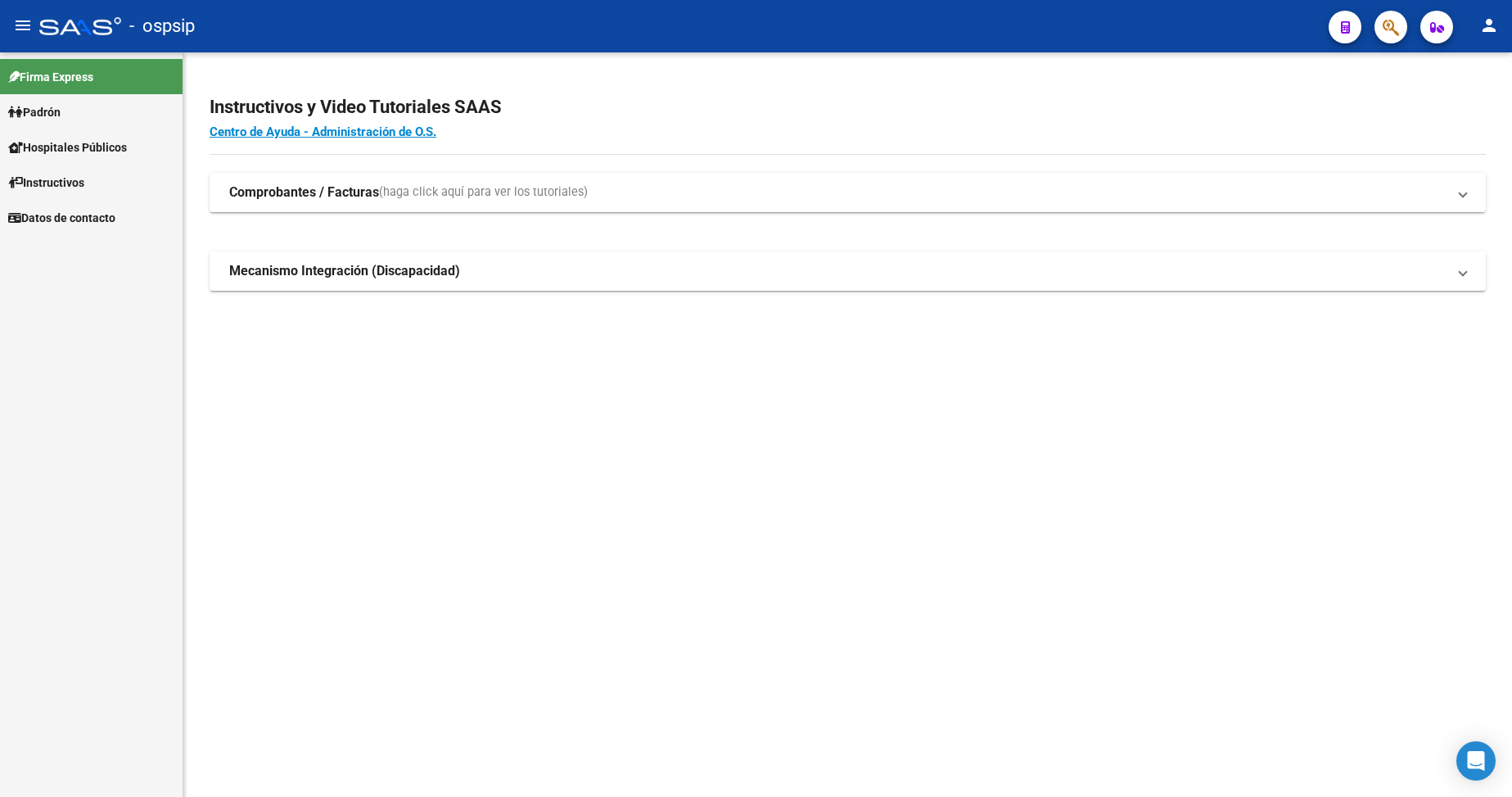
click at [78, 114] on link "Padrón" at bounding box center [91, 112] width 183 height 36
click at [52, 105] on span "Padrón" at bounding box center [34, 113] width 52 height 18
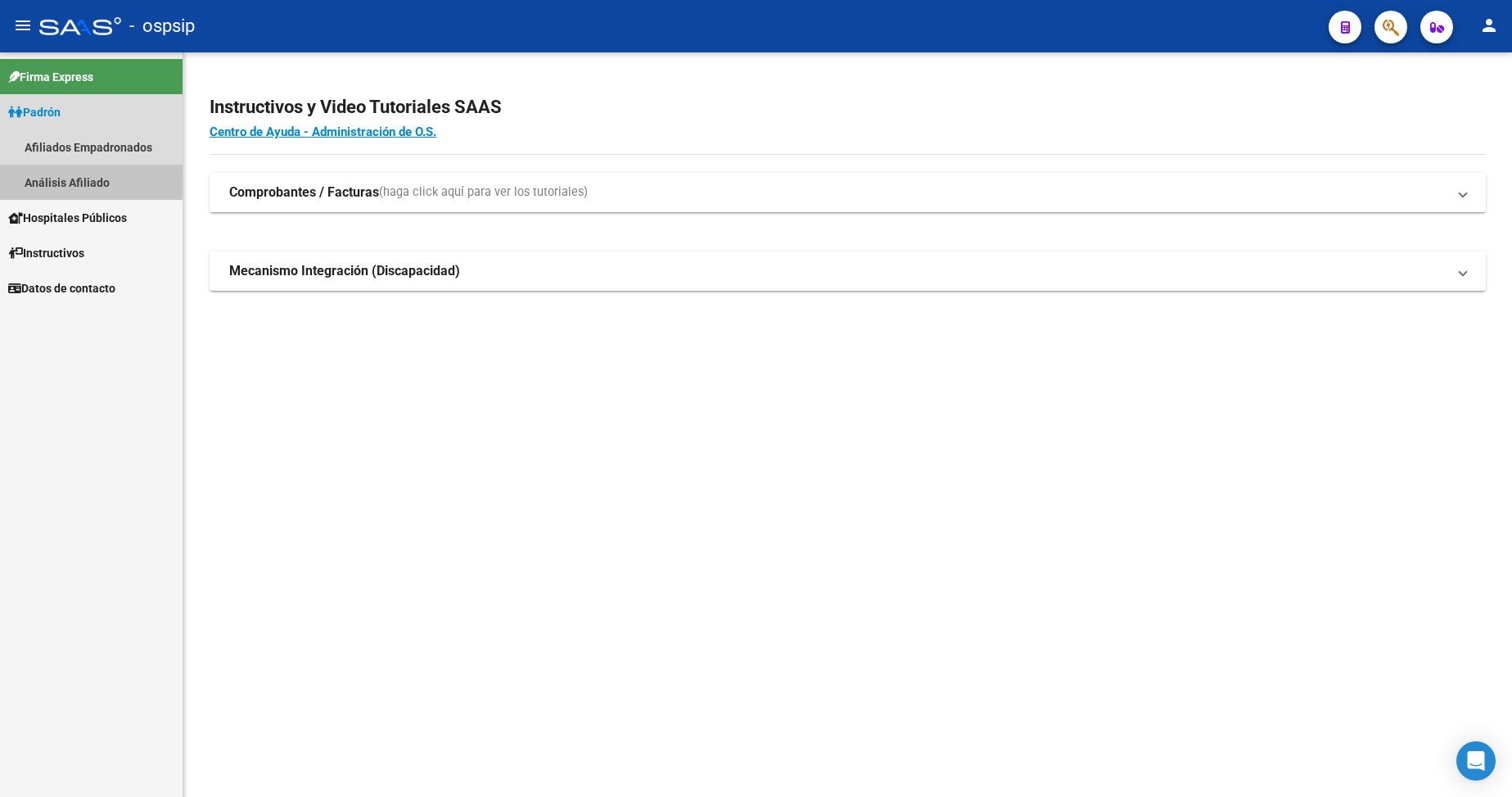
click at [79, 184] on link "Análisis Afiliado" at bounding box center [91, 182] width 183 height 36
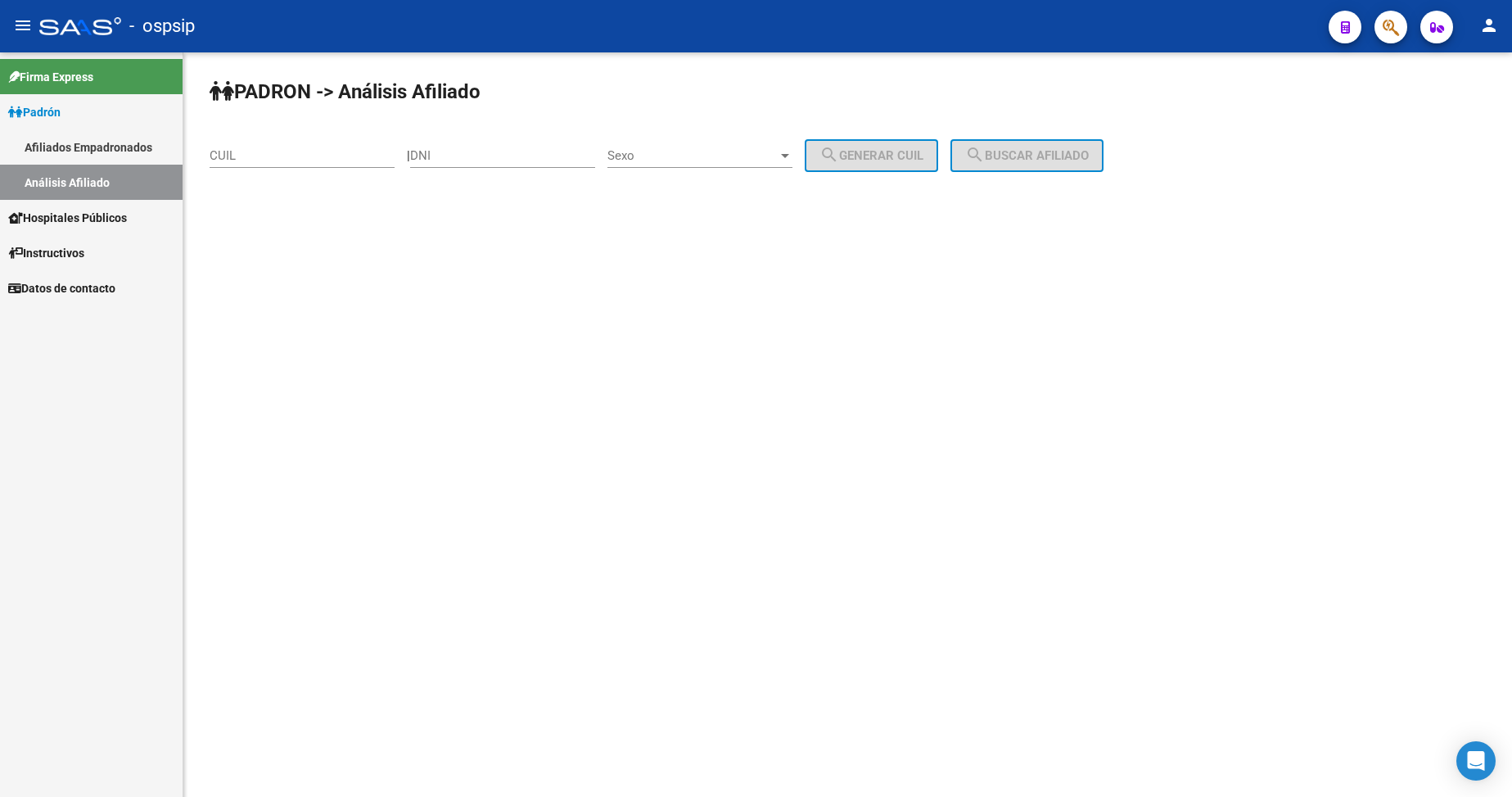
click at [530, 153] on div "DNI" at bounding box center [503, 150] width 185 height 36
type input "11399957"
click at [700, 163] on div "Sexo Sexo" at bounding box center [700, 150] width 185 height 36
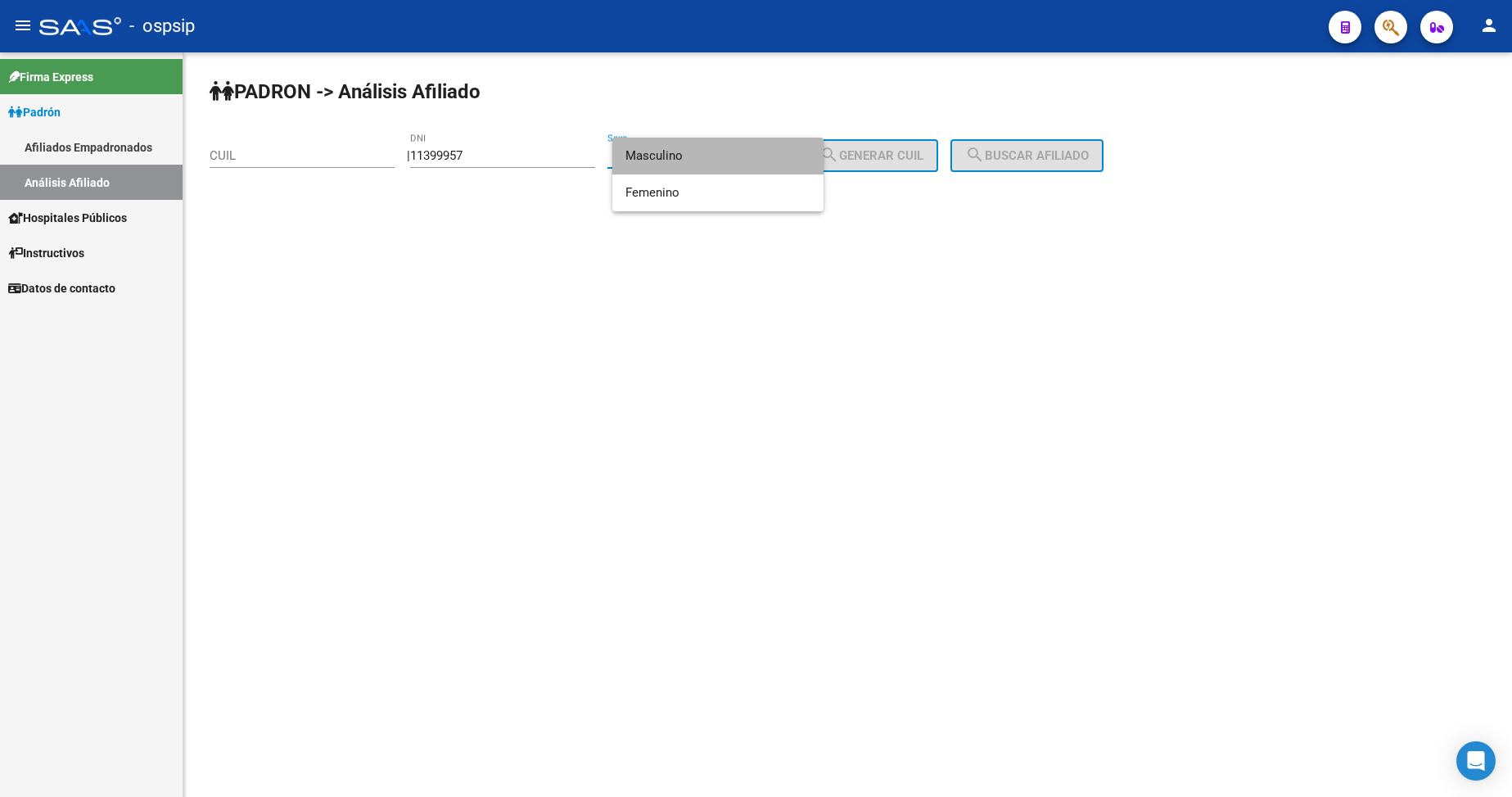
click at [700, 163] on span "Masculino" at bounding box center [718, 156] width 185 height 37
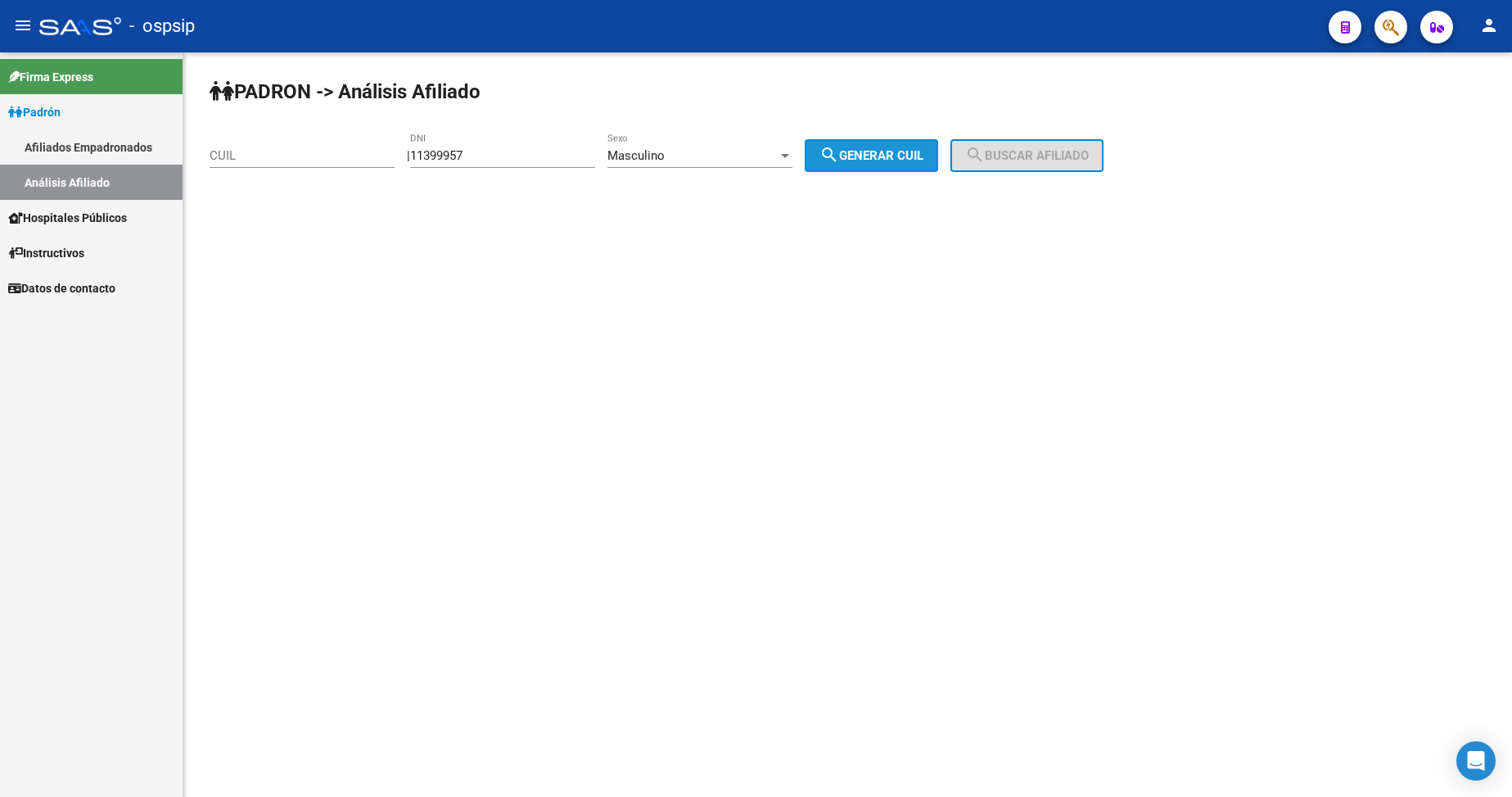
drag, startPoint x: 864, startPoint y: 146, endPoint x: 883, endPoint y: 151, distance: 19.6
click at [866, 148] on button "search Generar CUIL" at bounding box center [871, 156] width 133 height 33
type input "20-11399957-9"
click at [985, 146] on mat-icon "search" at bounding box center [975, 155] width 20 height 20
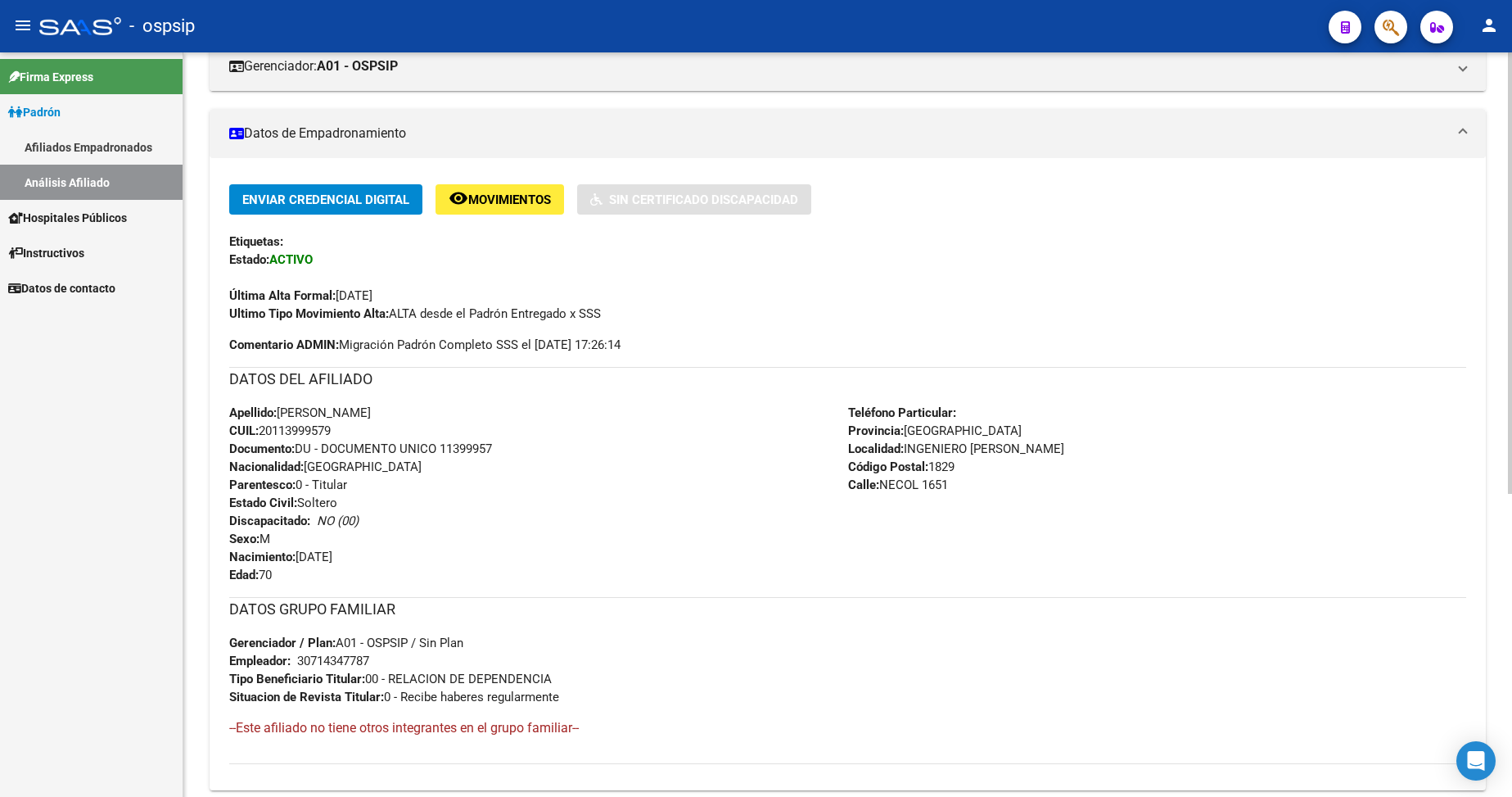
scroll to position [328, 0]
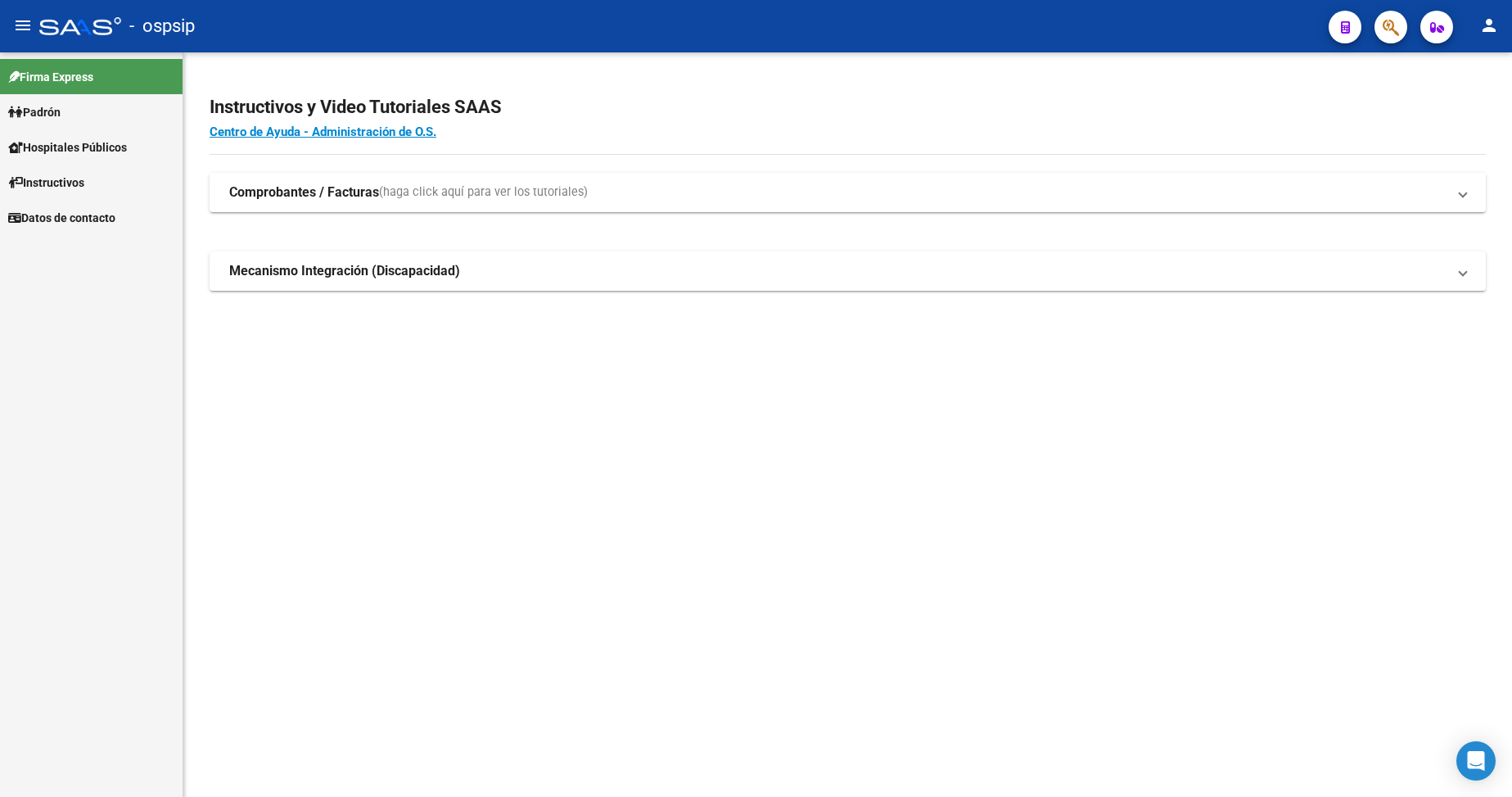
click at [58, 118] on span "Padrón" at bounding box center [34, 113] width 52 height 18
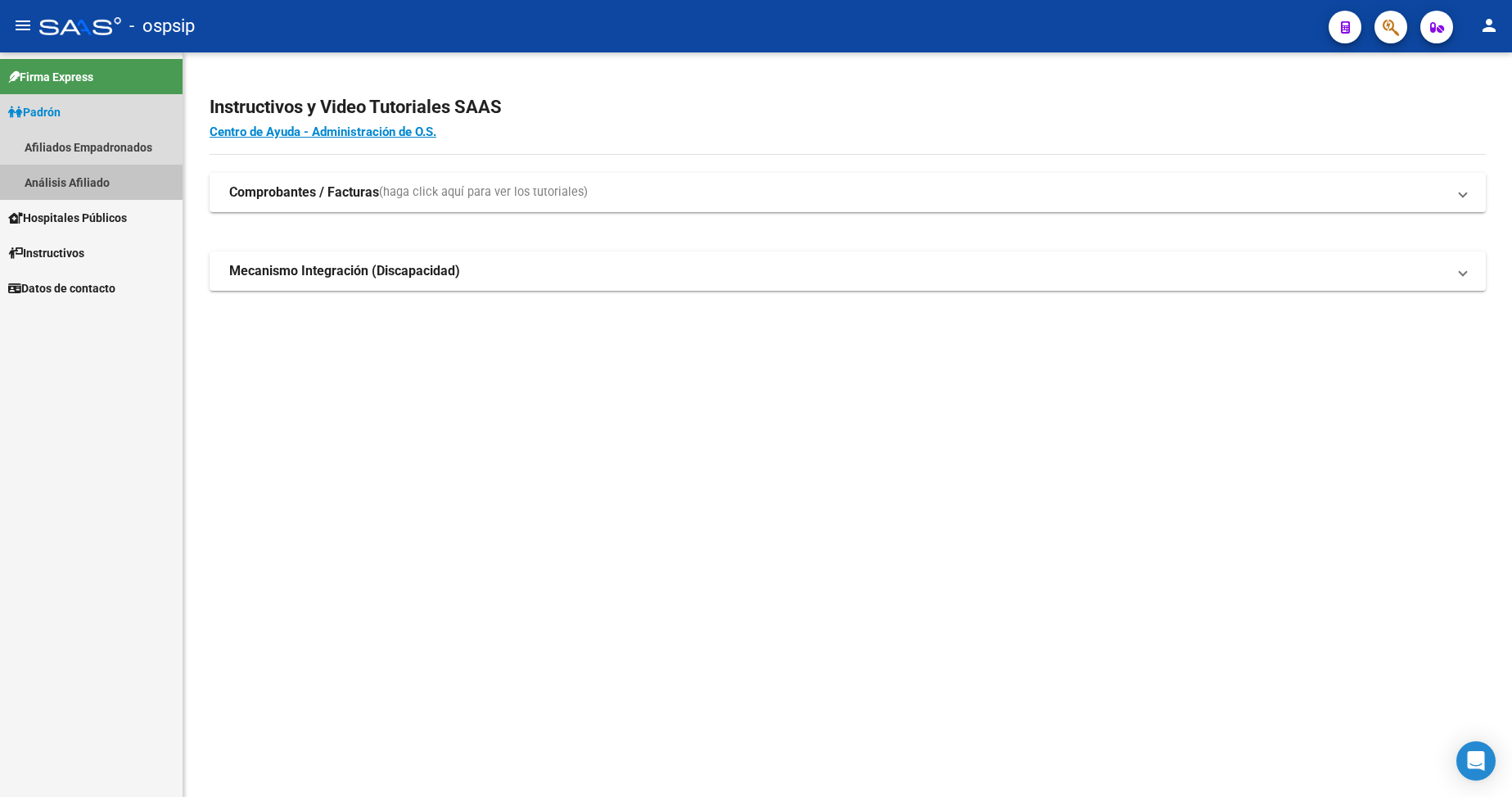
click at [82, 191] on link "Análisis Afiliado" at bounding box center [91, 182] width 183 height 36
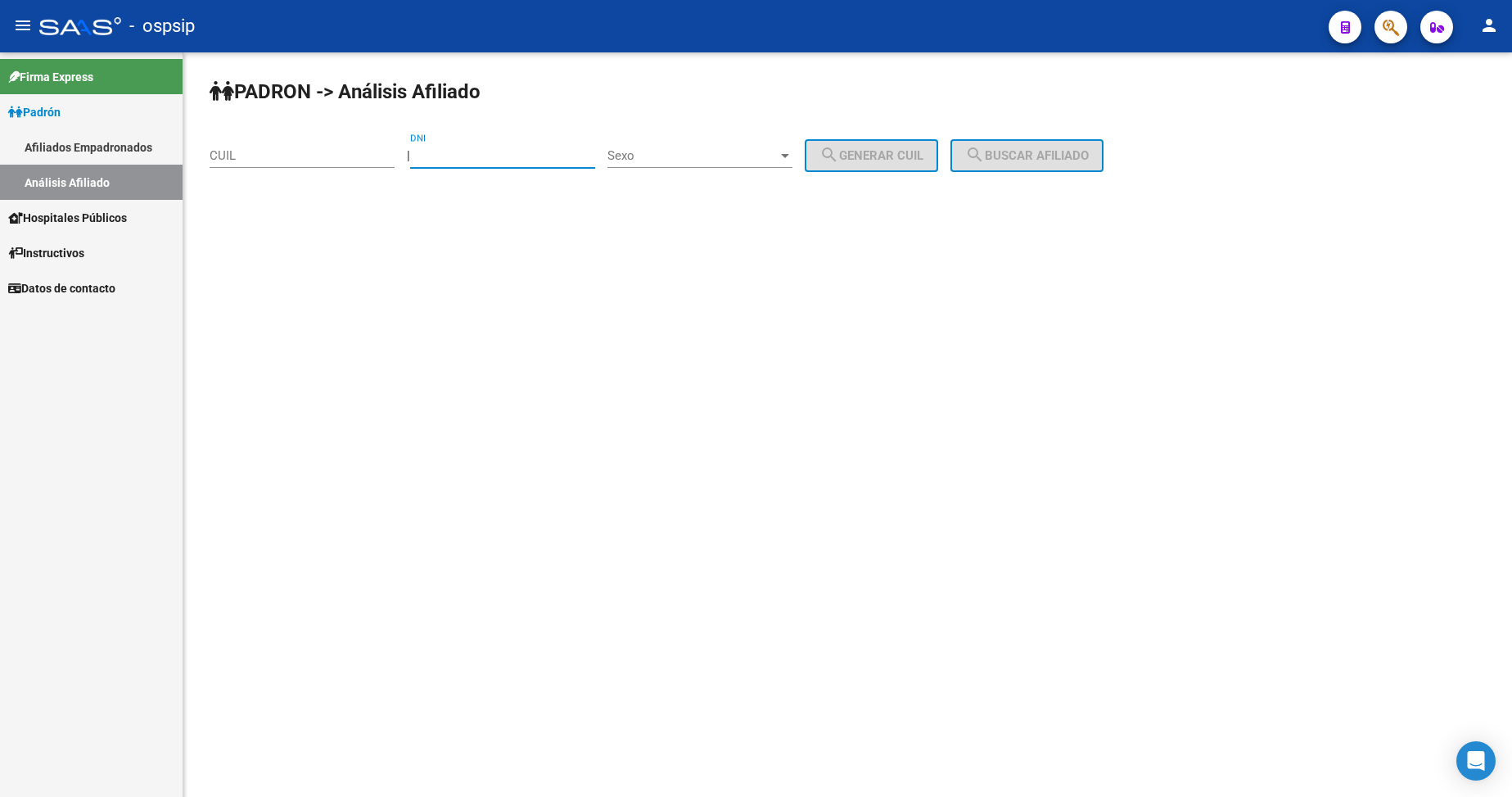
click at [478, 157] on input "DNI" at bounding box center [503, 156] width 185 height 15
type input "21151989"
click at [713, 152] on span "Sexo" at bounding box center [692, 156] width 170 height 15
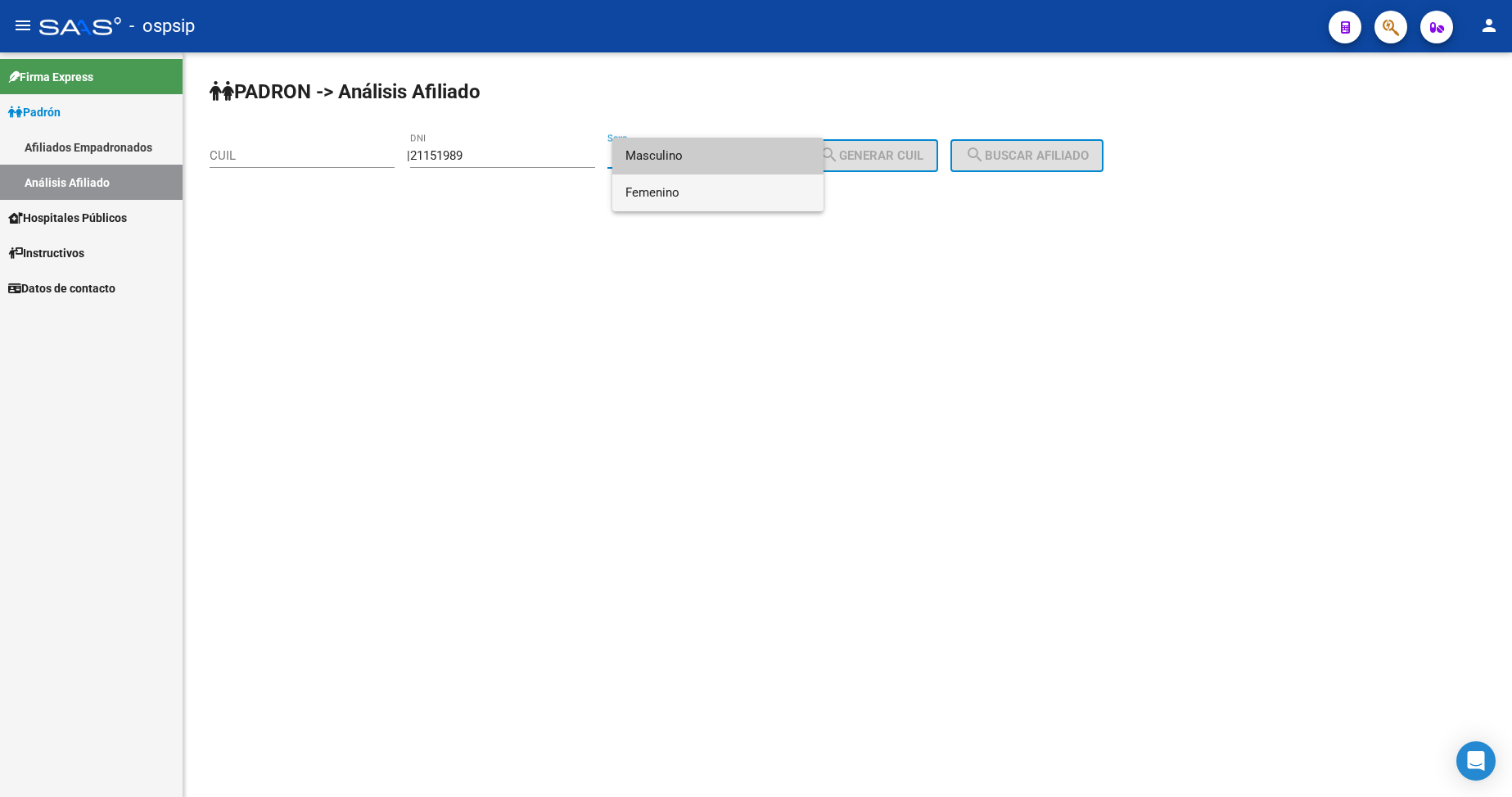
click at [711, 197] on span "Femenino" at bounding box center [718, 193] width 185 height 37
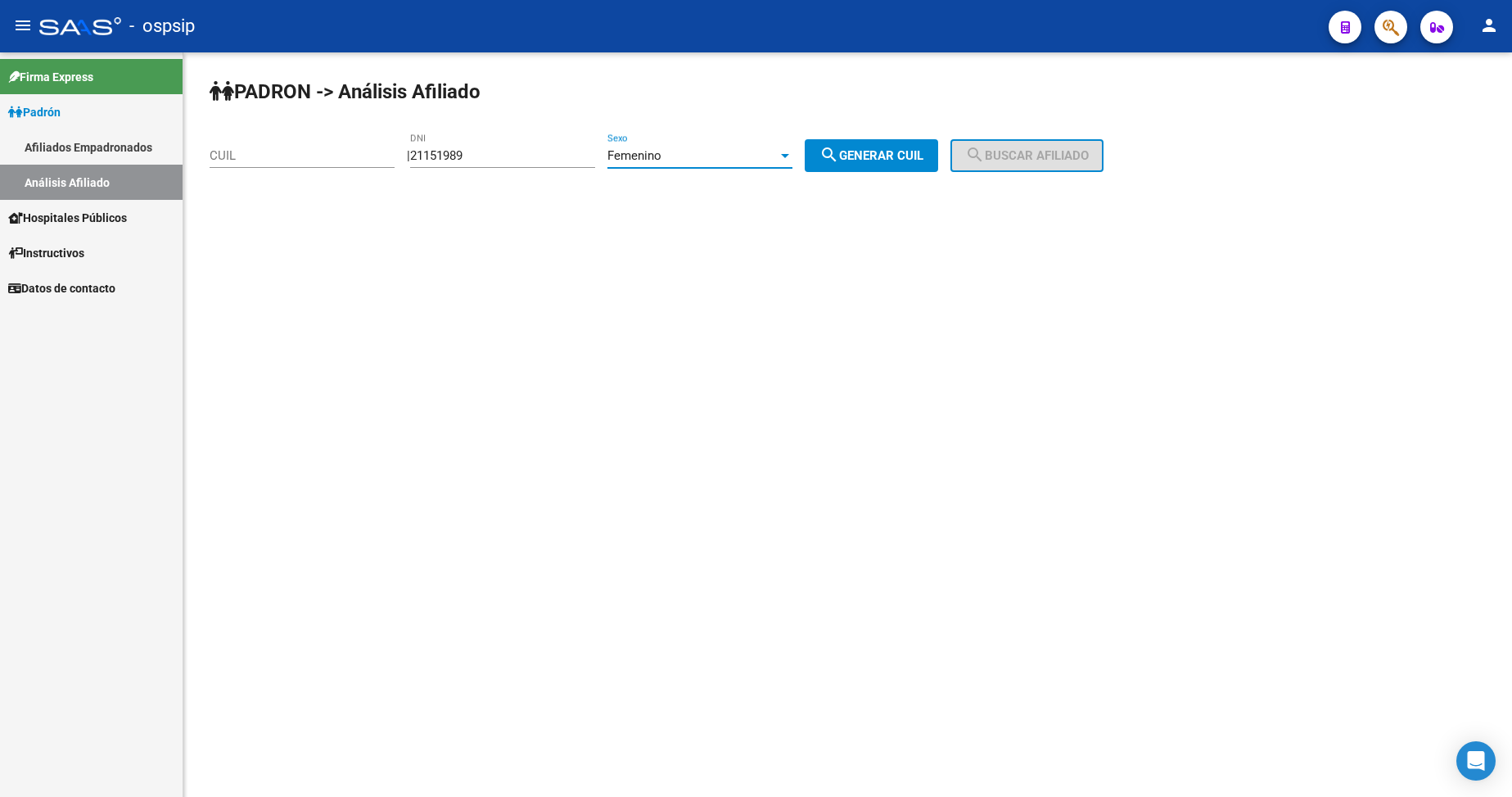
click at [852, 166] on button "search Generar CUIL" at bounding box center [871, 156] width 133 height 33
type input "23-21151989-4"
click at [1026, 149] on span "search Buscar afiliado" at bounding box center [1026, 156] width 123 height 15
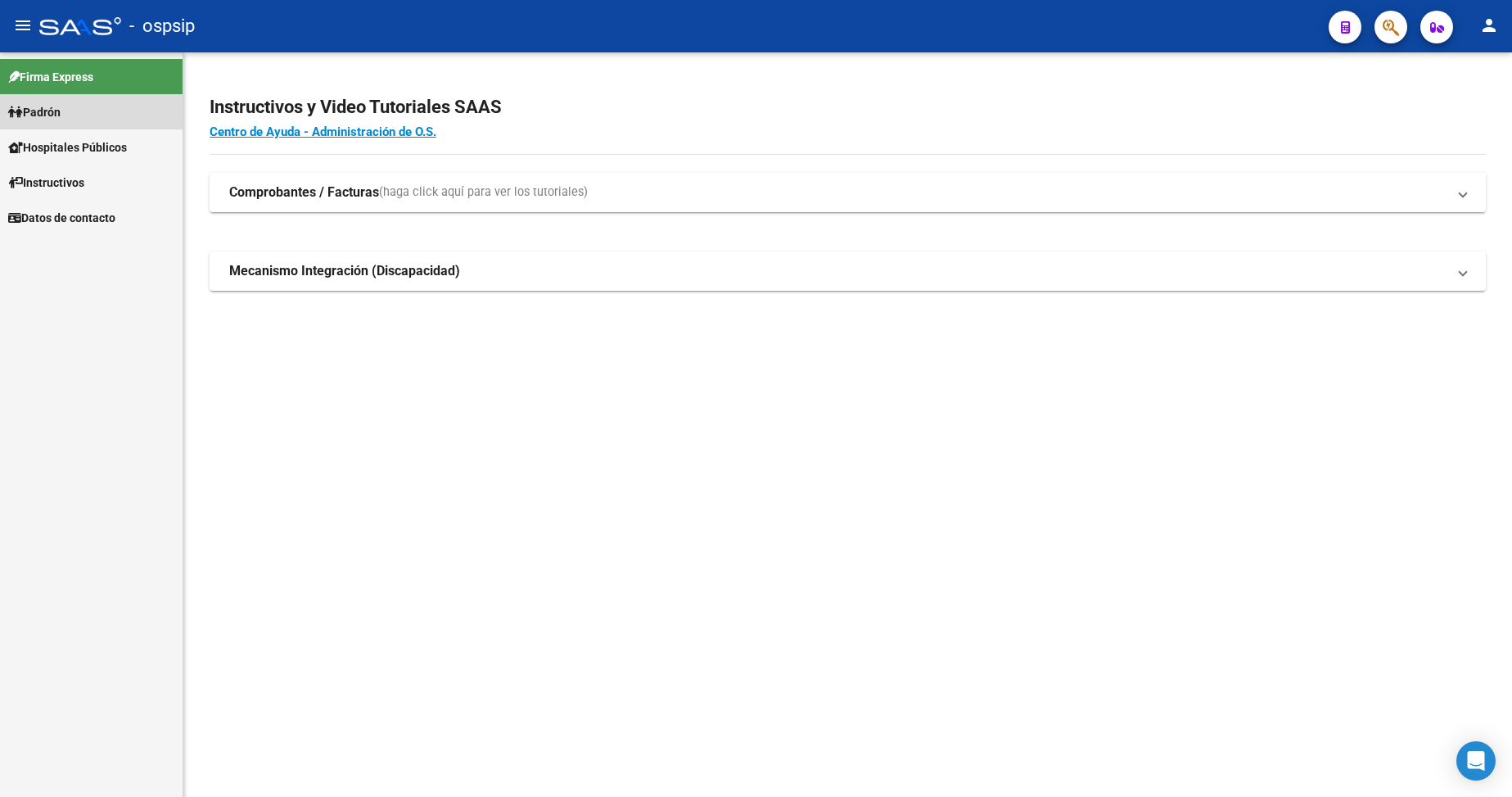
click at [47, 103] on span "Padrón" at bounding box center [34, 113] width 52 height 18
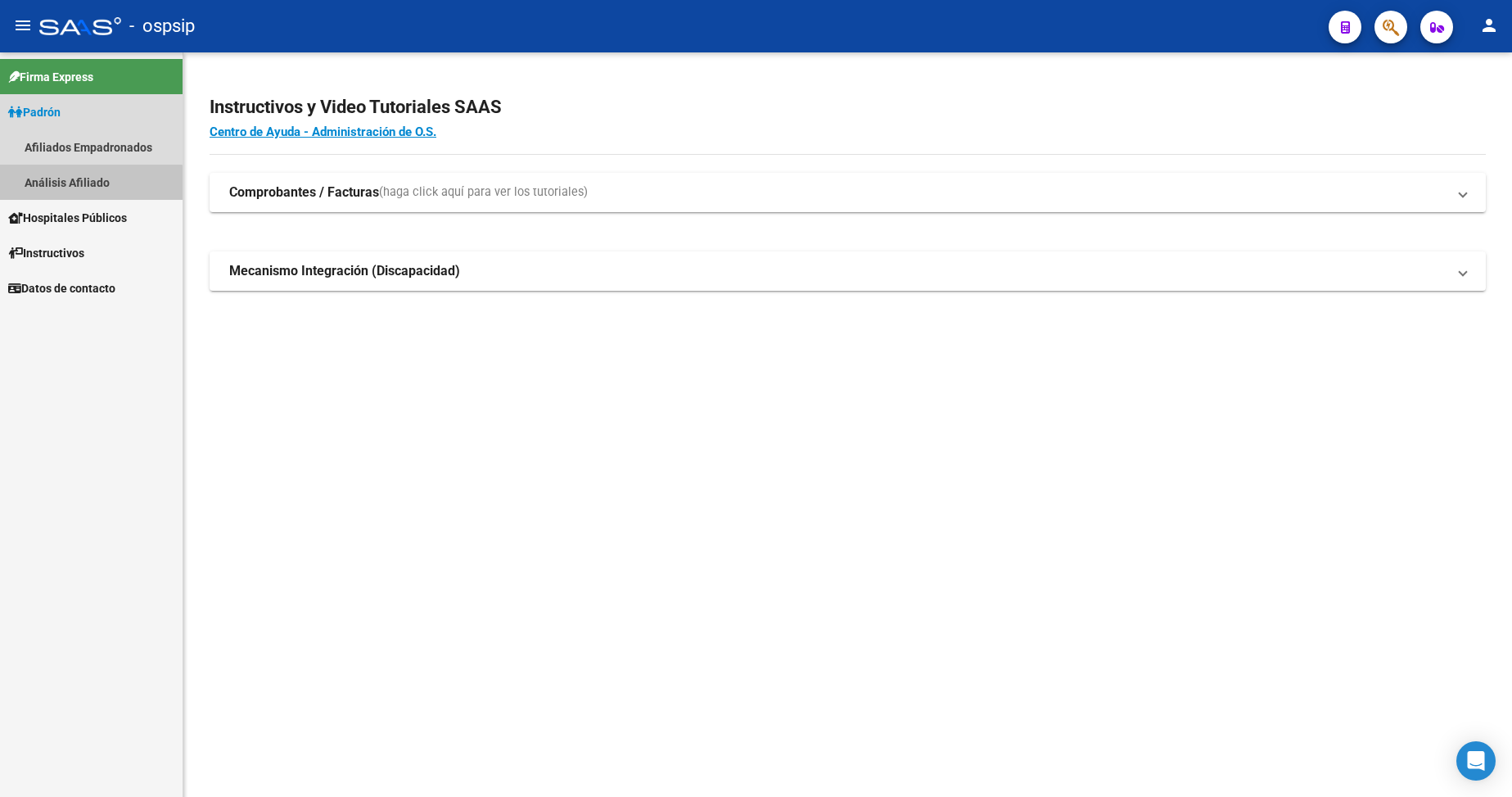
click at [79, 189] on link "Análisis Afiliado" at bounding box center [91, 182] width 183 height 36
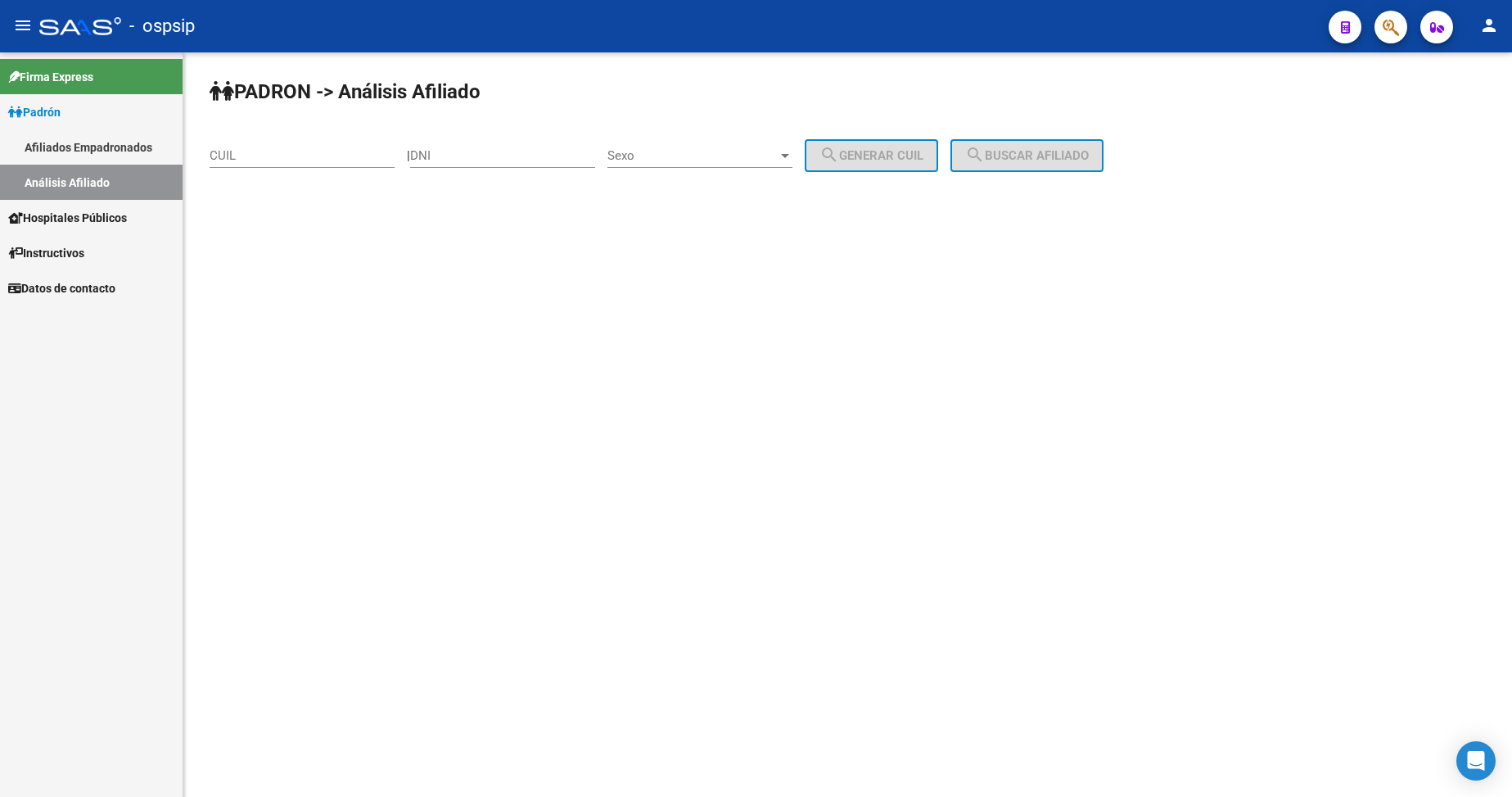
click at [507, 153] on input "DNI" at bounding box center [503, 156] width 185 height 15
type input "36413699"
click at [748, 156] on span "Sexo" at bounding box center [692, 156] width 170 height 15
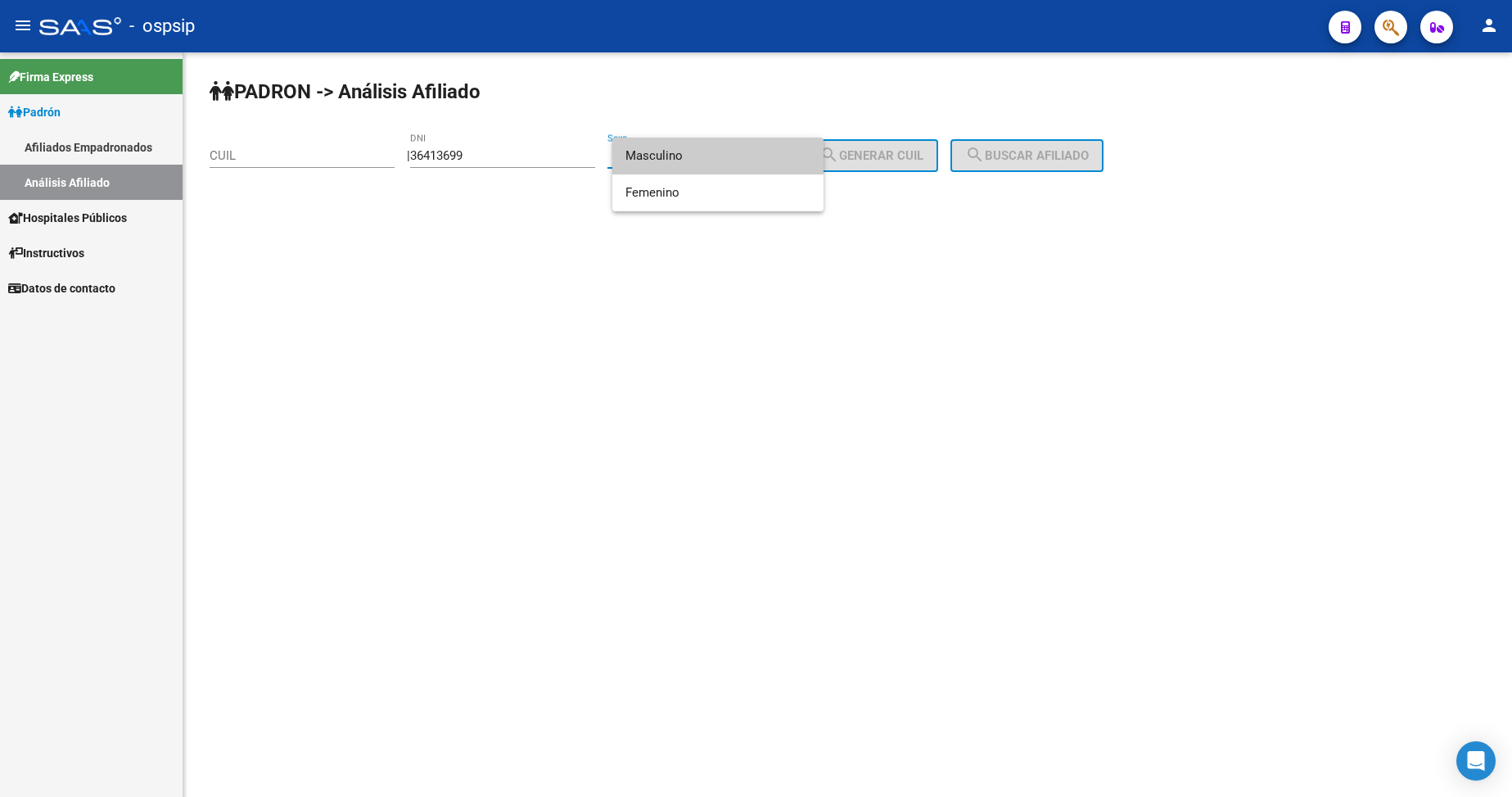
click at [746, 158] on span "Masculino" at bounding box center [718, 156] width 185 height 37
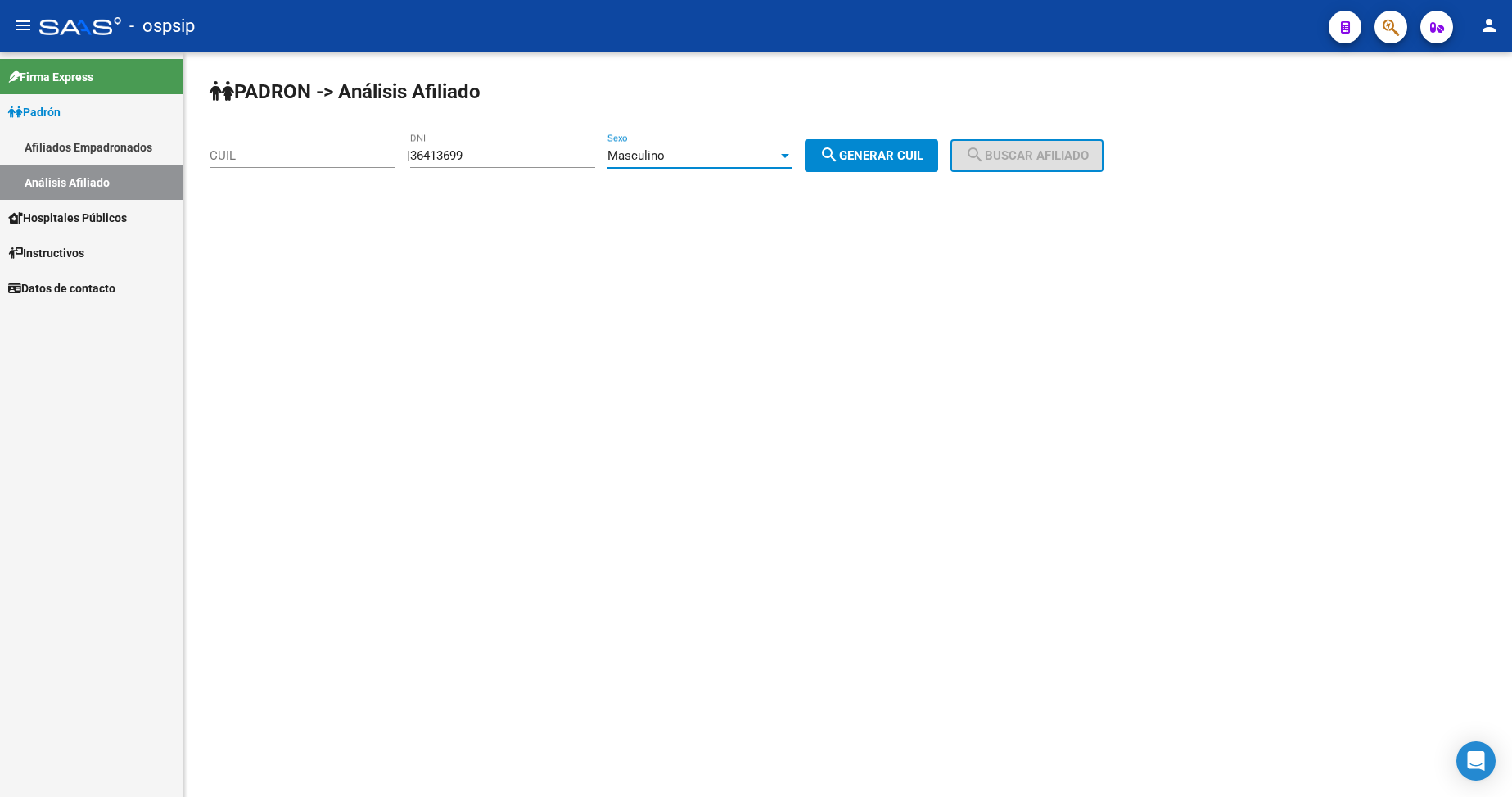
click at [874, 165] on button "search Generar CUIL" at bounding box center [871, 156] width 133 height 33
type input "20-36413699-5"
click at [1003, 174] on div "PADRON -> Análisis Afiliado 20-36413699-5 CUIL | 36413699 DNI Masculino Sexo se…" at bounding box center [848, 138] width 1329 height 172
click at [985, 158] on mat-icon "search" at bounding box center [975, 155] width 20 height 20
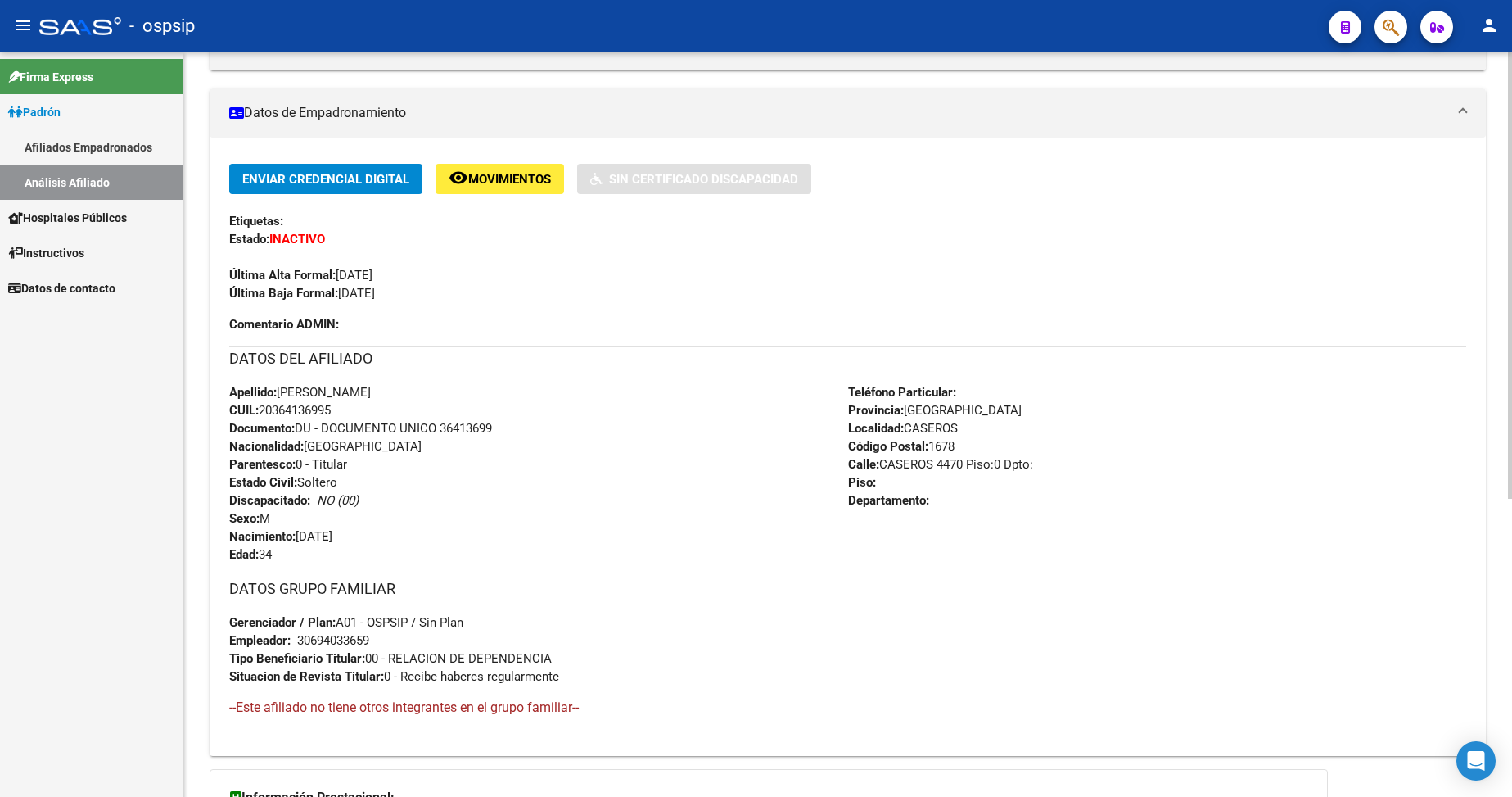
scroll to position [328, 0]
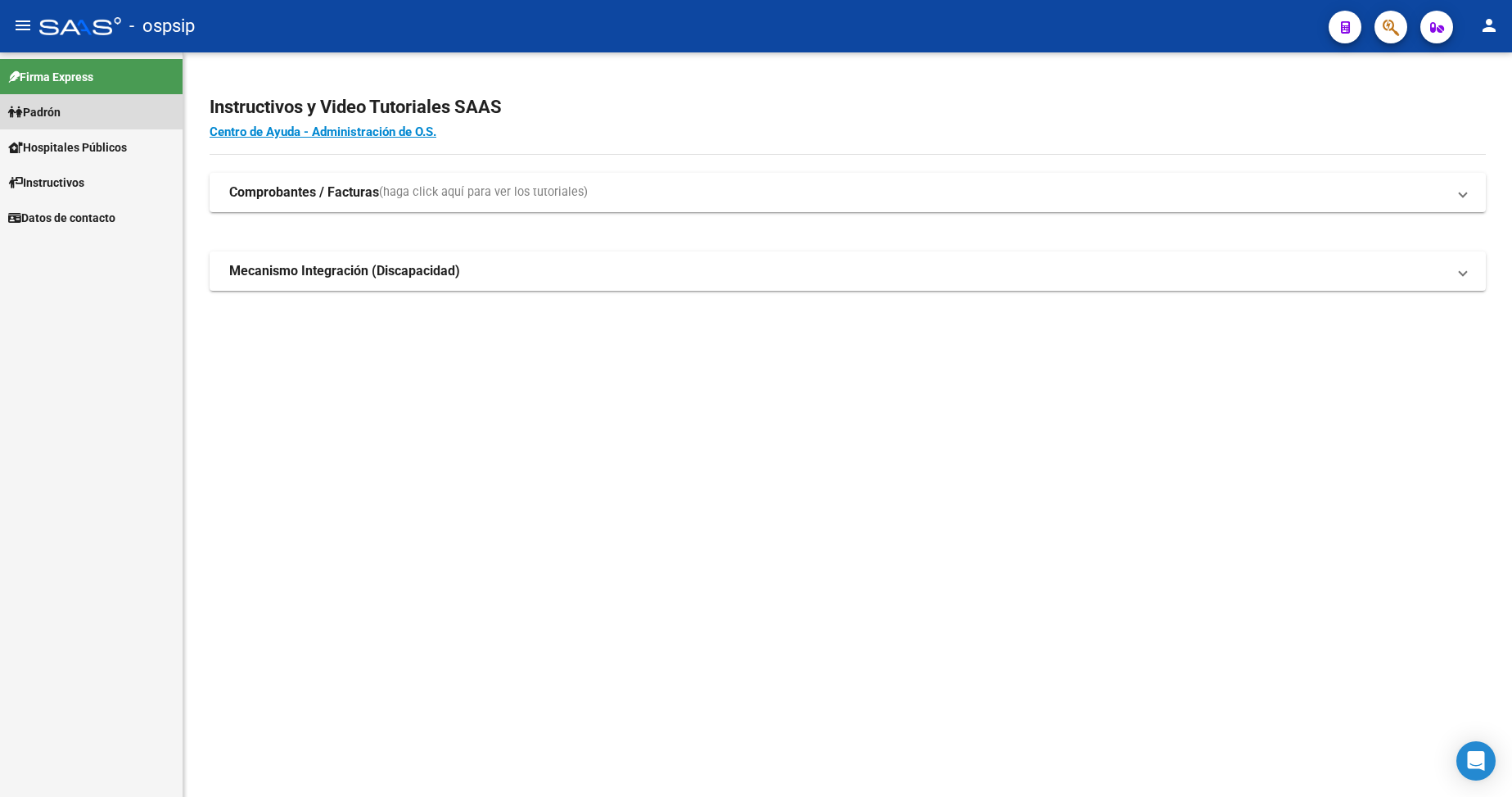
click at [60, 105] on span "Padrón" at bounding box center [34, 113] width 52 height 18
click at [60, 116] on span "Padrón" at bounding box center [34, 113] width 52 height 18
click at [93, 189] on link "Análisis Afiliado" at bounding box center [91, 182] width 183 height 36
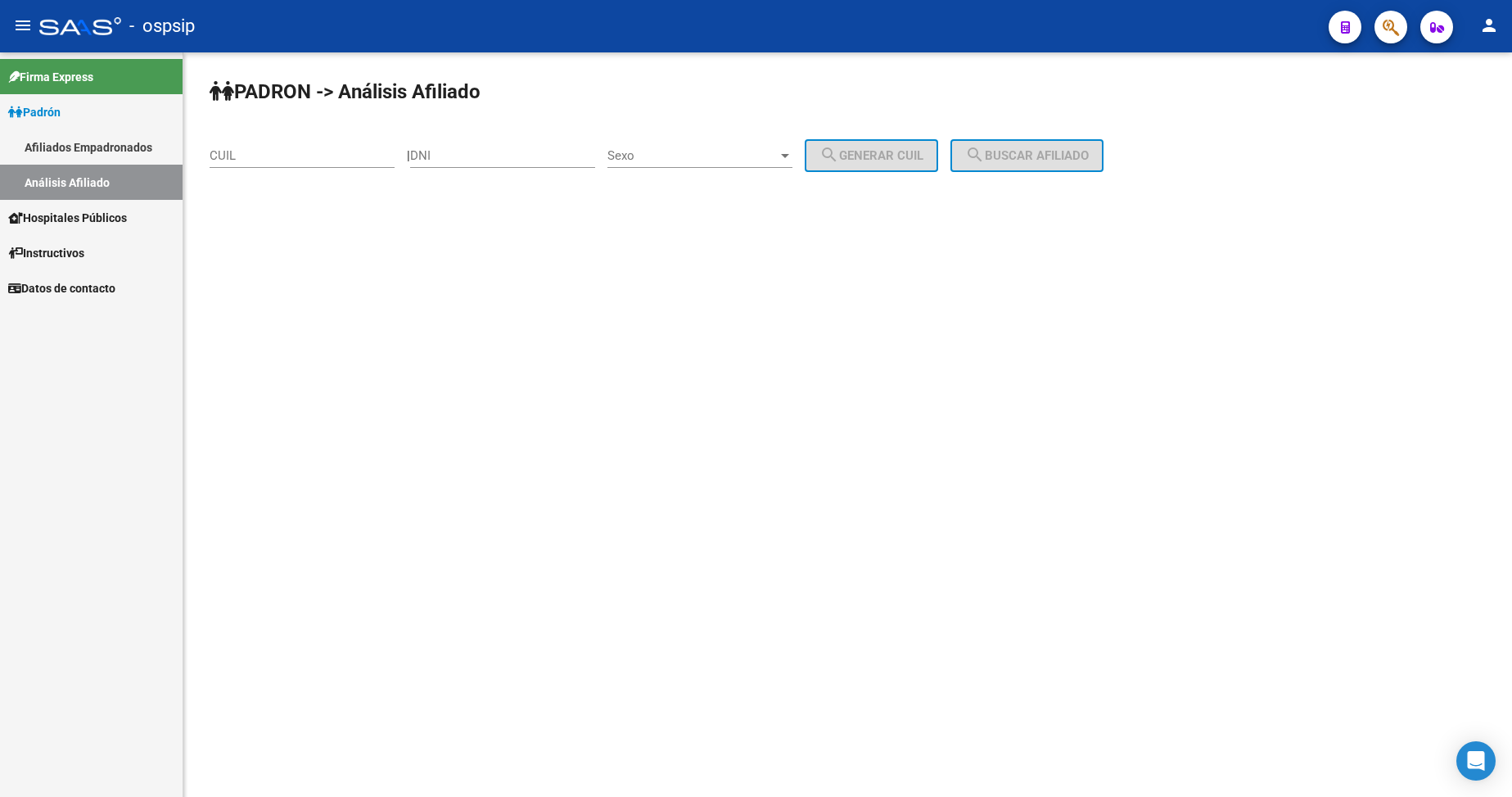
click at [498, 166] on div "DNI" at bounding box center [503, 150] width 185 height 36
type input "21115990"
click at [708, 163] on div "Sexo Sexo" at bounding box center [700, 150] width 185 height 36
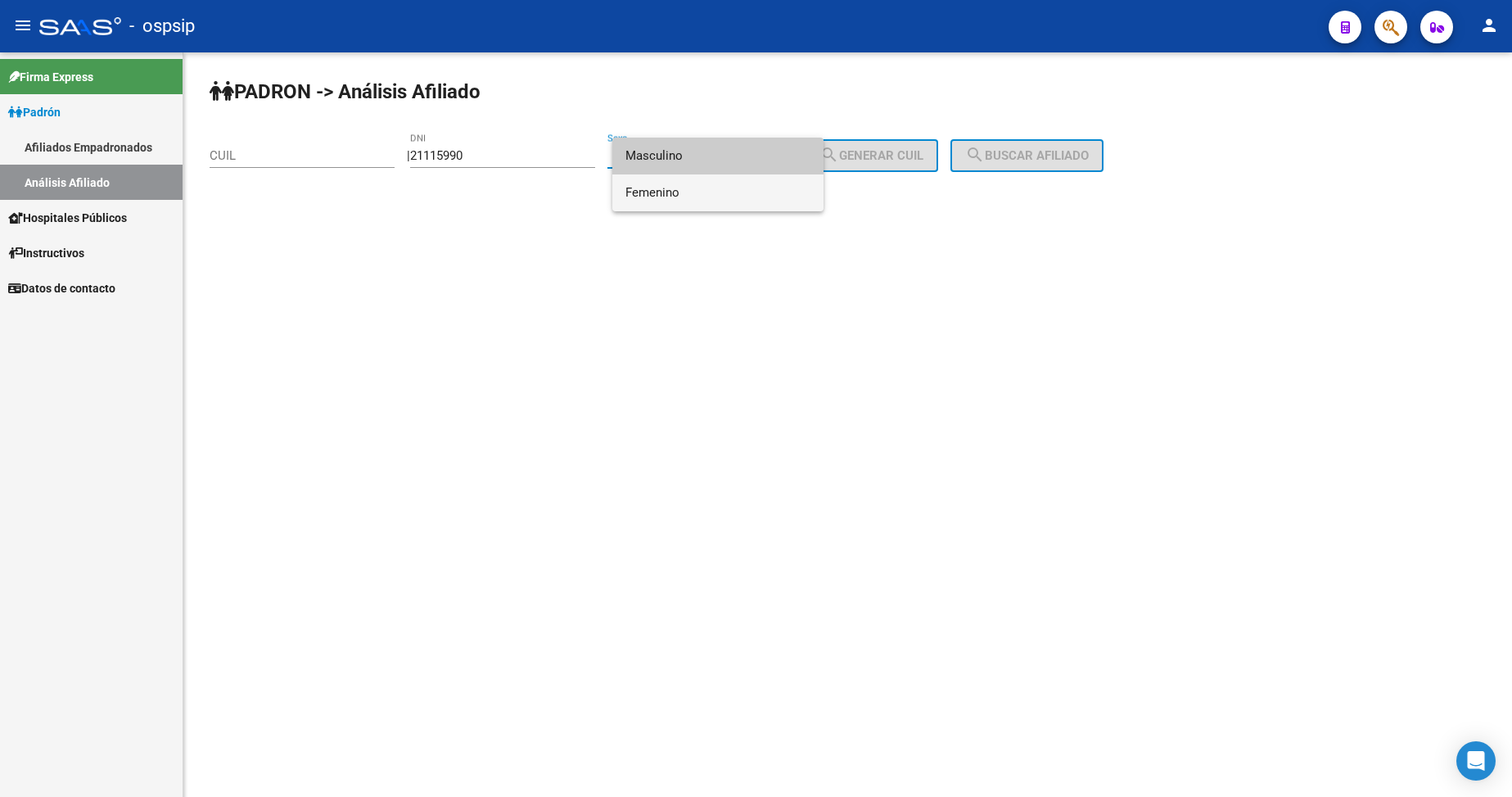
click at [714, 195] on span "Femenino" at bounding box center [718, 193] width 185 height 37
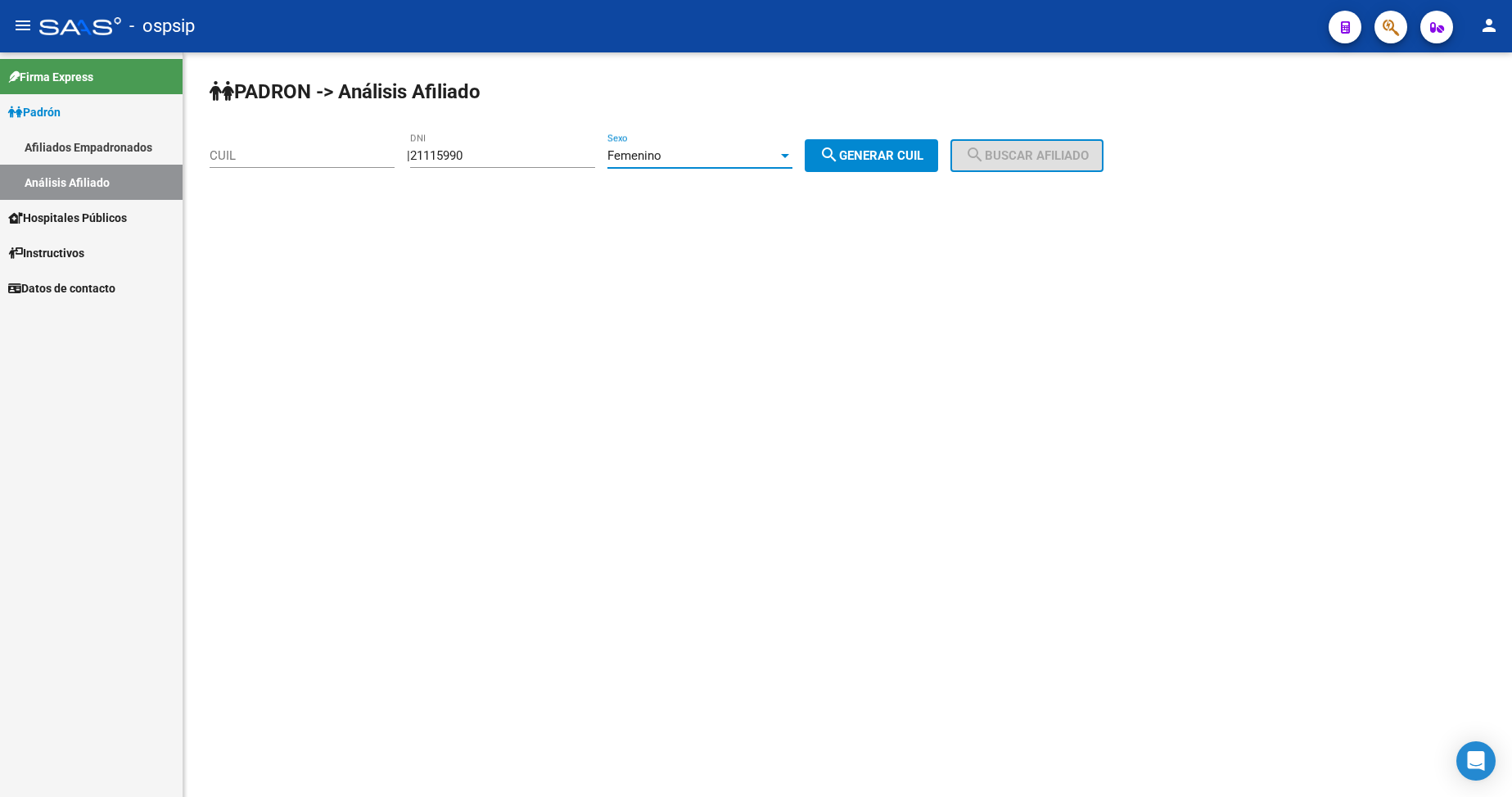
click at [885, 141] on button "search Generar CUIL" at bounding box center [871, 156] width 133 height 33
type input "27-21115990-7"
click at [1028, 163] on button "search Buscar afiliado" at bounding box center [1026, 156] width 153 height 33
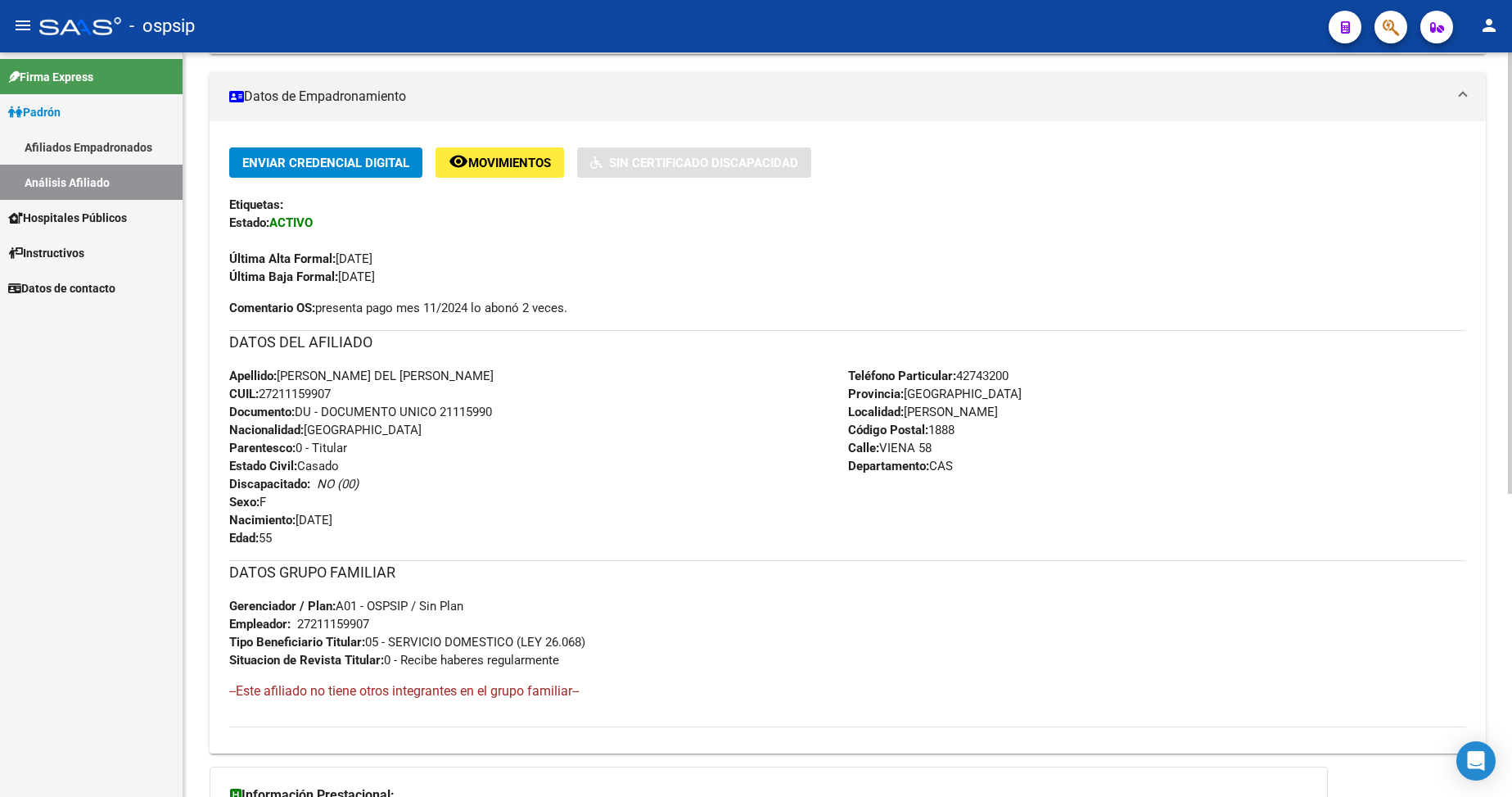
scroll to position [410, 0]
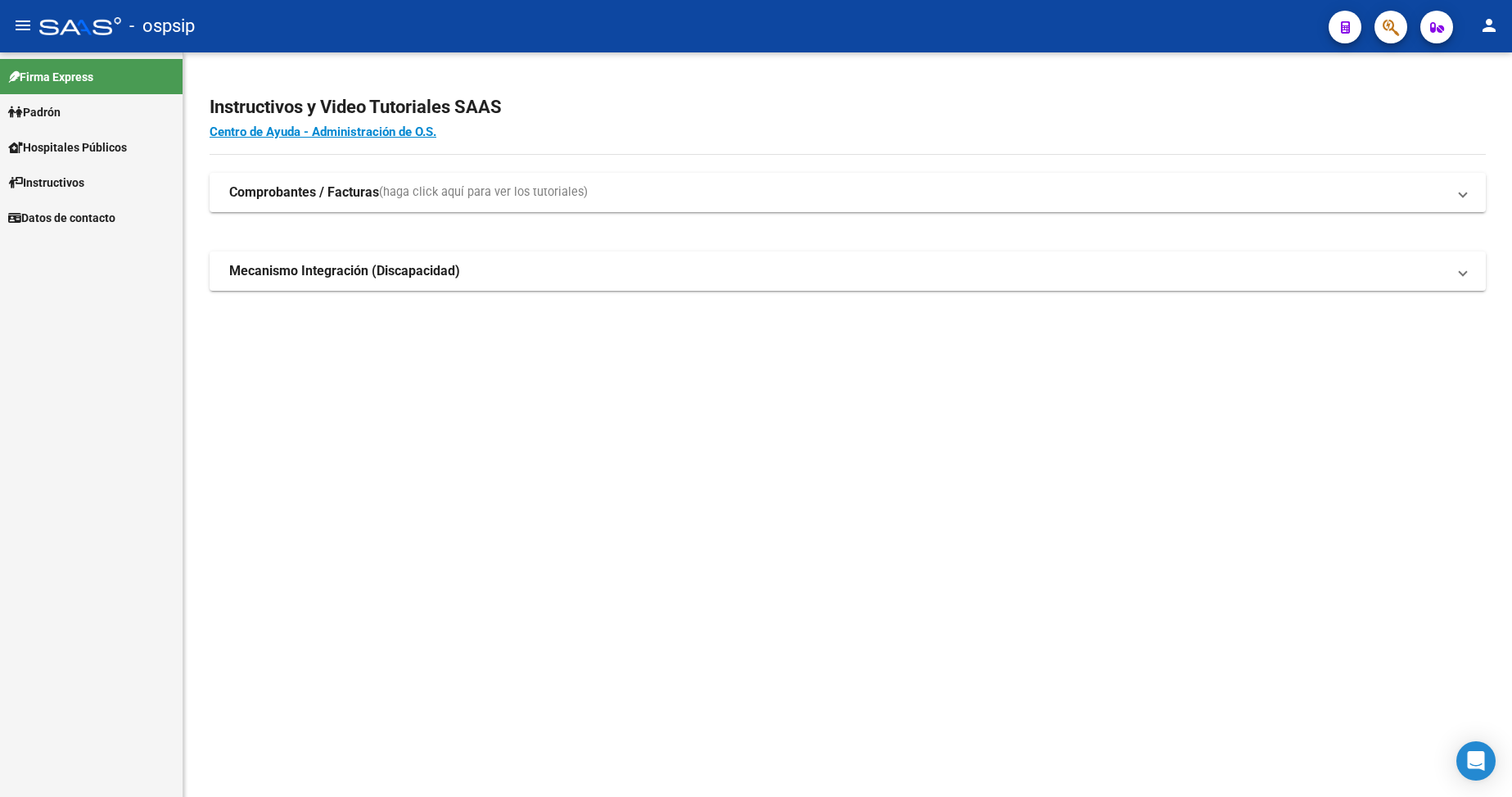
click at [56, 105] on span "Padrón" at bounding box center [34, 113] width 52 height 18
click at [76, 178] on link "Análisis Afiliado" at bounding box center [91, 182] width 183 height 36
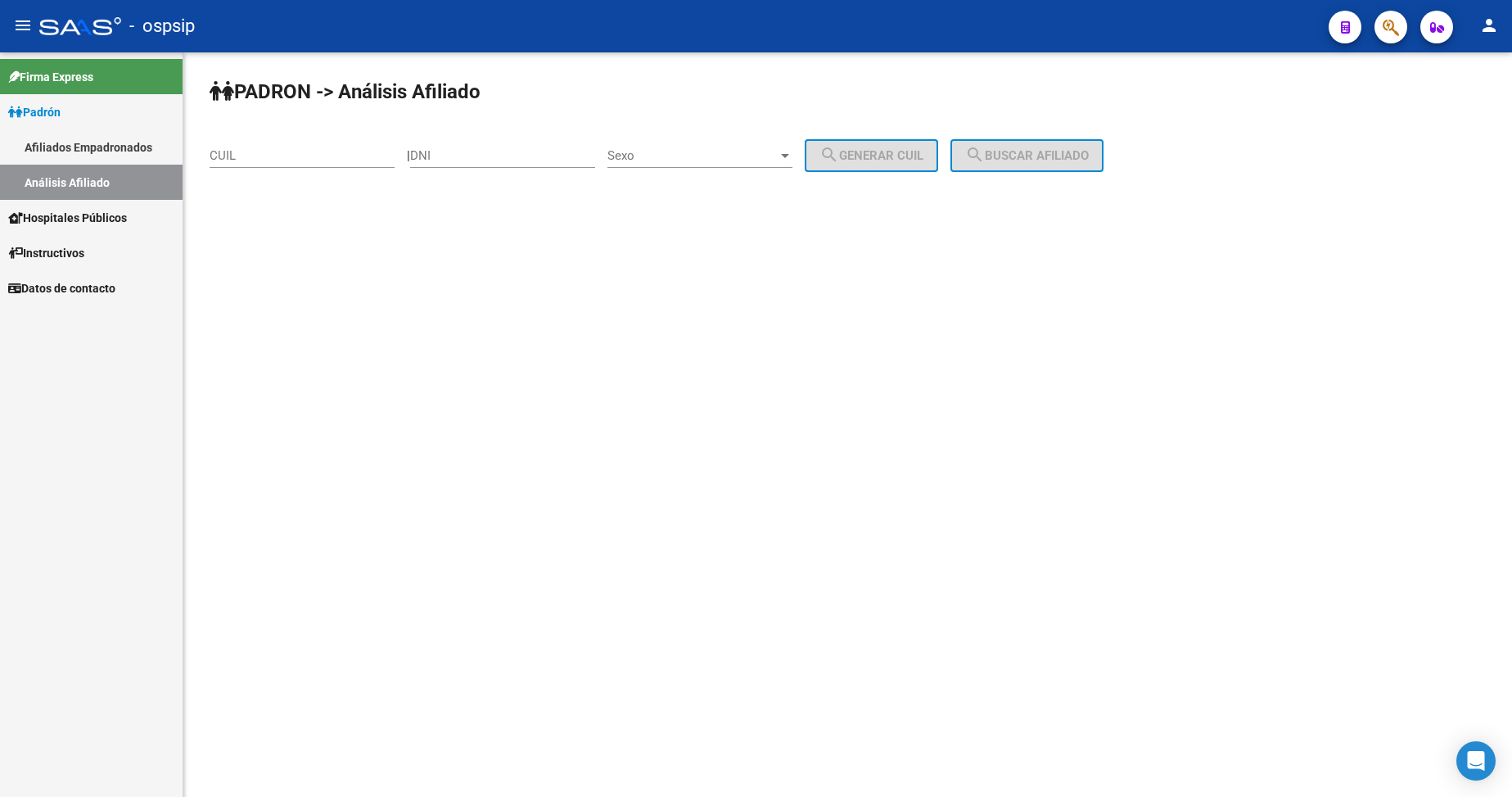
click at [476, 152] on input "DNI" at bounding box center [503, 156] width 185 height 15
type input "31761463"
click at [717, 157] on span "Sexo" at bounding box center [692, 156] width 170 height 15
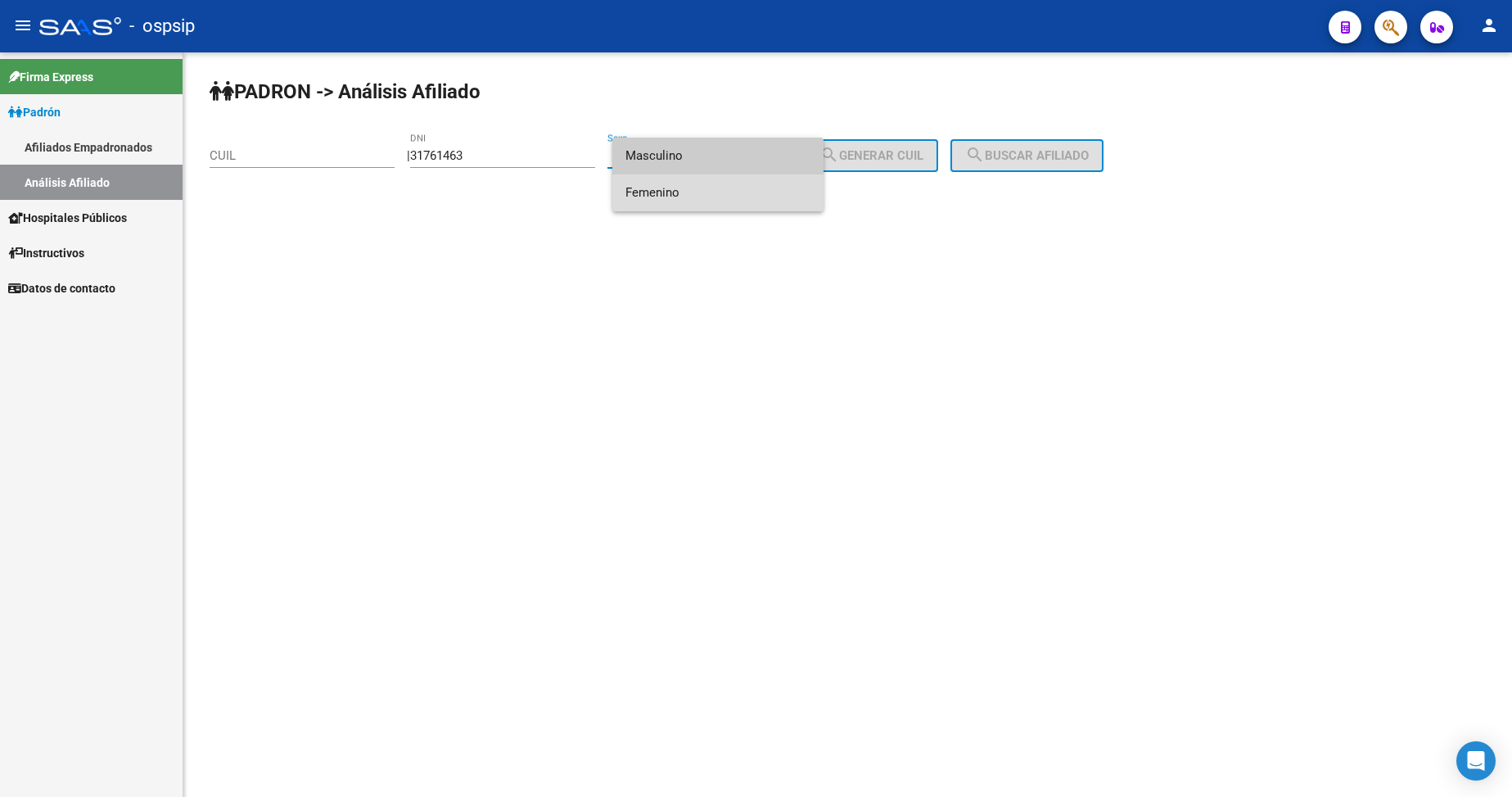
click at [719, 193] on span "Femenino" at bounding box center [718, 193] width 185 height 37
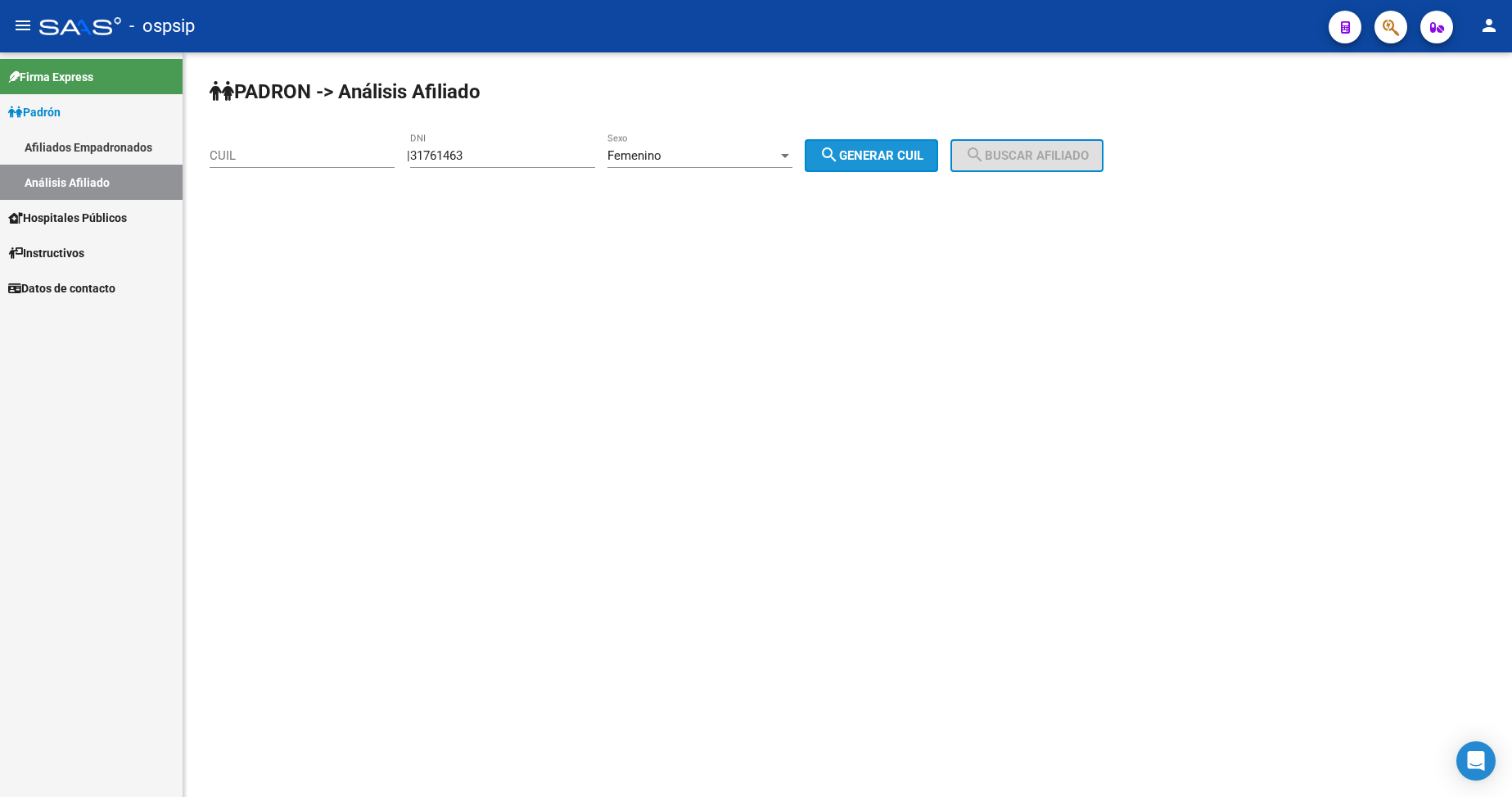
click at [876, 146] on button "search Generar CUIL" at bounding box center [871, 156] width 133 height 33
type input "27-31761463-8"
click at [1013, 143] on button "search Buscar afiliado" at bounding box center [1026, 156] width 153 height 33
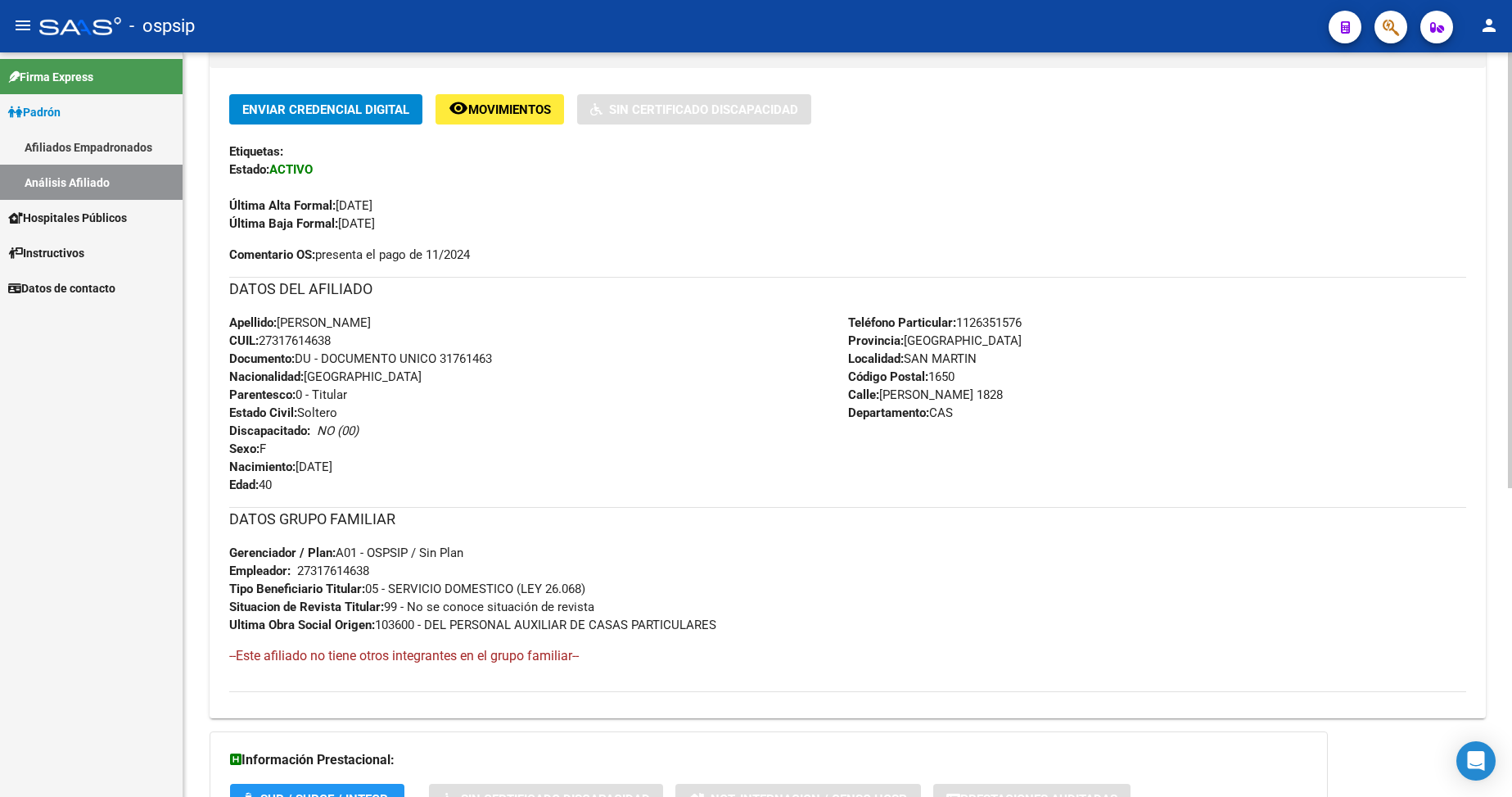
scroll to position [410, 0]
